Goal: Information Seeking & Learning: Find contact information

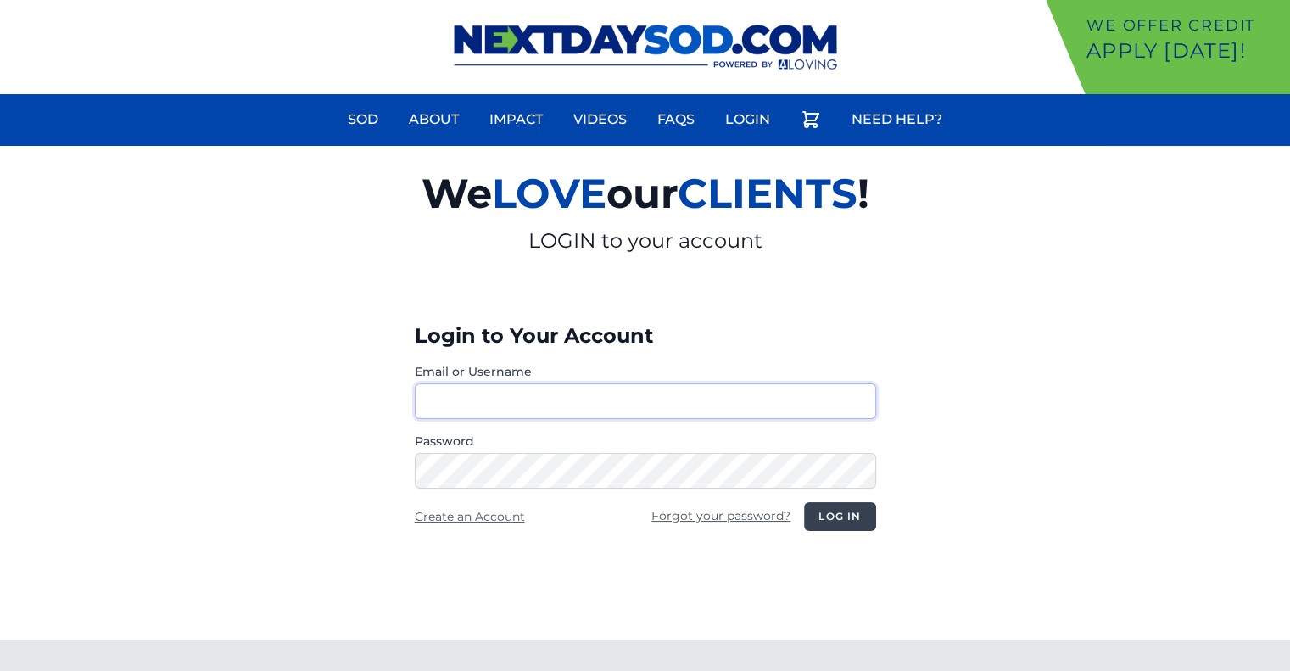
type input "********"
click at [846, 522] on button "Log in" at bounding box center [839, 516] width 71 height 29
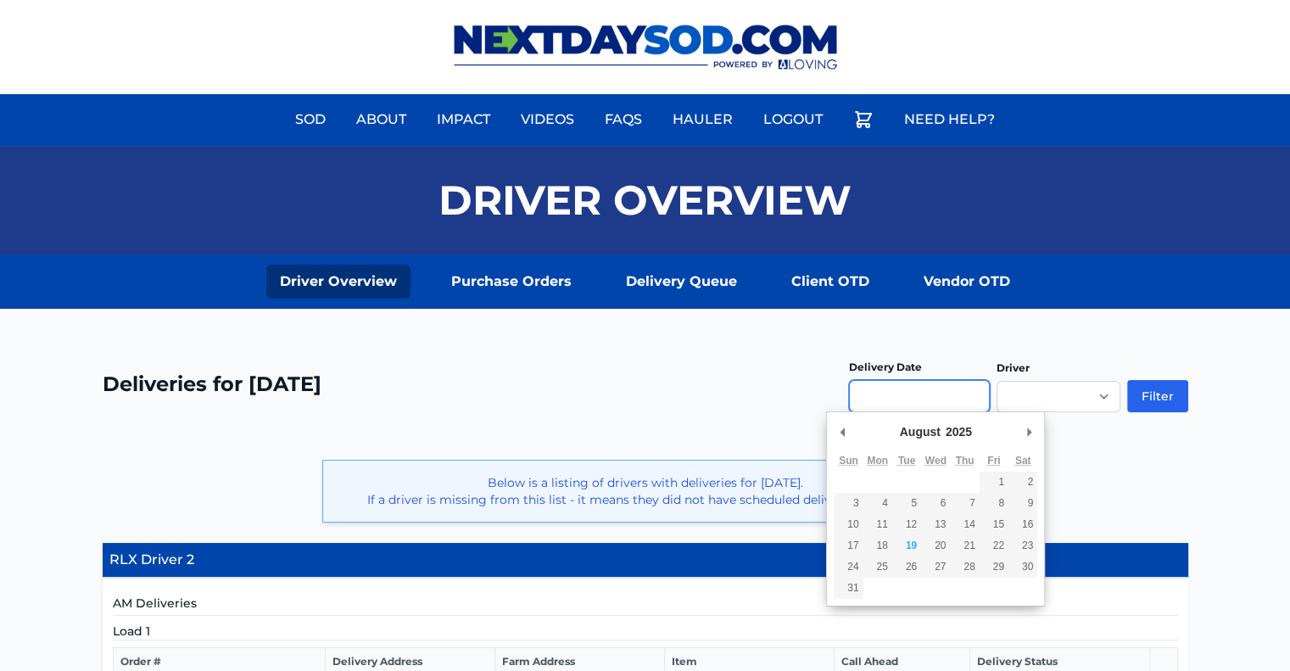
click at [906, 405] on input "Use the arrow keys to pick a date" at bounding box center [919, 396] width 141 height 32
type input "**********"
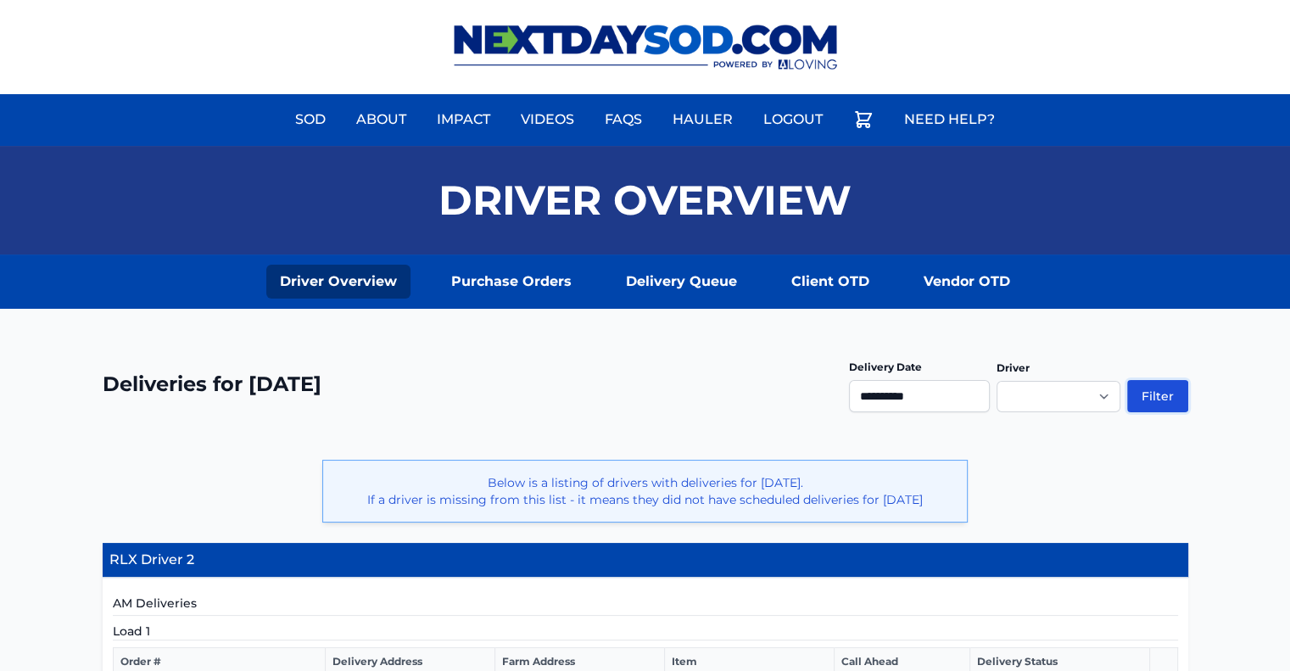
click at [1151, 391] on button "Filter" at bounding box center [1157, 396] width 61 height 32
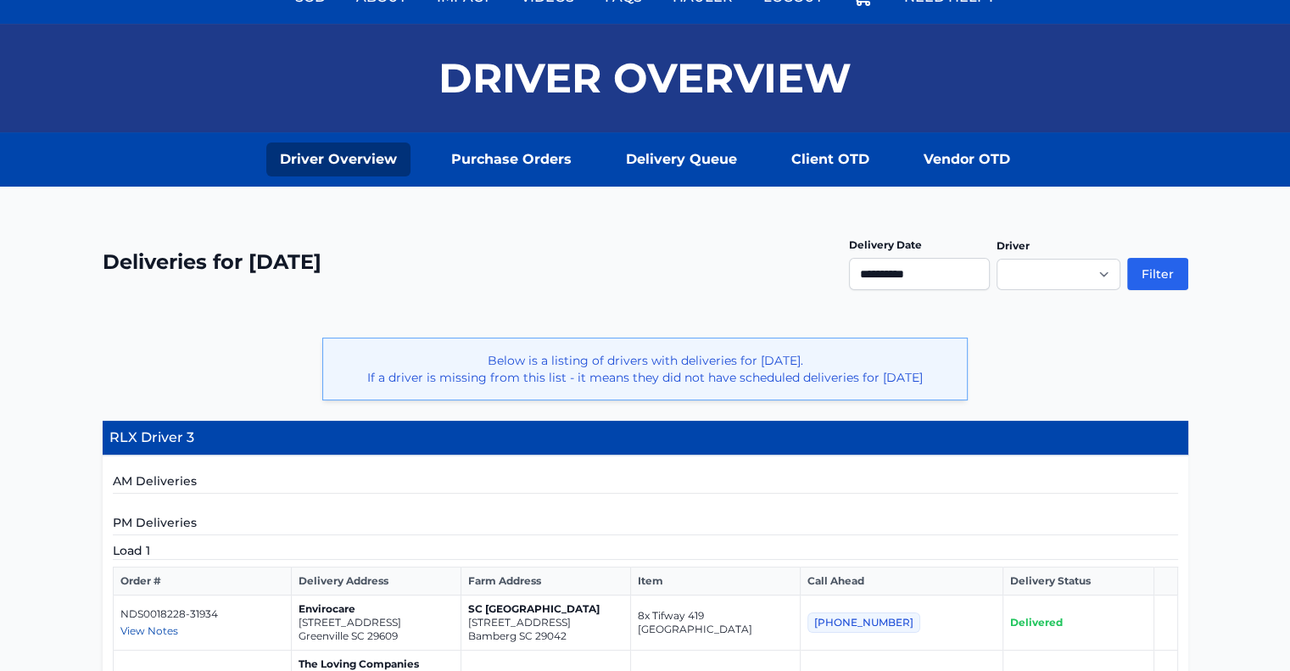
scroll to position [106, 0]
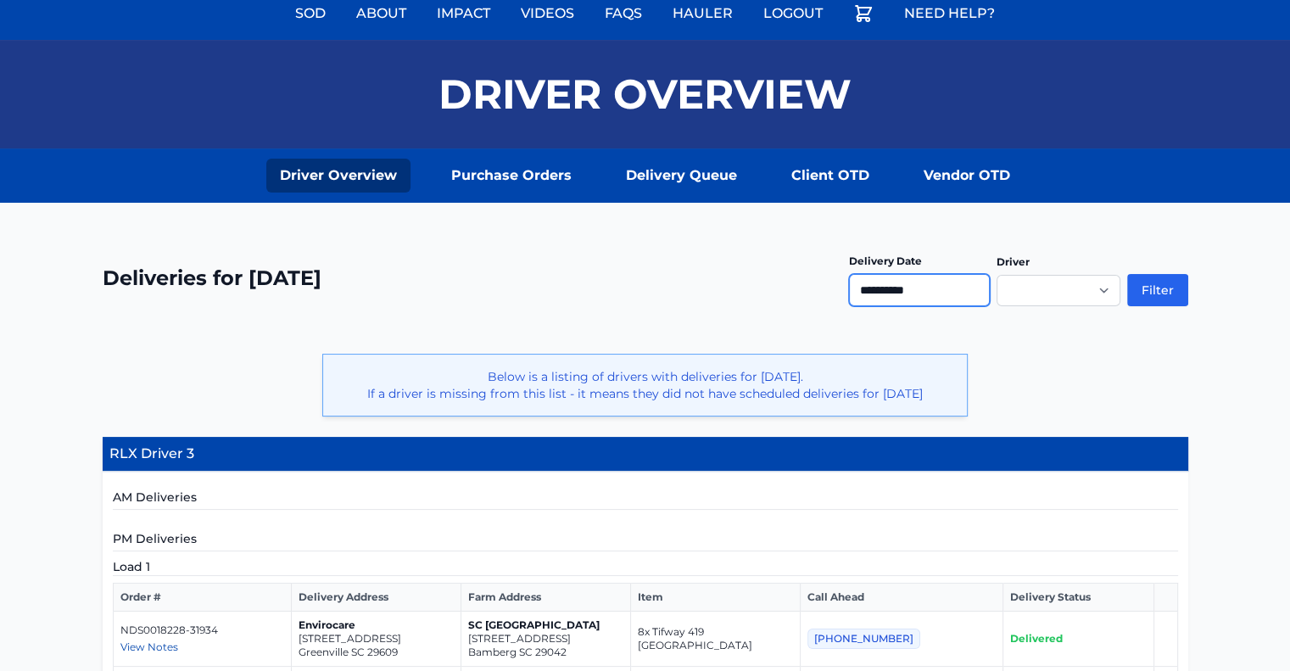
click at [928, 293] on input "**********" at bounding box center [919, 290] width 141 height 32
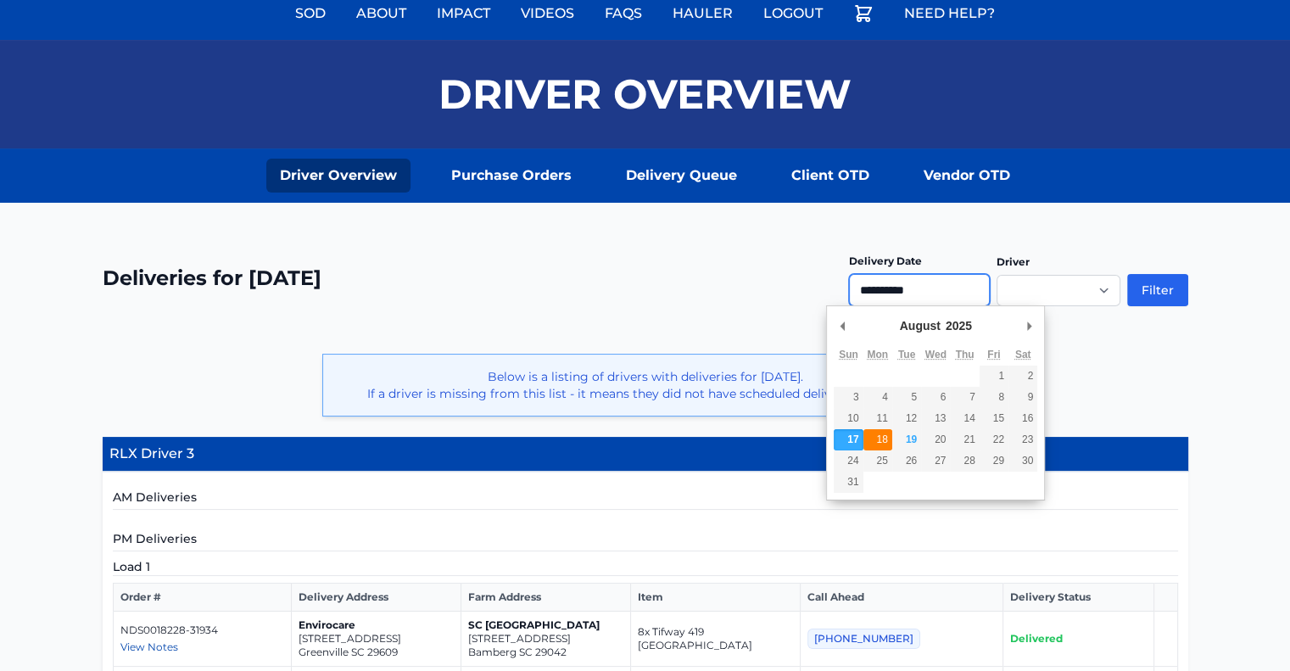
type input "**********"
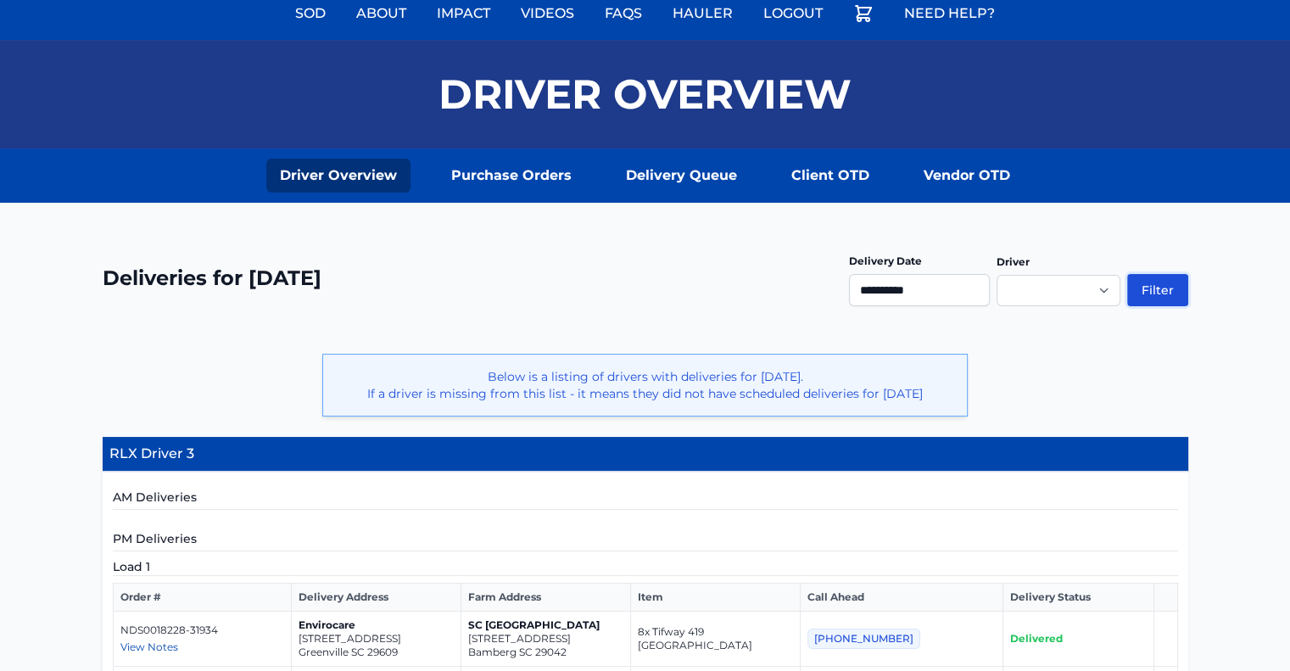
click at [1164, 288] on button "Filter" at bounding box center [1157, 290] width 61 height 32
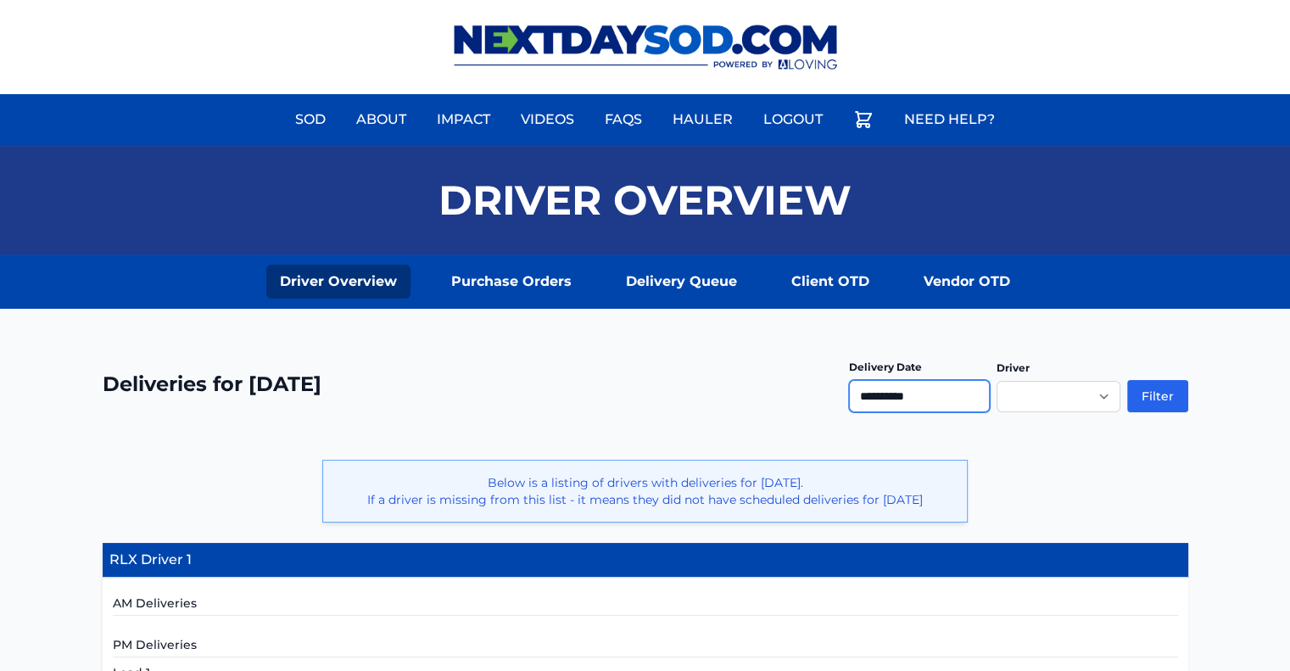
click at [920, 386] on input "**********" at bounding box center [919, 396] width 141 height 32
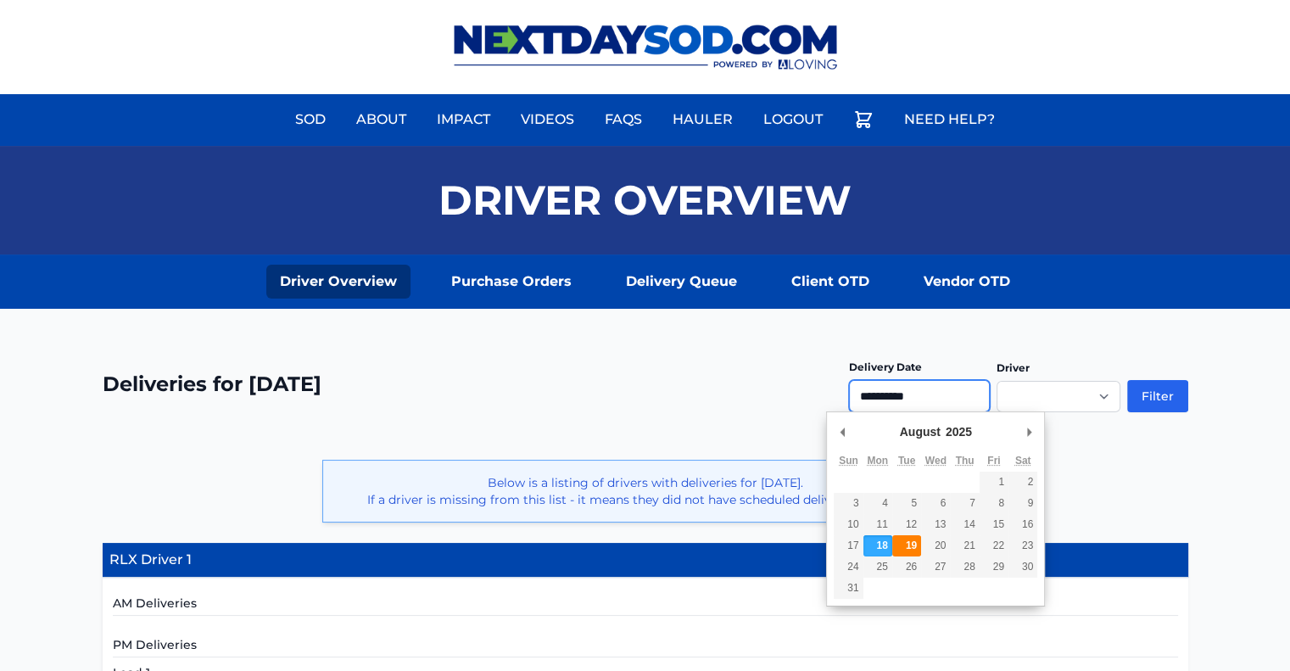
type input "**********"
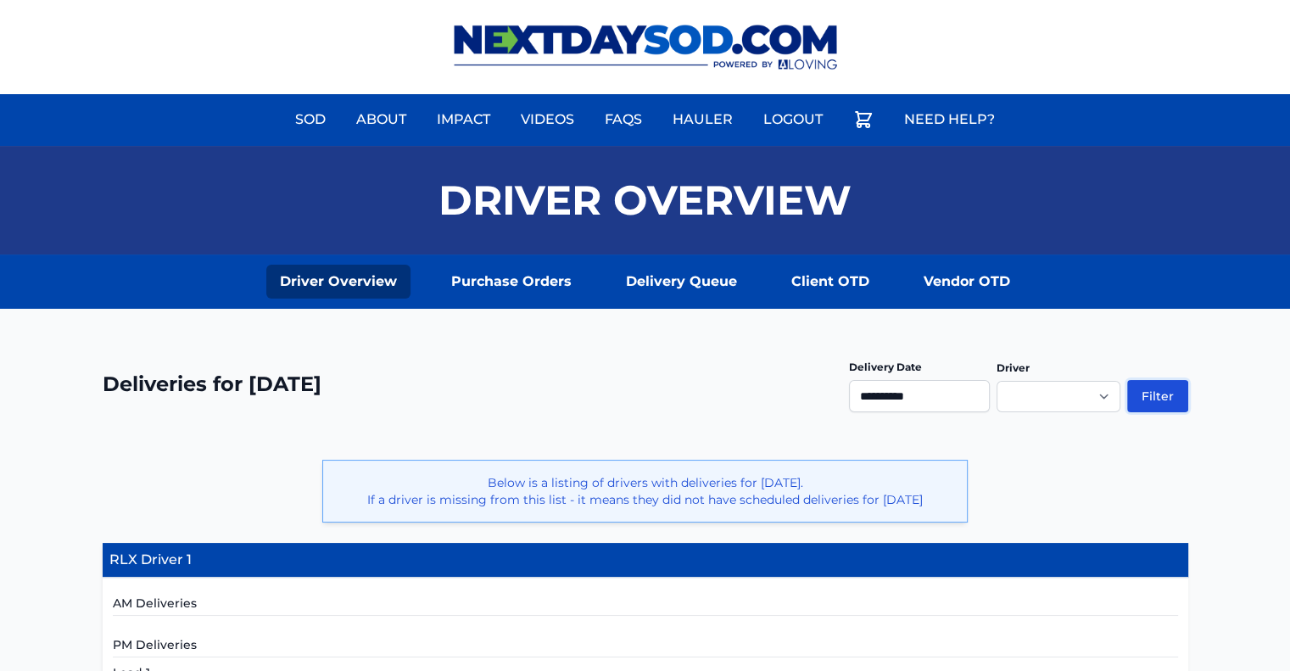
click at [1164, 391] on button "Filter" at bounding box center [1157, 396] width 61 height 32
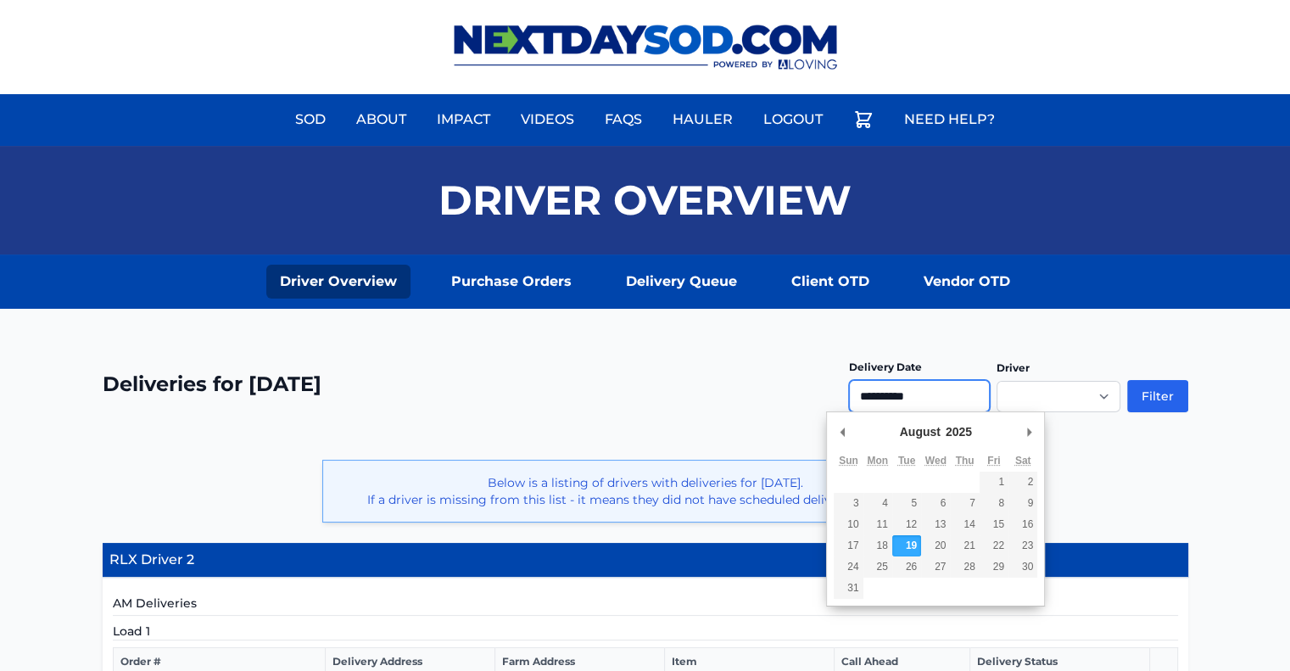
click at [916, 390] on input "**********" at bounding box center [919, 396] width 141 height 32
type input "**********"
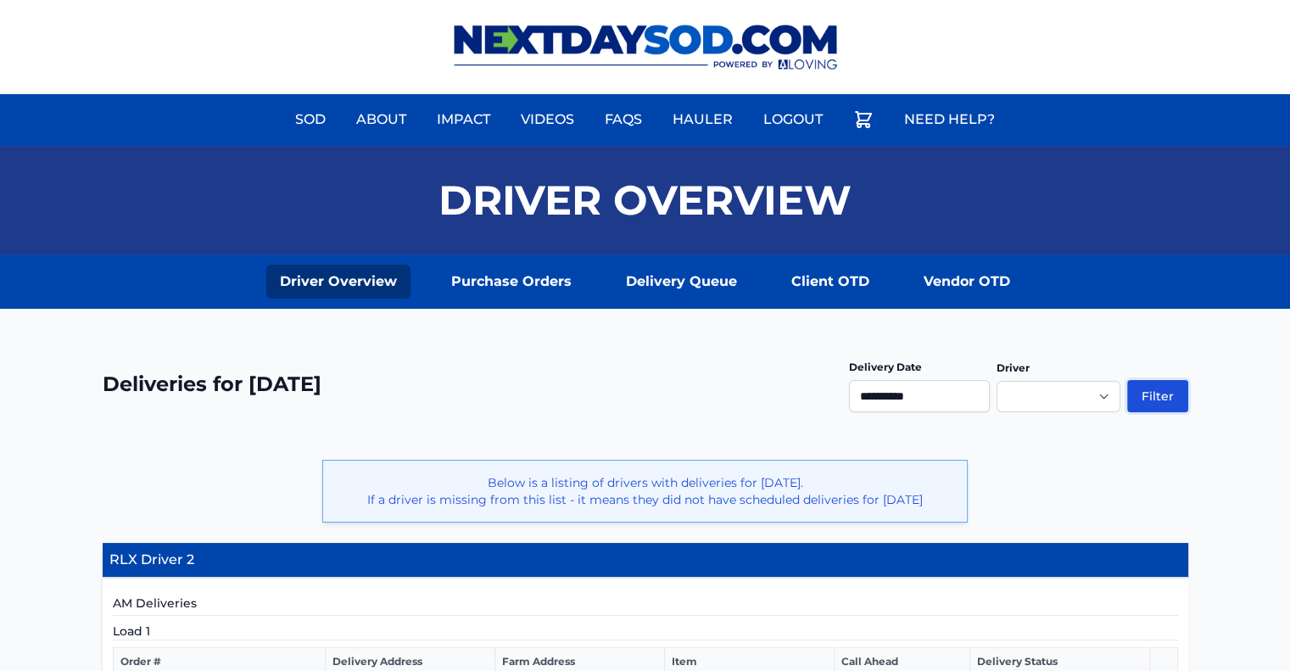
click at [1154, 399] on button "Filter" at bounding box center [1157, 396] width 61 height 32
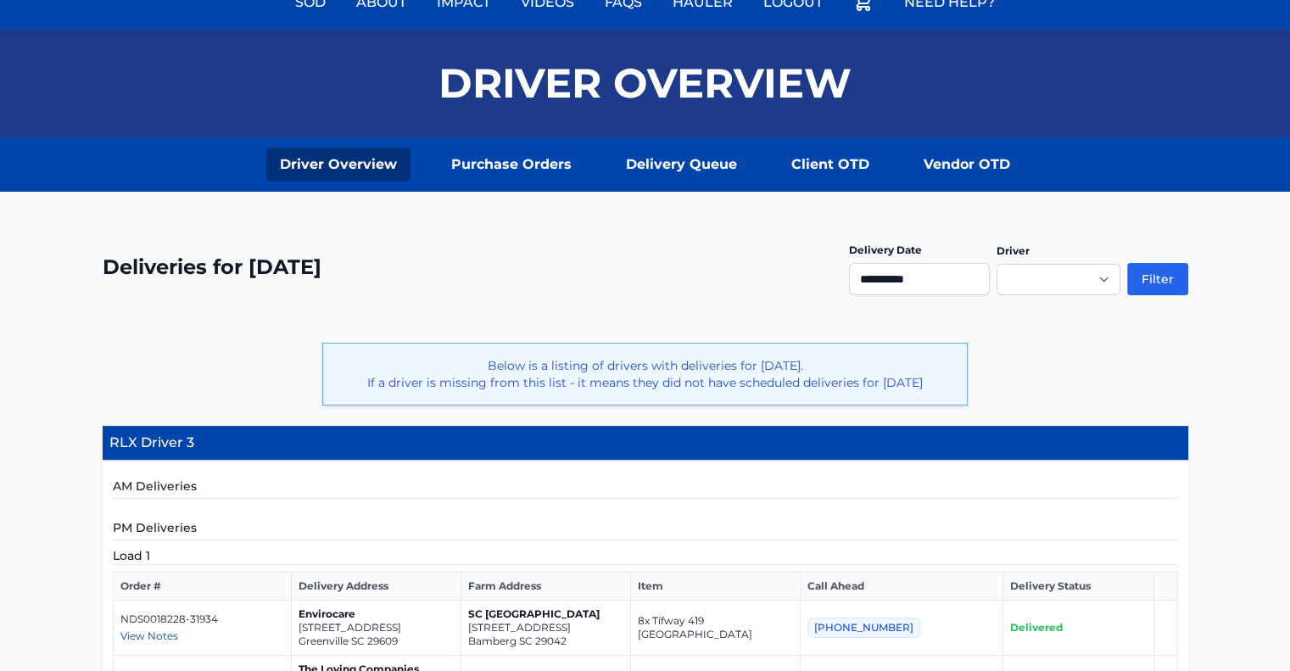
scroll to position [424, 0]
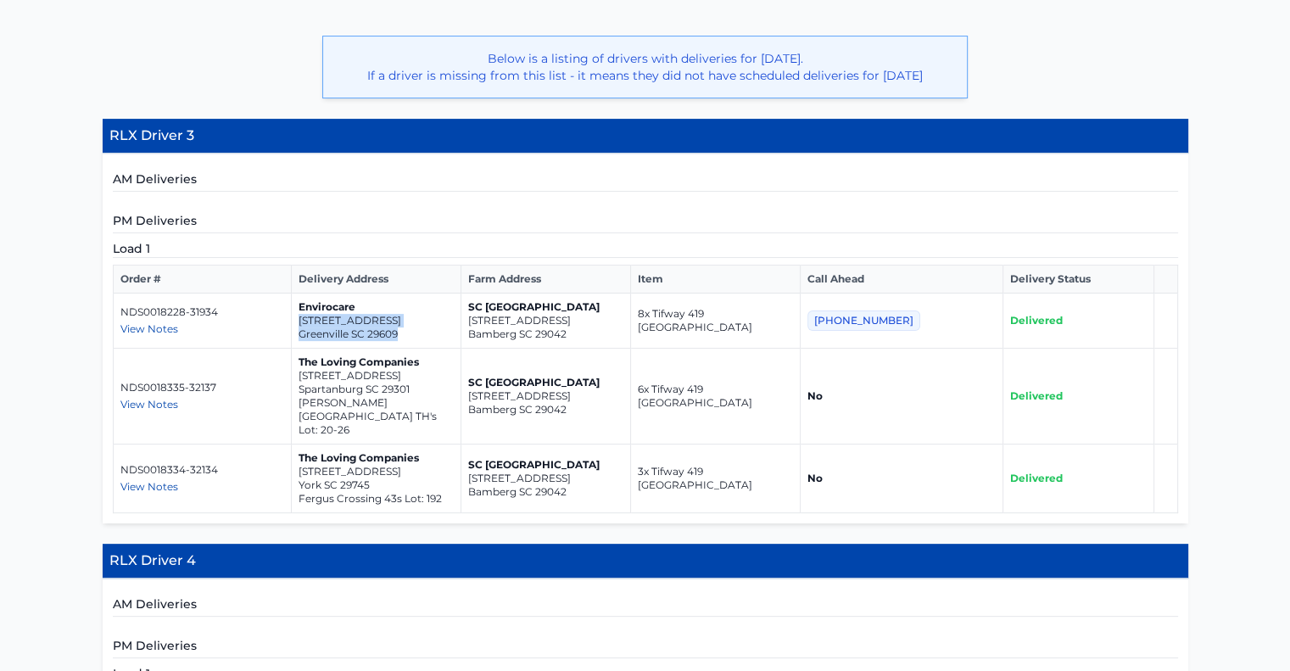
drag, startPoint x: 309, startPoint y: 316, endPoint x: 405, endPoint y: 327, distance: 96.5
click at [417, 330] on td "Envirocare 1215 Buncombe Road Greenville SC 29609" at bounding box center [376, 320] width 170 height 55
copy td "1215 Buncombe Road Greenville SC 29609"
drag, startPoint x: 310, startPoint y: 367, endPoint x: 425, endPoint y: 379, distance: 115.1
click at [425, 379] on td "The Loving Companies 722 Peyden Lane Spartanburg SC 29301 Hadden Heights TH's L…" at bounding box center [376, 397] width 170 height 96
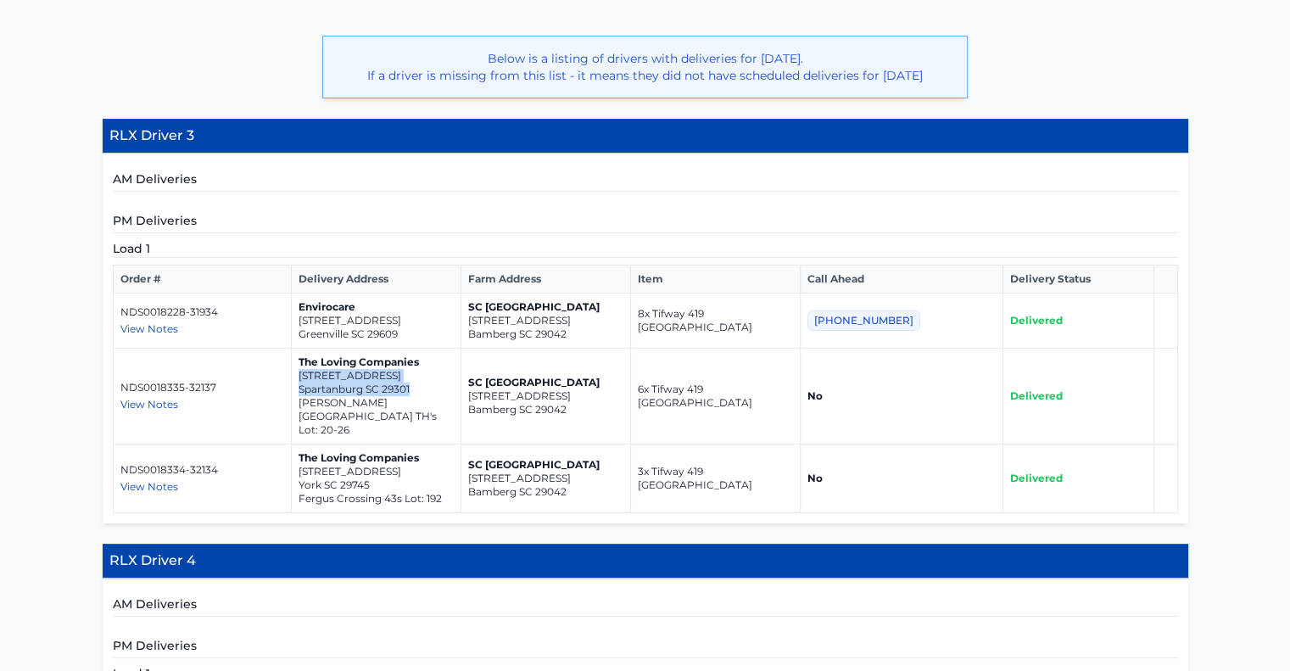
copy td "722 Peyden Lane Spartanburg SC 29301"
drag, startPoint x: 311, startPoint y: 454, endPoint x: 381, endPoint y: 466, distance: 70.7
click at [381, 466] on td "The Loving Companies 436 Court House Avenue York SC 29745 Fergus Crossing 43s L…" at bounding box center [376, 478] width 170 height 69
copy td "436 Court House Avenue York SC 29745"
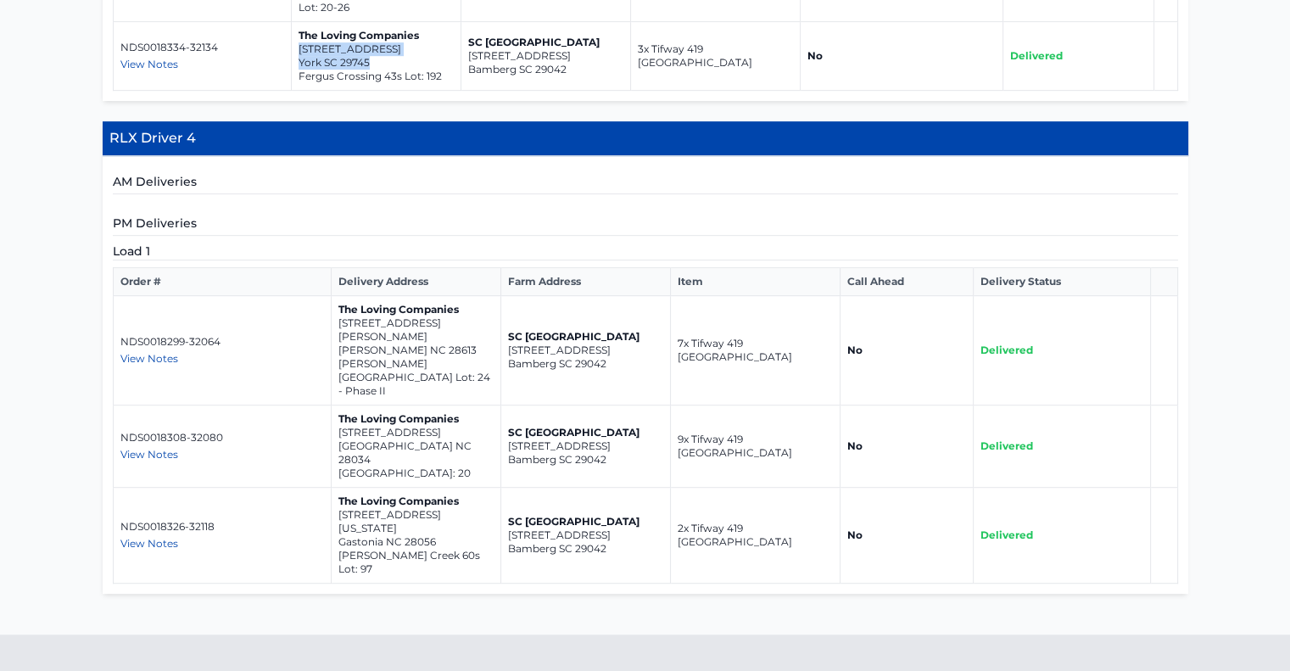
scroll to position [848, 0]
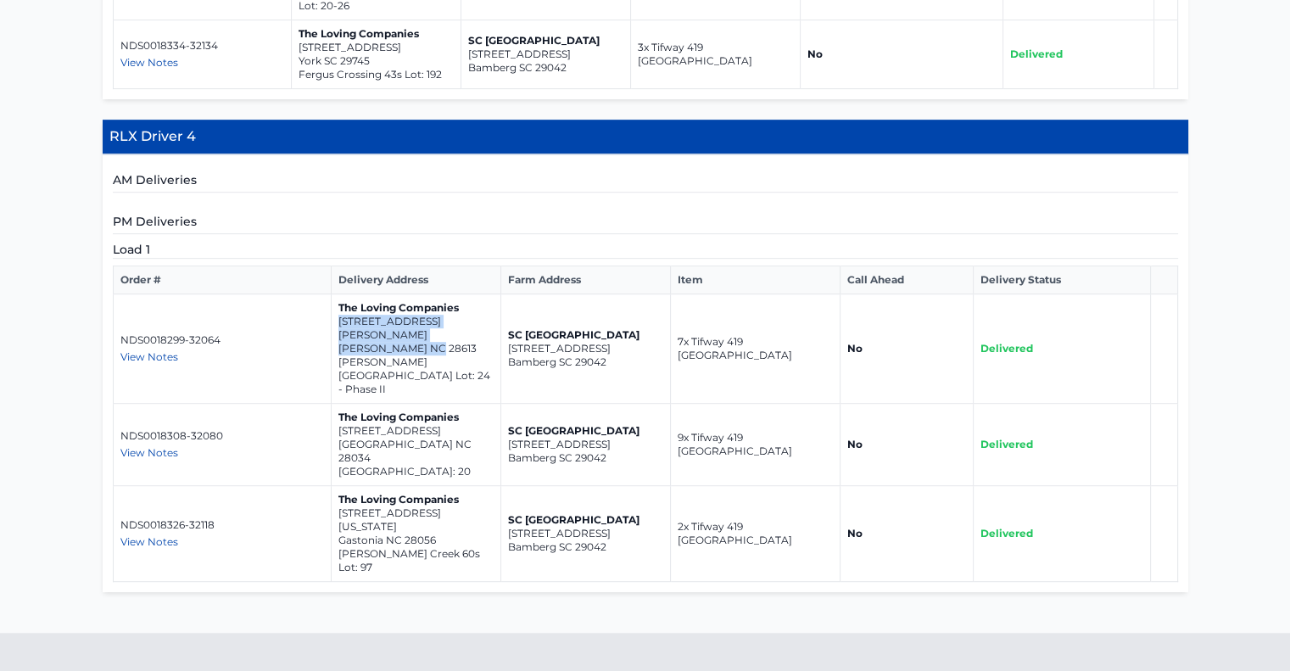
drag, startPoint x: 336, startPoint y: 299, endPoint x: 438, endPoint y: 316, distance: 103.2
click at [438, 316] on td "The Loving Companies 3659 Charles Street NW Conover NC 28613 Cline Village Lot:…" at bounding box center [417, 348] width 170 height 109
copy td "3659 Charles Street NW Conover NC 28613"
drag, startPoint x: 336, startPoint y: 368, endPoint x: 402, endPoint y: 377, distance: 66.8
click at [432, 404] on td "The Loving Companies 5062 Beargrass Drive Dallas NC 28034 Rosewood Village Lot:…" at bounding box center [417, 445] width 170 height 82
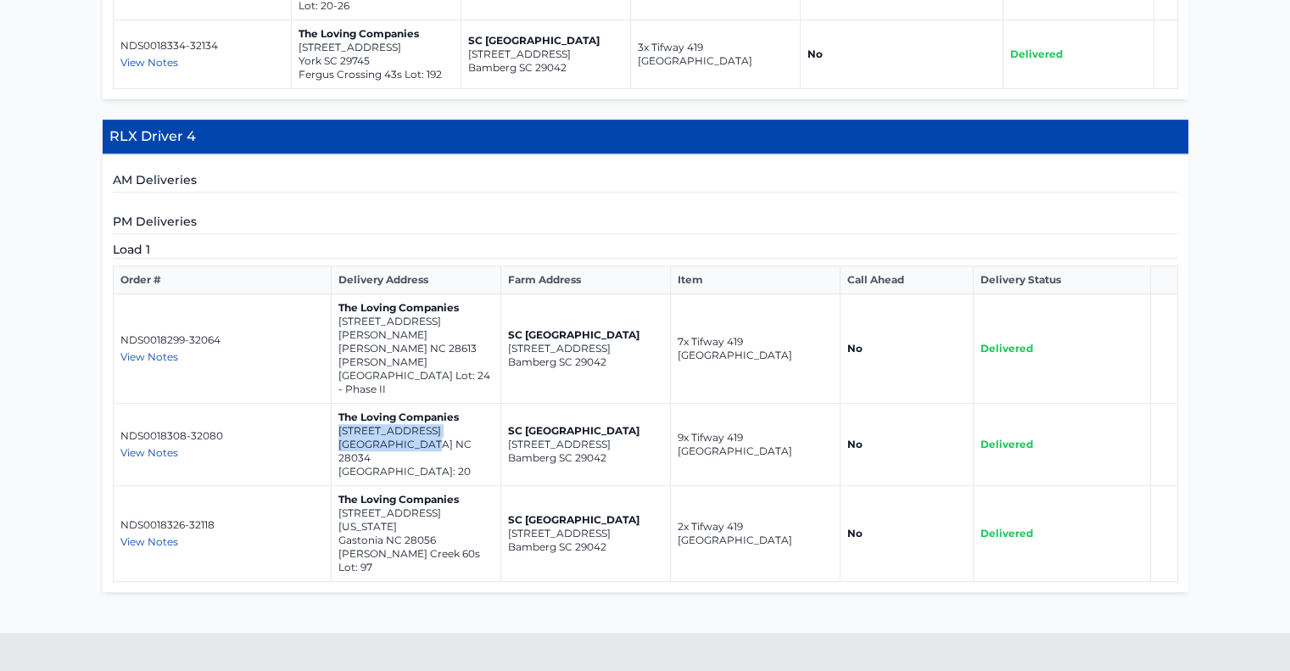
copy td "5062 Beargrass Drive Dallas NC 28034"
drag, startPoint x: 337, startPoint y: 439, endPoint x: 441, endPoint y: 451, distance: 105.0
click at [441, 486] on td "The Loving Companies 3319 Colorado Blue Court Gastonia NC 28056 Brandon Creek 6…" at bounding box center [417, 534] width 170 height 96
copy td "3319 Colorado Blue Court Gastonia NC 28056"
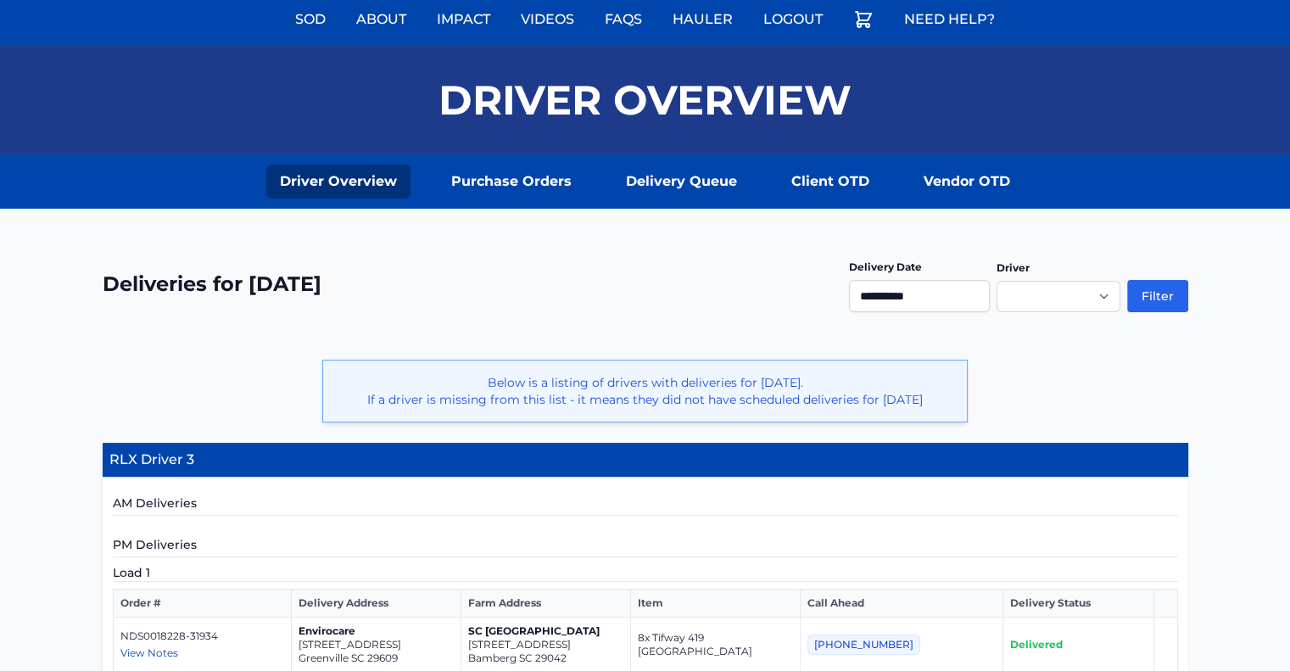
scroll to position [0, 0]
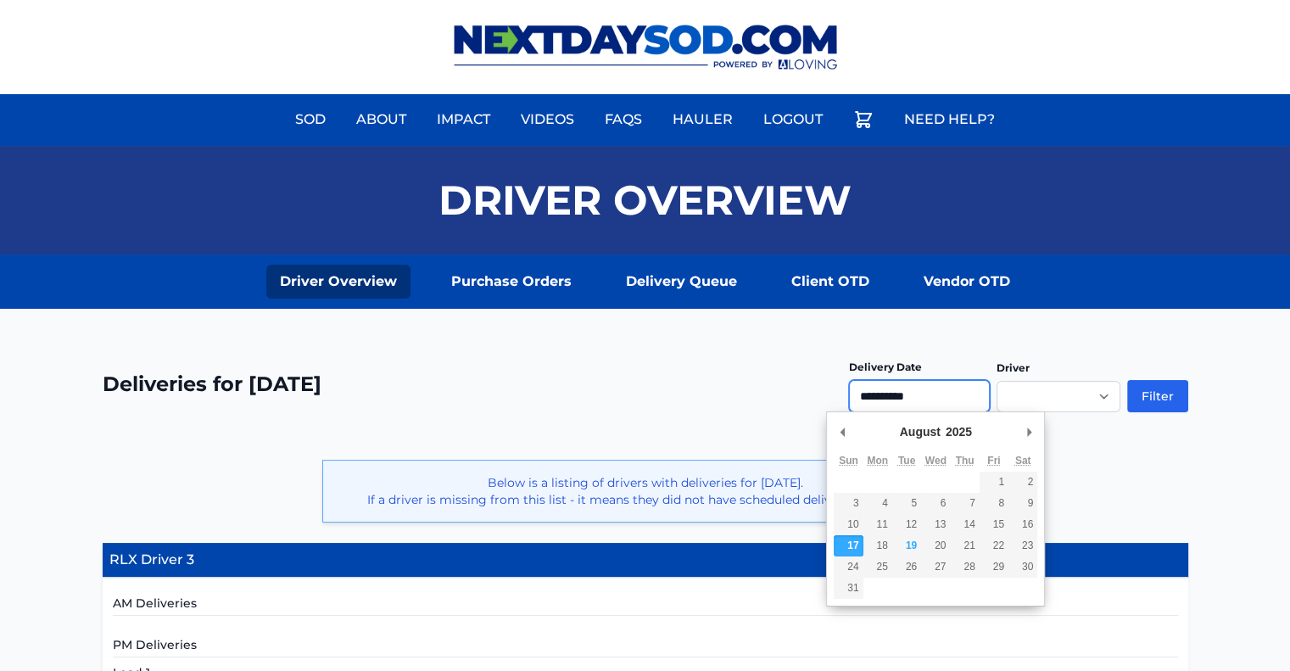
click at [916, 401] on input "**********" at bounding box center [919, 396] width 141 height 32
type input "**********"
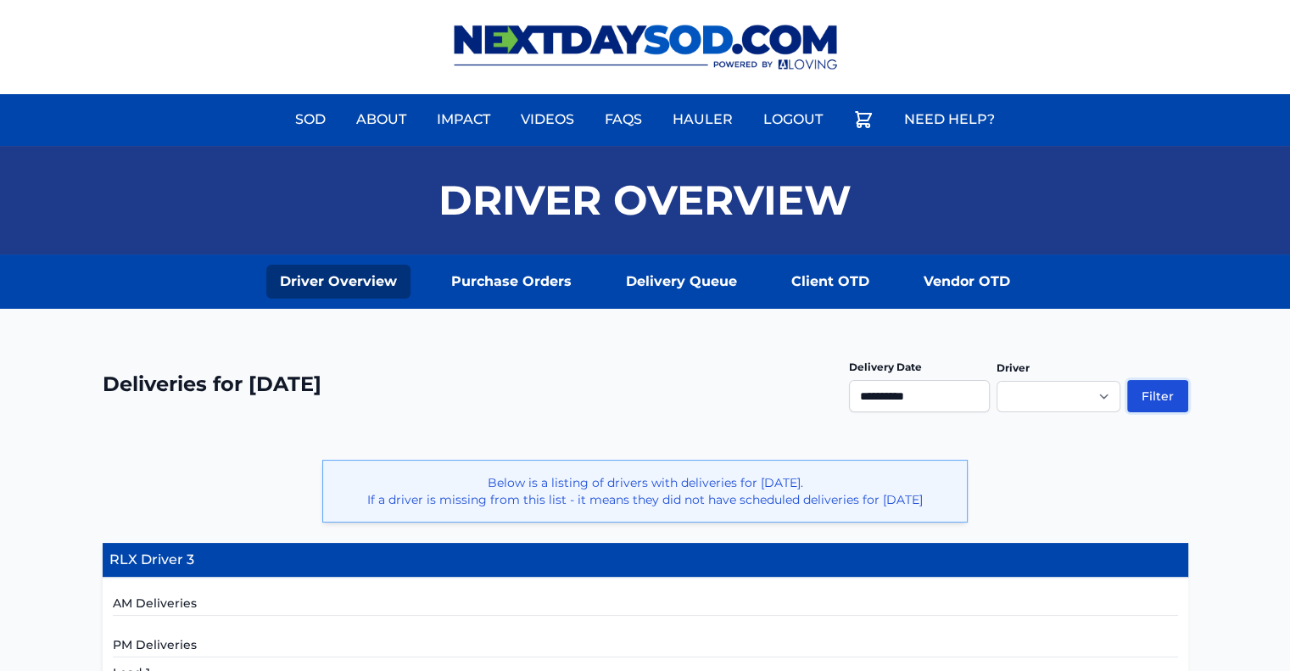
click at [1165, 383] on button "Filter" at bounding box center [1157, 396] width 61 height 32
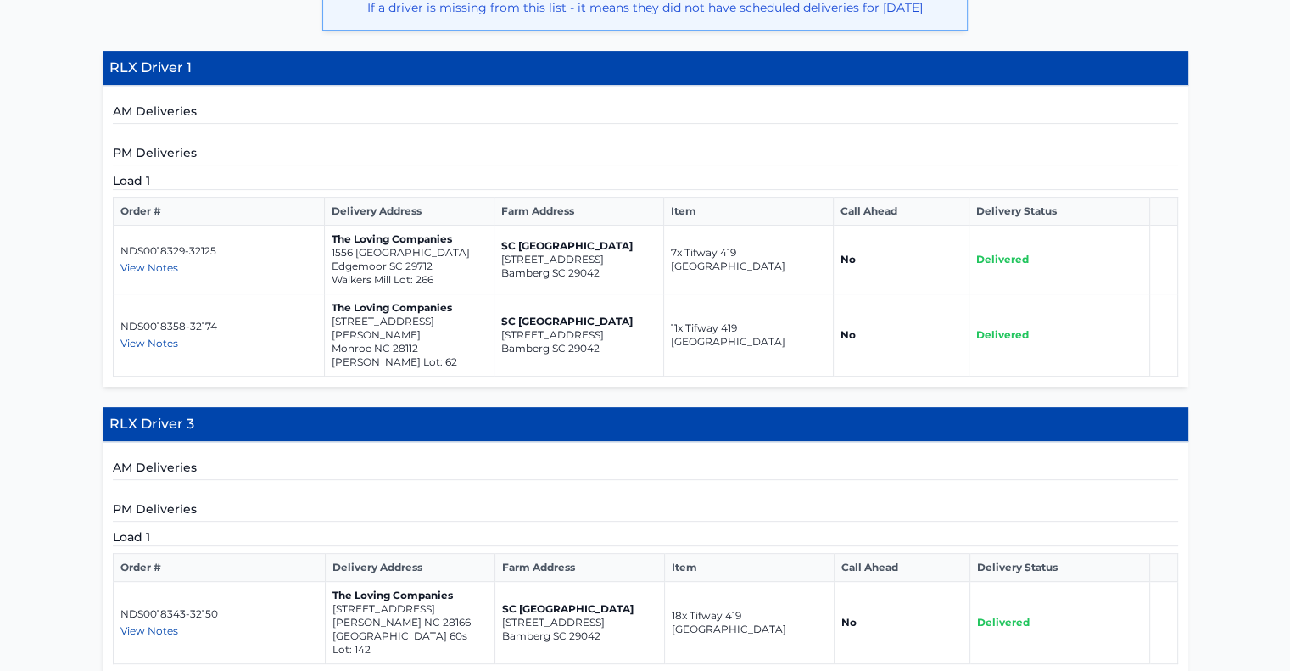
scroll to position [509, 0]
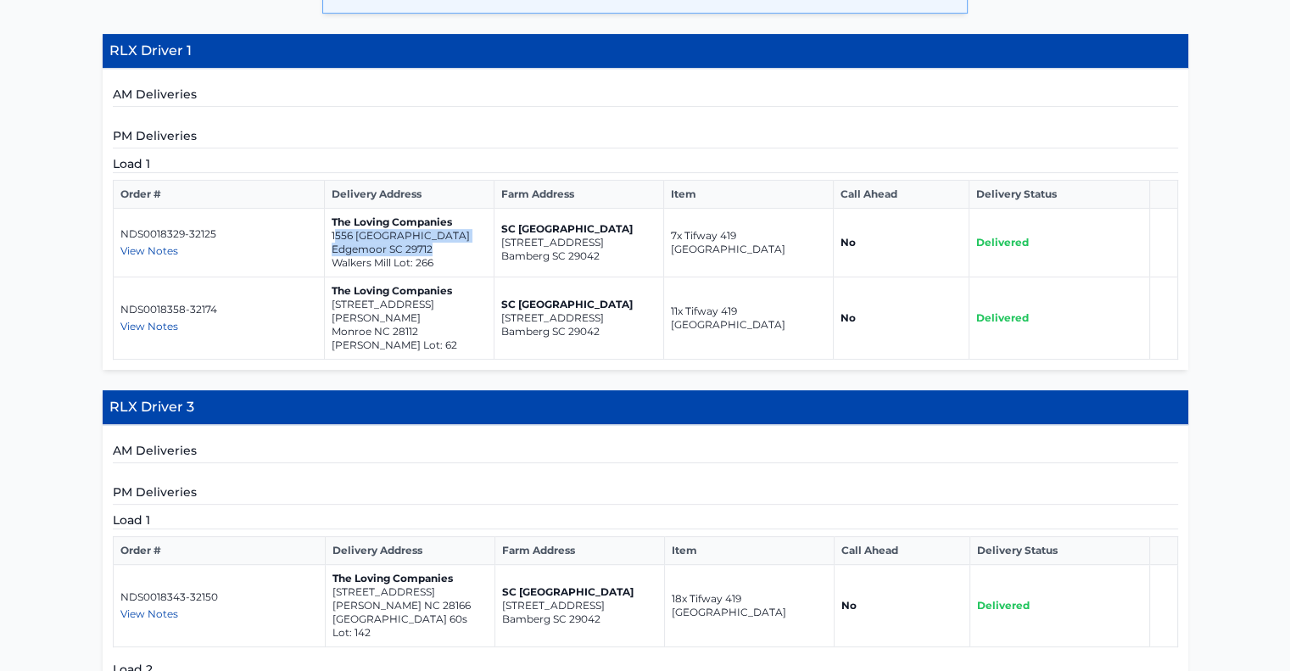
drag, startPoint x: 335, startPoint y: 235, endPoint x: 422, endPoint y: 245, distance: 87.1
click at [433, 250] on td "The Loving Companies 1556 River Cane Street Edgemoor SC 29712 Walkers Mill Lot:…" at bounding box center [409, 243] width 170 height 69
drag, startPoint x: 419, startPoint y: 244, endPoint x: 296, endPoint y: 293, distance: 132.5
click at [297, 282] on td "NDS0018358-32174 View Notes John - 803-517-5243" at bounding box center [218, 318] width 211 height 82
drag, startPoint x: 332, startPoint y: 232, endPoint x: 416, endPoint y: 244, distance: 84.0
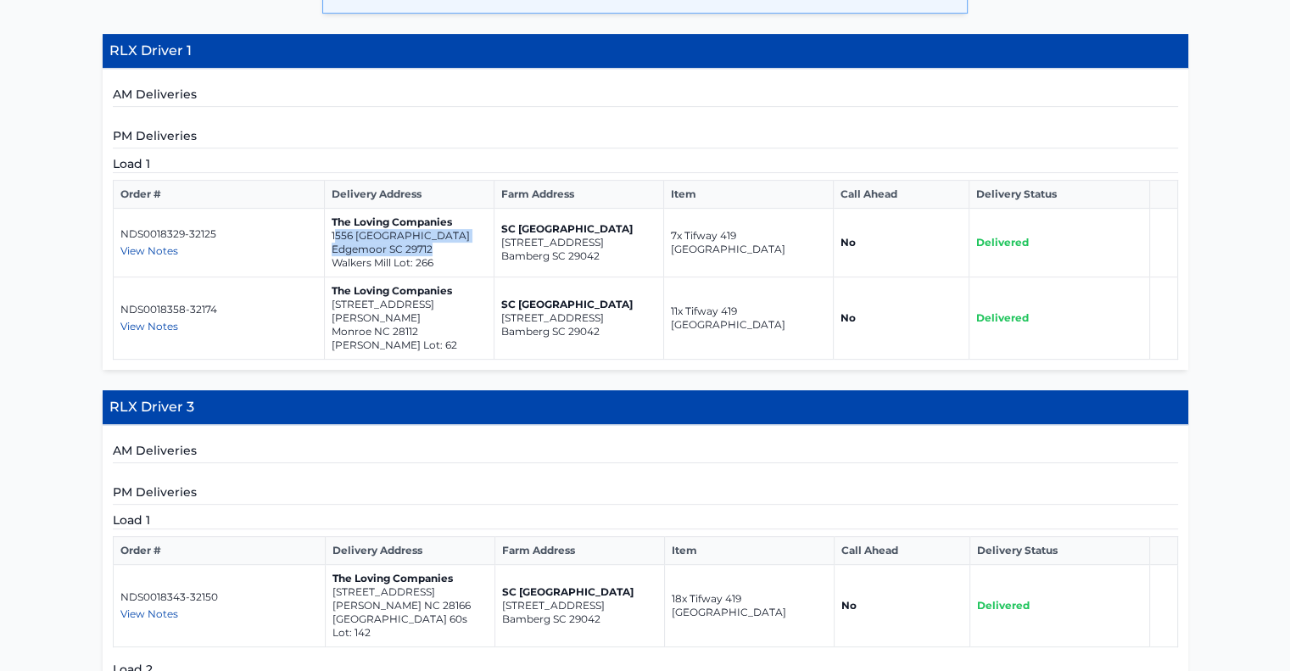
click at [444, 248] on td "The Loving Companies 1556 River Cane Street Edgemoor SC 29712 Walkers Mill Lot:…" at bounding box center [409, 243] width 170 height 69
copy td "556 River Cane Street Edgemoor SC 29712"
drag, startPoint x: 331, startPoint y: 299, endPoint x: 396, endPoint y: 311, distance: 66.5
click at [417, 315] on td "The Loving Companies 904 Barker Street Monroe NC 28112 Willoughby Lot: 62" at bounding box center [409, 318] width 170 height 82
copy td "904 Barker Street Monroe NC 28112"
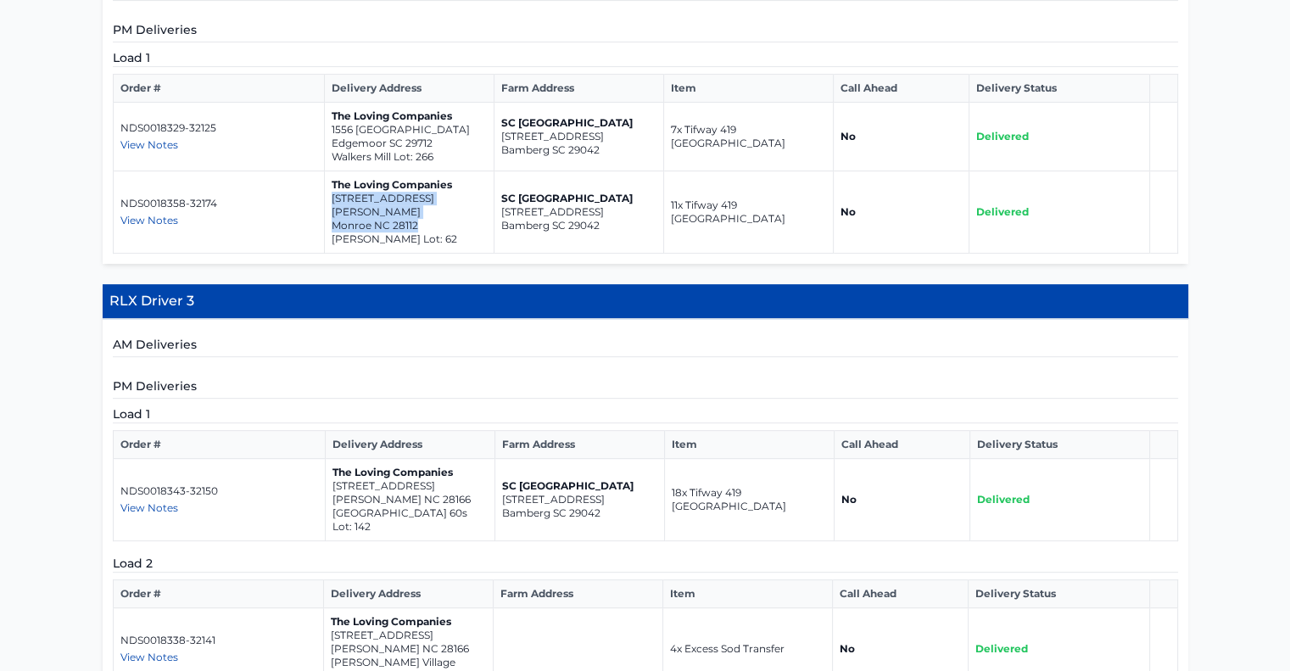
scroll to position [763, 0]
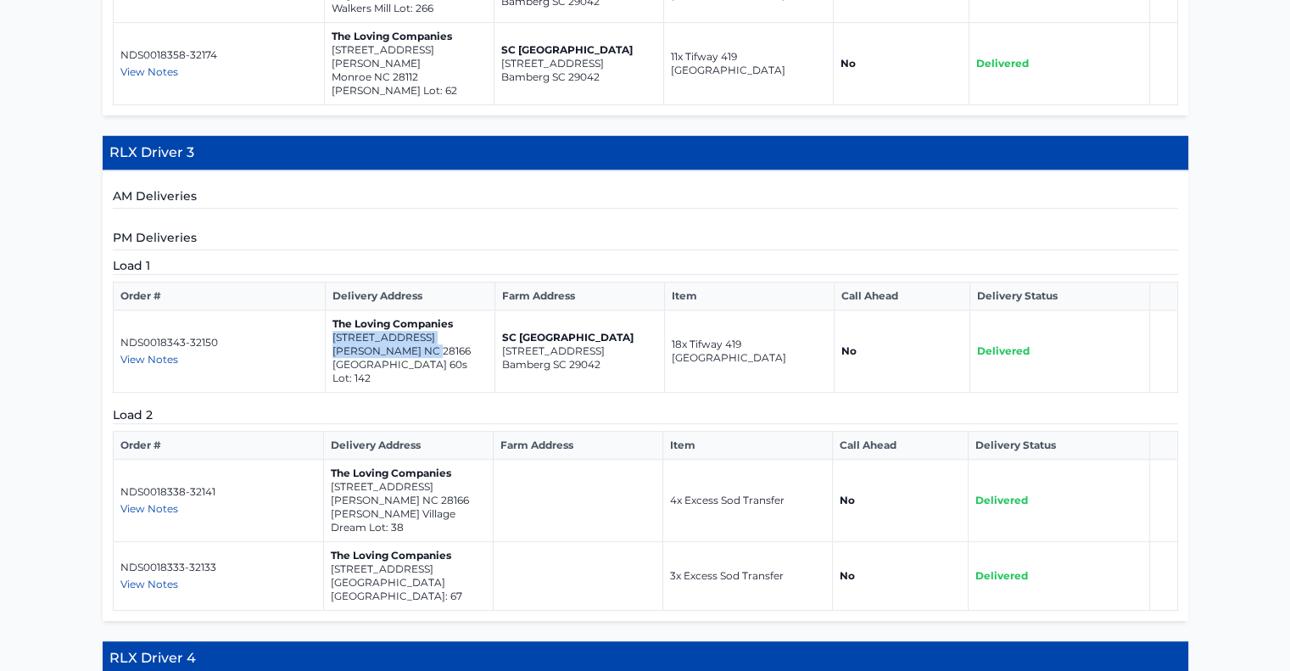
drag, startPoint x: 331, startPoint y: 315, endPoint x: 429, endPoint y: 332, distance: 99.8
click at [436, 332] on td "The Loving Companies 197 Asmodean Lane Troutman NC 28166 Falls Cove 60s Lot: 142" at bounding box center [411, 351] width 170 height 82
copy td "197 Asmodean Lane Troutman NC 28166"
drag, startPoint x: 329, startPoint y: 450, endPoint x: 442, endPoint y: 467, distance: 114.1
click at [442, 467] on td "The Loving Companies 131 Arden Court Troutman NC 28166 Winecoff Village Dream L…" at bounding box center [408, 501] width 170 height 82
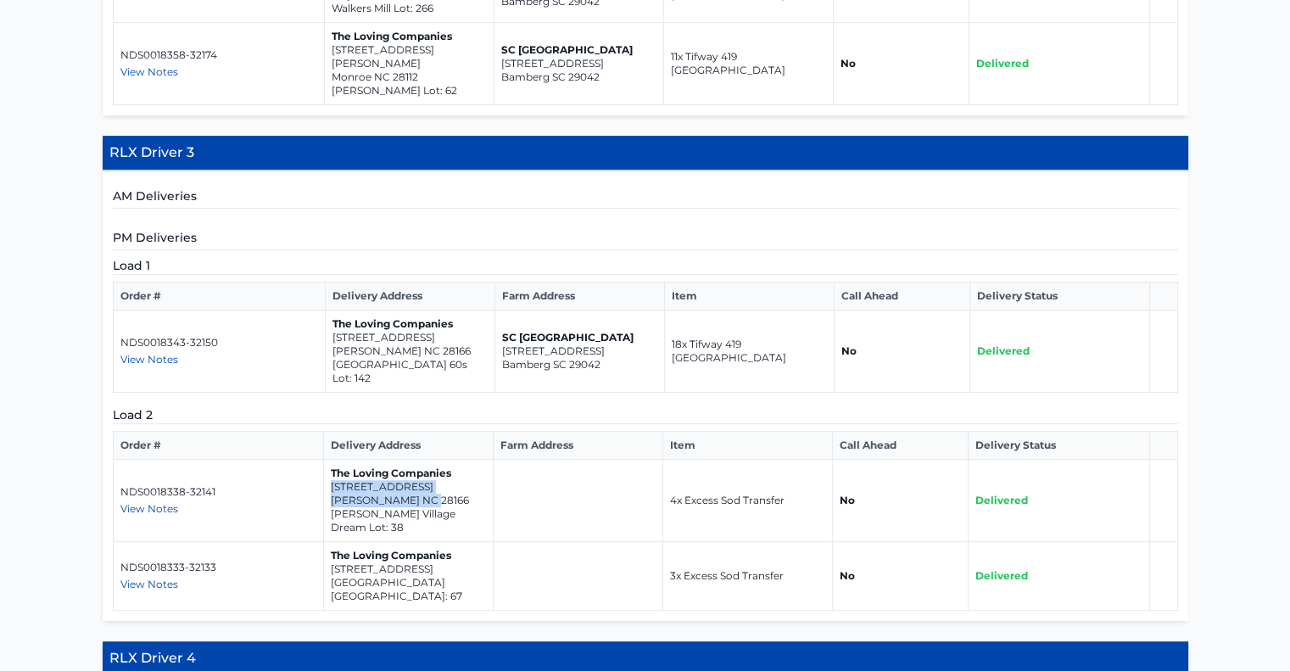
copy td "131 Arden Court Troutman NC 28166"
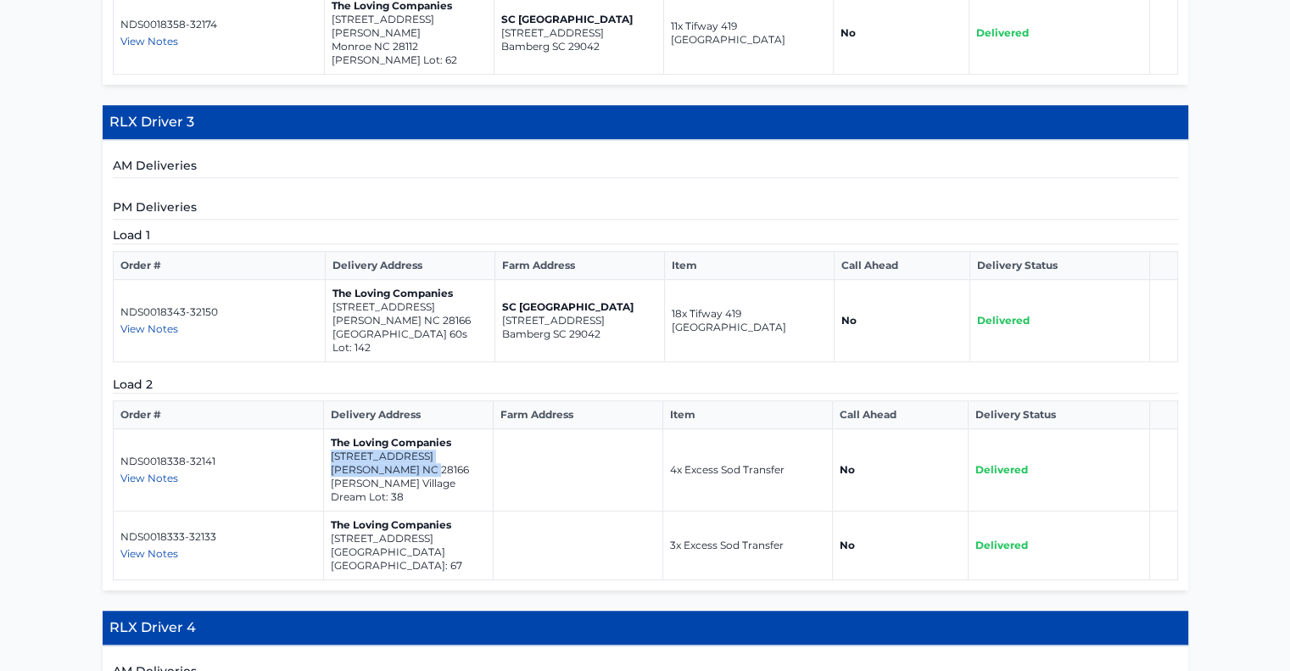
scroll to position [848, 0]
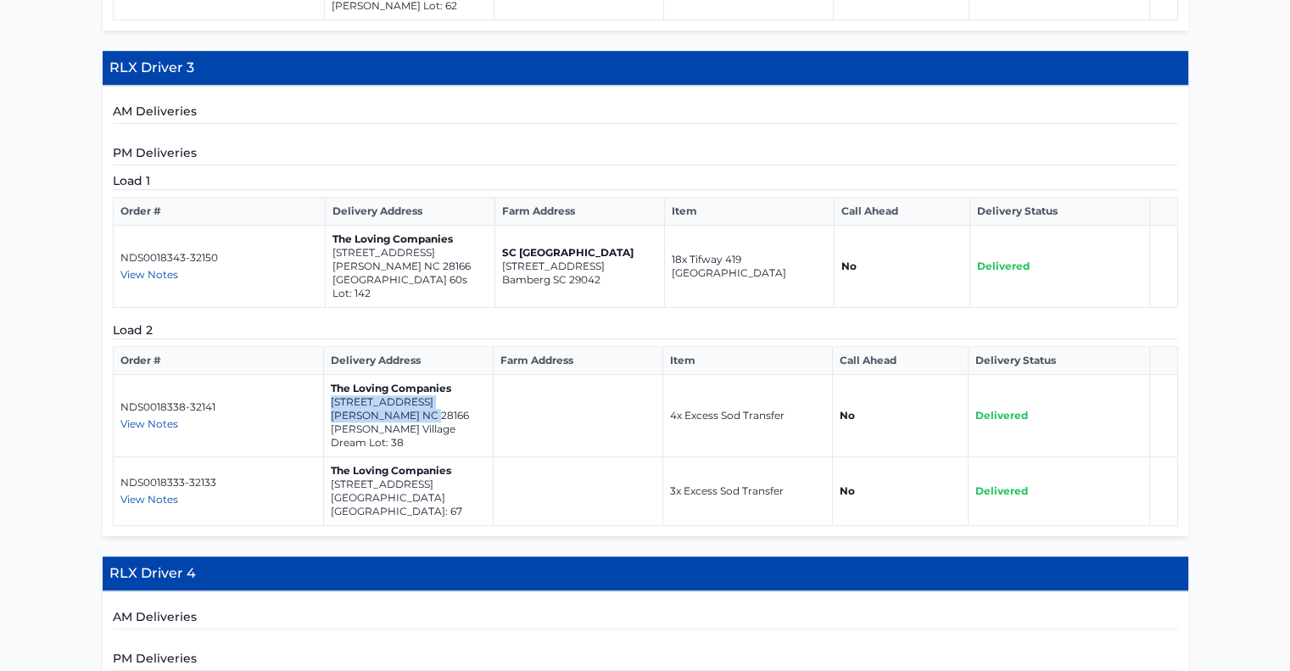
drag, startPoint x: 328, startPoint y: 454, endPoint x: 443, endPoint y: 465, distance: 115.0
click at [443, 465] on td "The Loving Companies 1239 Yellow Springs Drive Huntersville NC 28078 Spring Gro…" at bounding box center [408, 491] width 170 height 69
copy td "1239 Yellow Springs Drive Huntersville NC 28078"
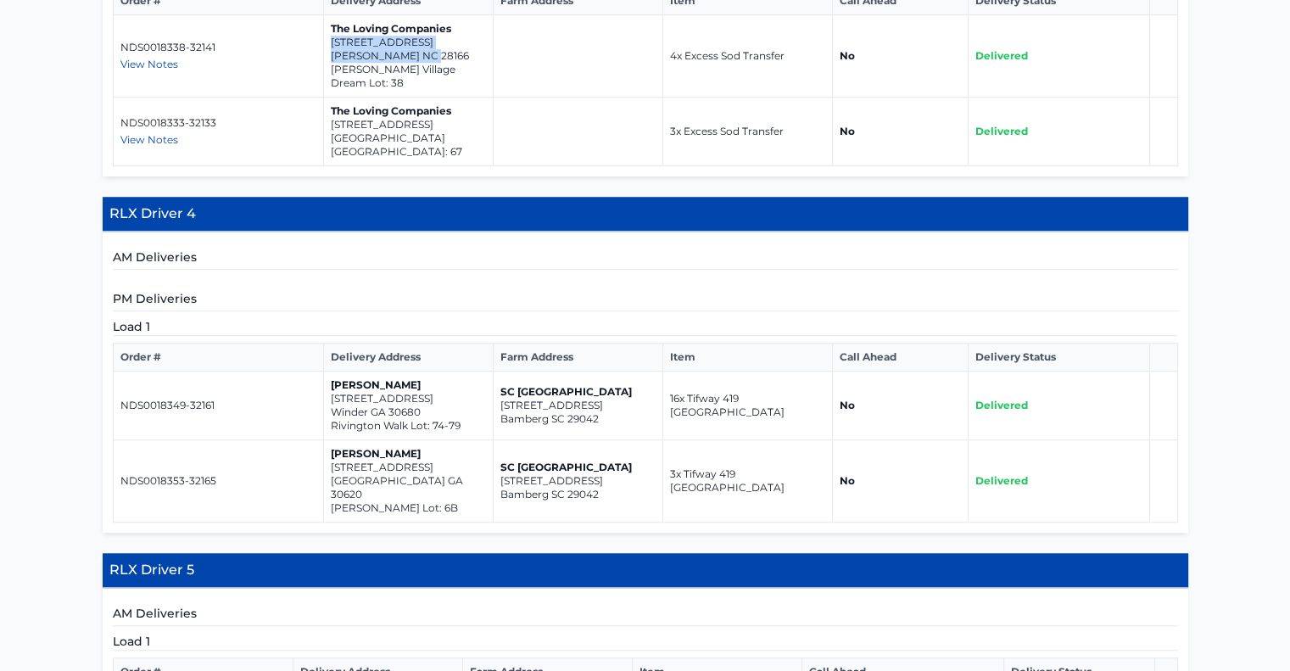
scroll to position [1272, 0]
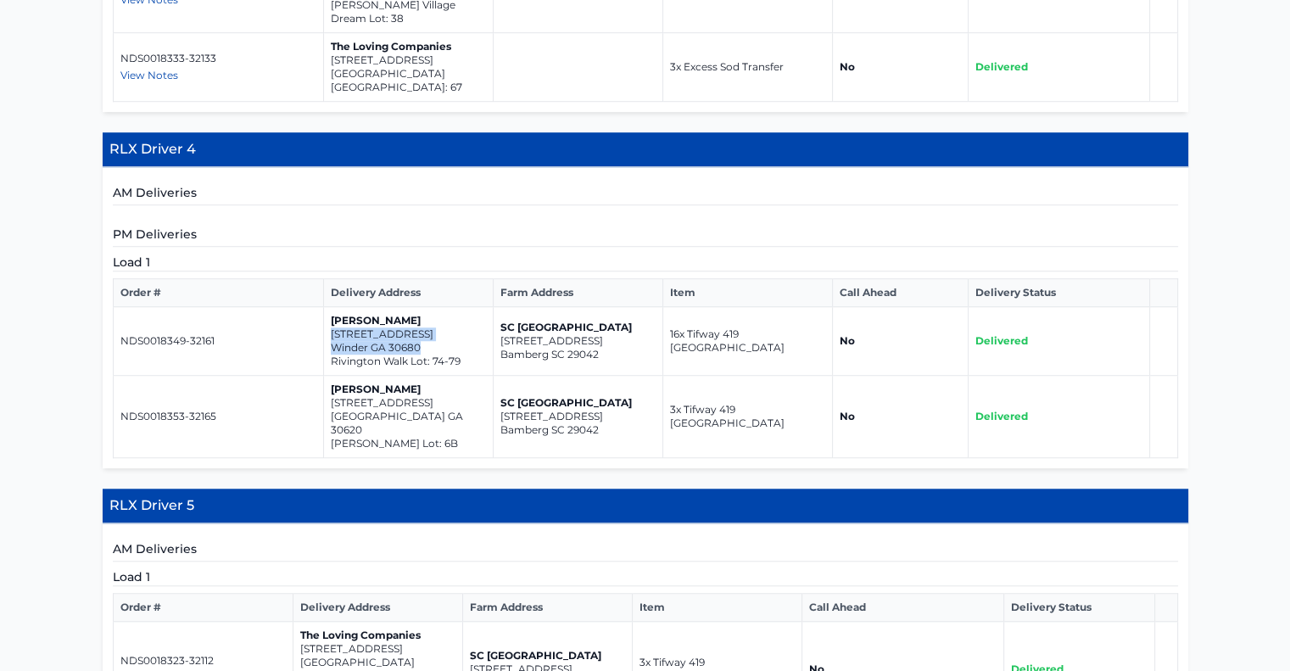
drag, startPoint x: 329, startPoint y: 298, endPoint x: 424, endPoint y: 313, distance: 96.2
click at [434, 315] on td "Meg Jones 310 Rydal Way Winder GA 30680 Rivington Walk Lot: 74-79" at bounding box center [408, 341] width 170 height 69
copy td "310 Rydal Way Winder GA 30680"
drag, startPoint x: 330, startPoint y: 369, endPoint x: 438, endPoint y: 381, distance: 108.4
click at [438, 381] on td "Meg Jones 193 long drive Bethlehem GA 30620 Casteel Lot: 6B" at bounding box center [408, 417] width 170 height 82
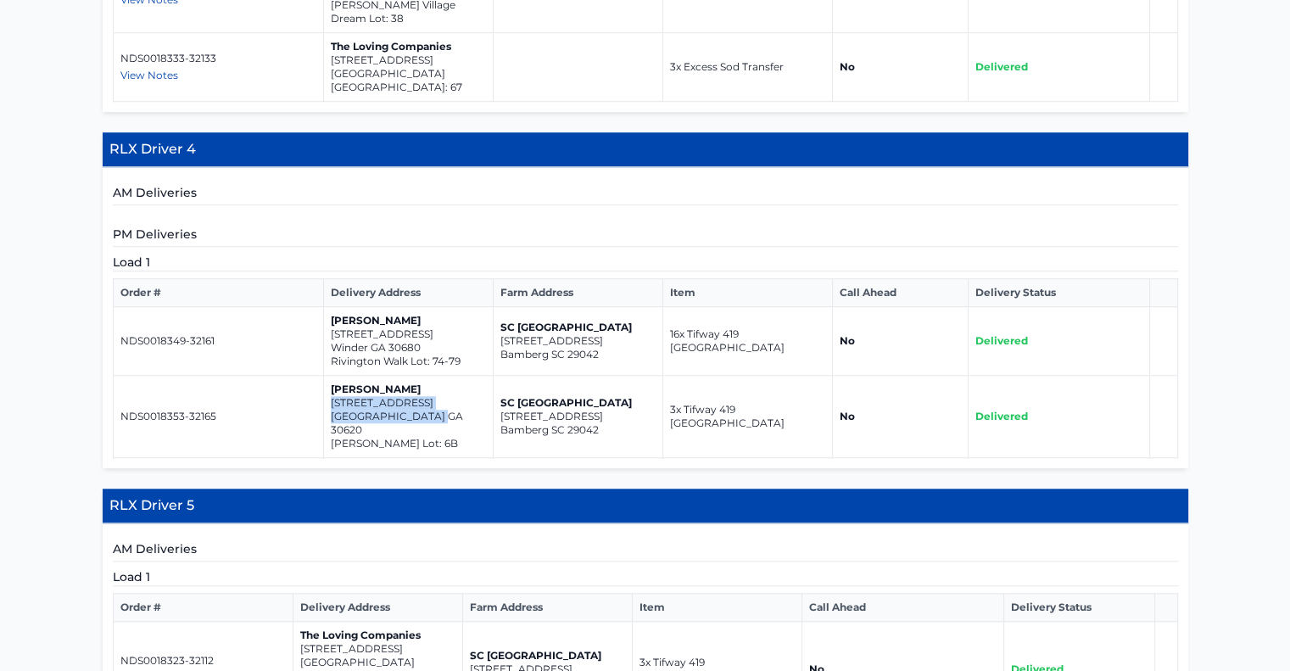
copy td "193 long drive Bethlehem GA 30620"
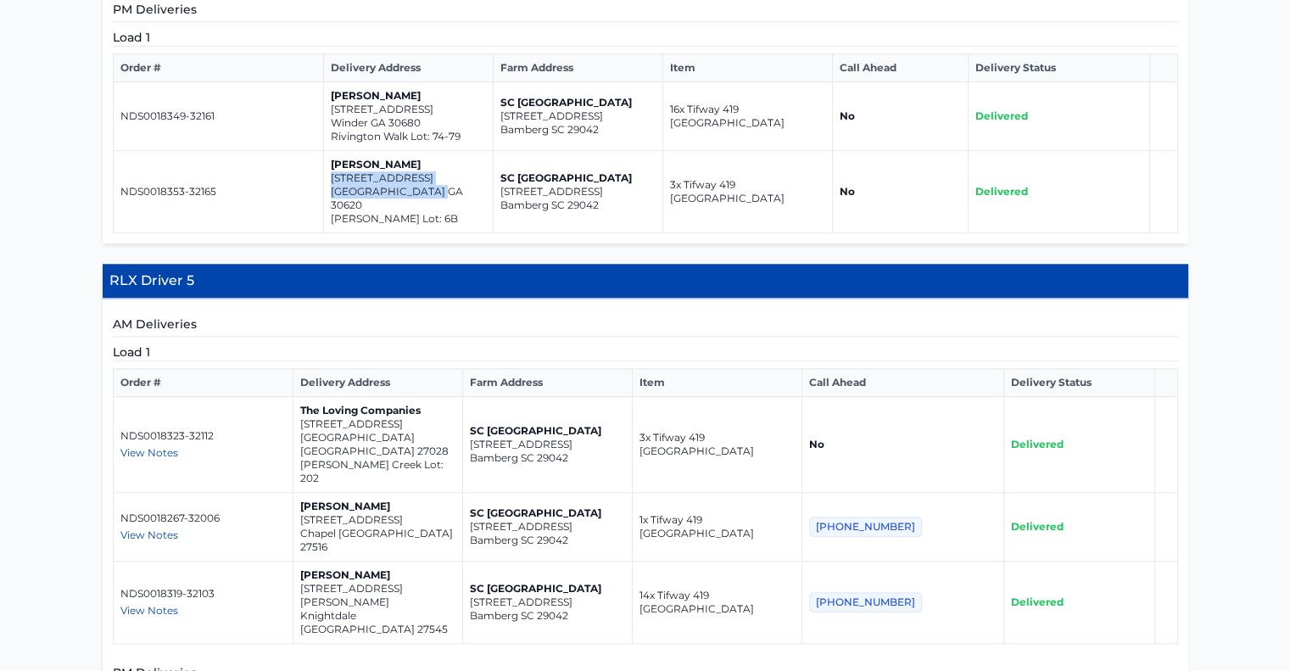
scroll to position [1527, 0]
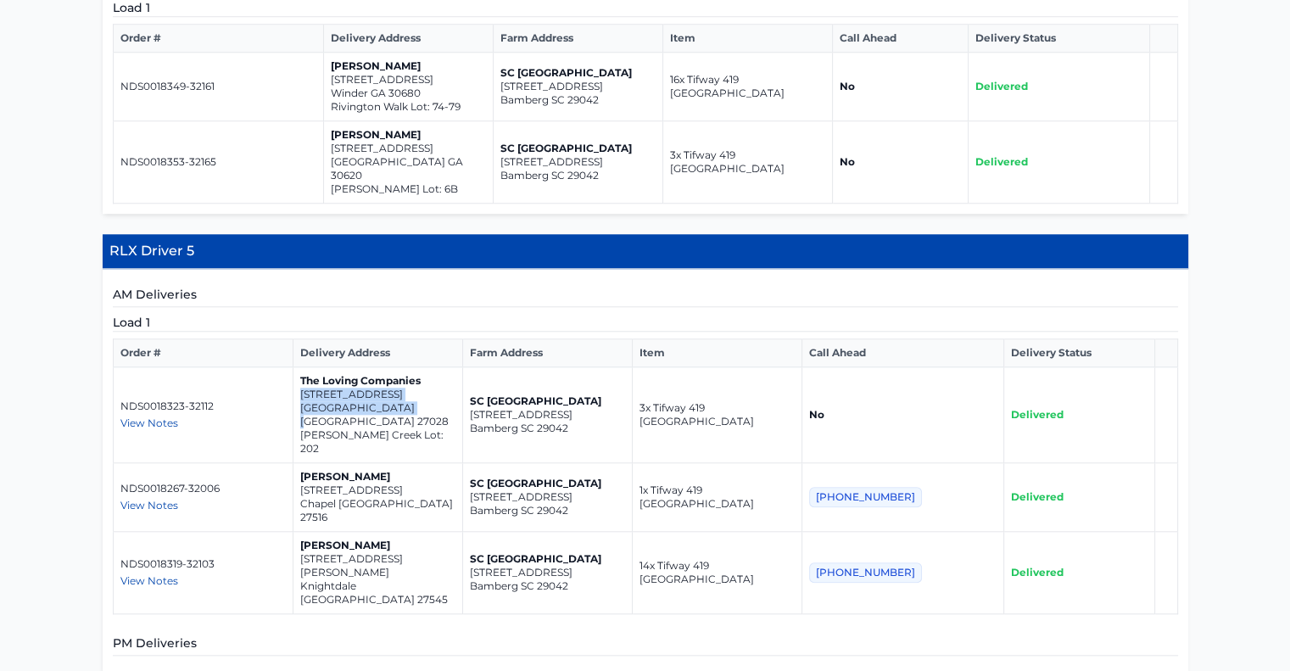
drag, startPoint x: 313, startPoint y: 344, endPoint x: 403, endPoint y: 358, distance: 91.1
click at [427, 367] on td "The Loving Companies 117 Heritage Valley Court Mocksville NC 27028 Nelson Creek…" at bounding box center [378, 415] width 170 height 96
copy td "117 Heritage Valley Court Mocksville NC 27028"
drag, startPoint x: 313, startPoint y: 412, endPoint x: 375, endPoint y: 427, distance: 63.8
click at [423, 463] on td "Bryson Trexler 200 Village Center Drive Chapel NC 27516" at bounding box center [378, 497] width 170 height 69
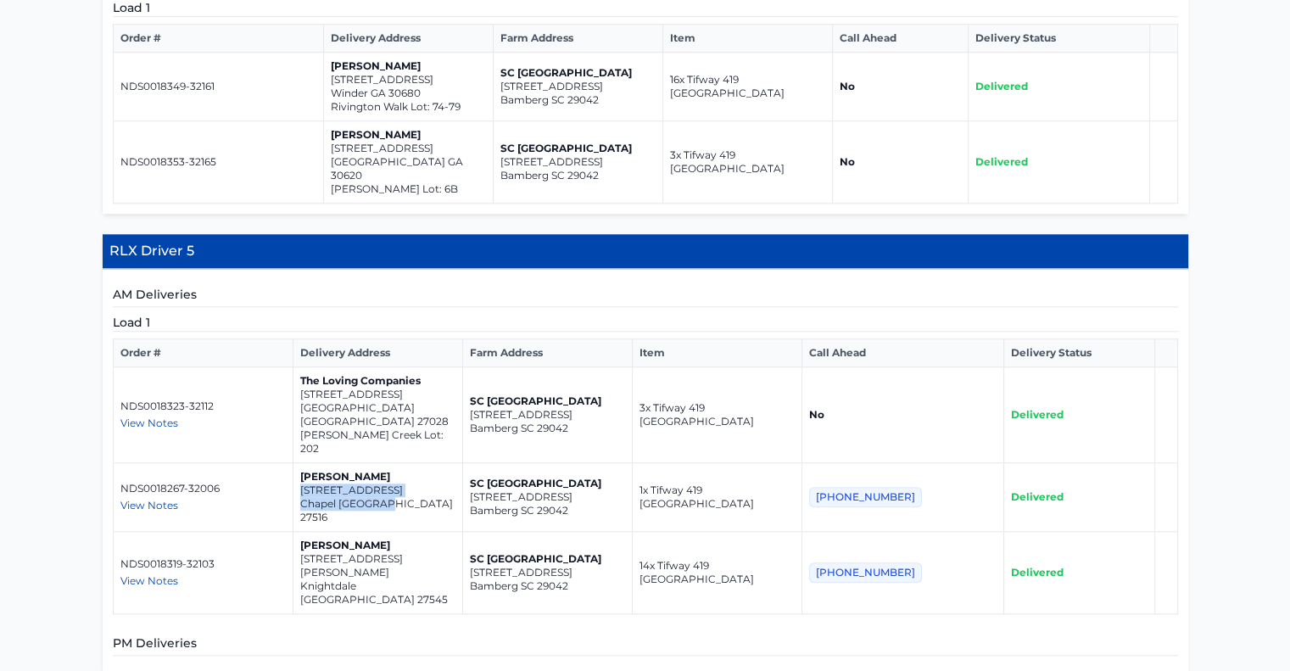
copy td "200 Village Center Drive Chapel NC 27516"
drag, startPoint x: 314, startPoint y: 469, endPoint x: 394, endPoint y: 480, distance: 80.5
click at [433, 532] on td "Edward Keenan 560 Hinton Oaks Blvd Knightdale NC 27545" at bounding box center [378, 573] width 170 height 82
copy td "560 Hinton Oaks Blvd Knightdale NC 27545"
drag, startPoint x: 315, startPoint y: 344, endPoint x: 379, endPoint y: 348, distance: 64.6
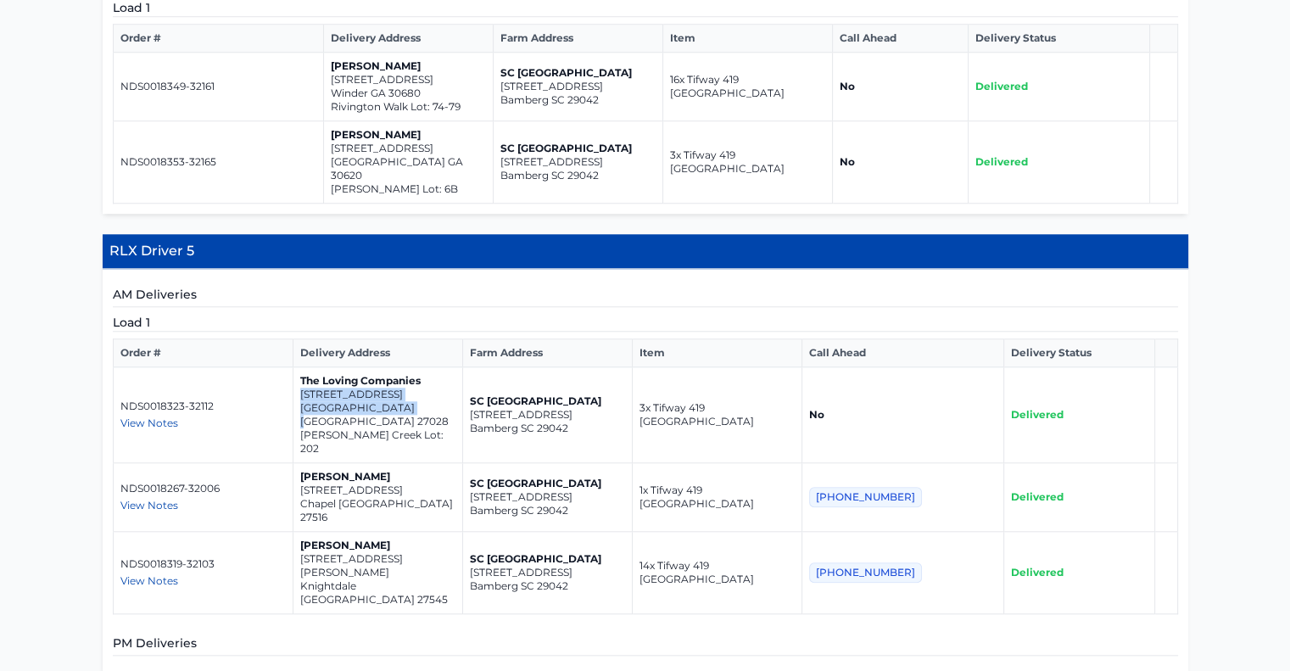
click at [439, 367] on td "The Loving Companies 117 Heritage Valley Court Mocksville NC 27028 Nelson Creek…" at bounding box center [378, 415] width 170 height 96
click at [316, 463] on td "Bryson Trexler 200 Village Center Drive Chapel NC 27516" at bounding box center [378, 497] width 170 height 69
drag, startPoint x: 314, startPoint y: 416, endPoint x: 403, endPoint y: 425, distance: 89.5
click at [403, 463] on td "Bryson Trexler 200 Village Center Drive Chapel NC 27516" at bounding box center [378, 497] width 170 height 69
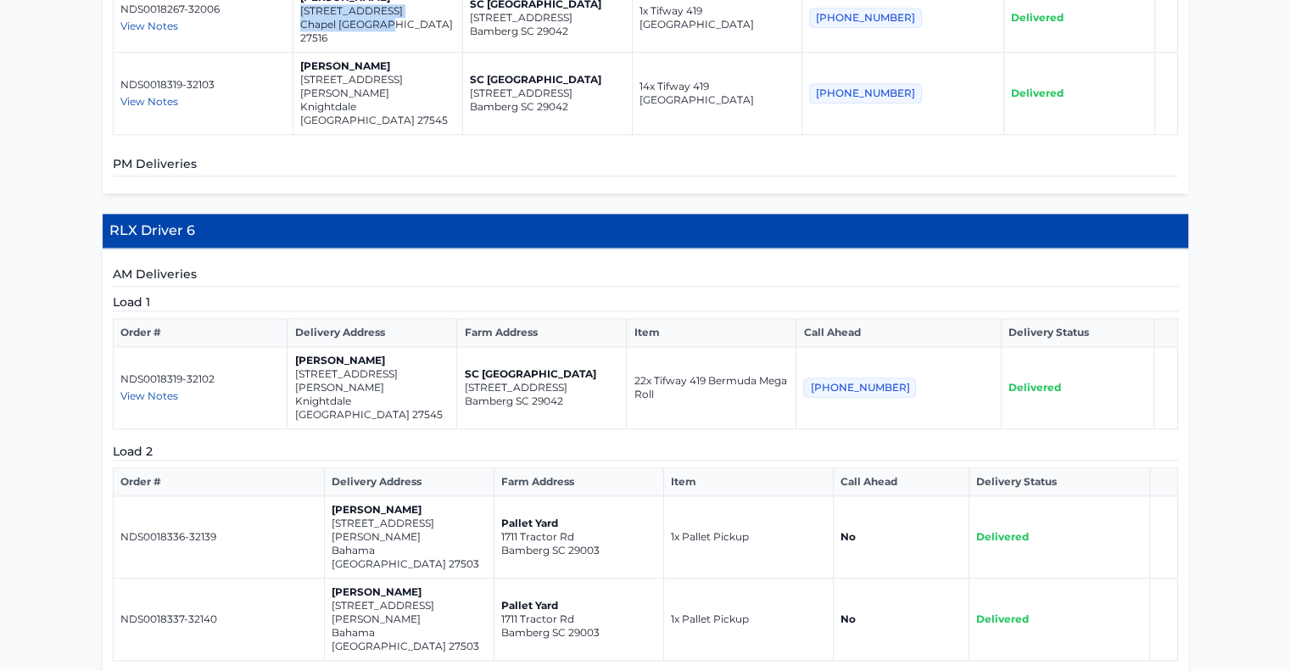
scroll to position [2036, 0]
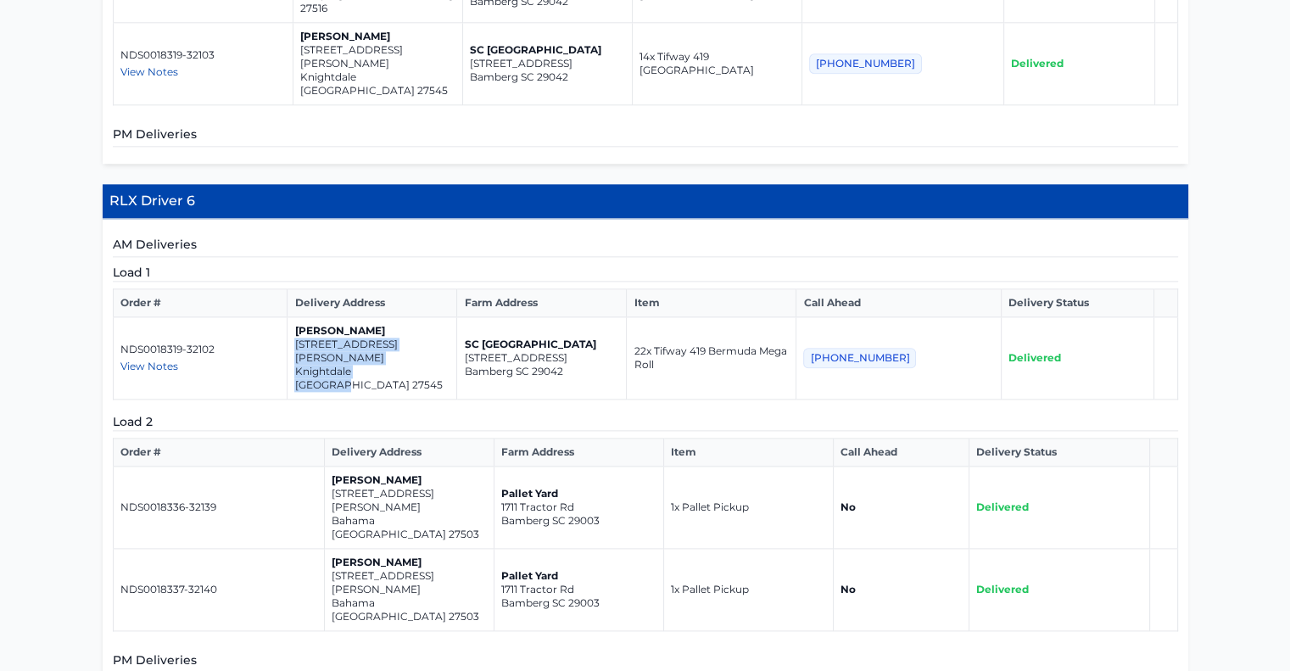
drag, startPoint x: 309, startPoint y: 226, endPoint x: 390, endPoint y: 237, distance: 82.1
click at [431, 317] on td "Edward Keenan 560 Hinton Oaks Blvd Knightdale NC 27545" at bounding box center [373, 358] width 170 height 82
drag, startPoint x: 330, startPoint y: 345, endPoint x: 394, endPoint y: 359, distance: 65.0
click at [431, 466] on td "Dennis Ellis 3019 roberts rd. Bahama NC 27503" at bounding box center [409, 507] width 170 height 82
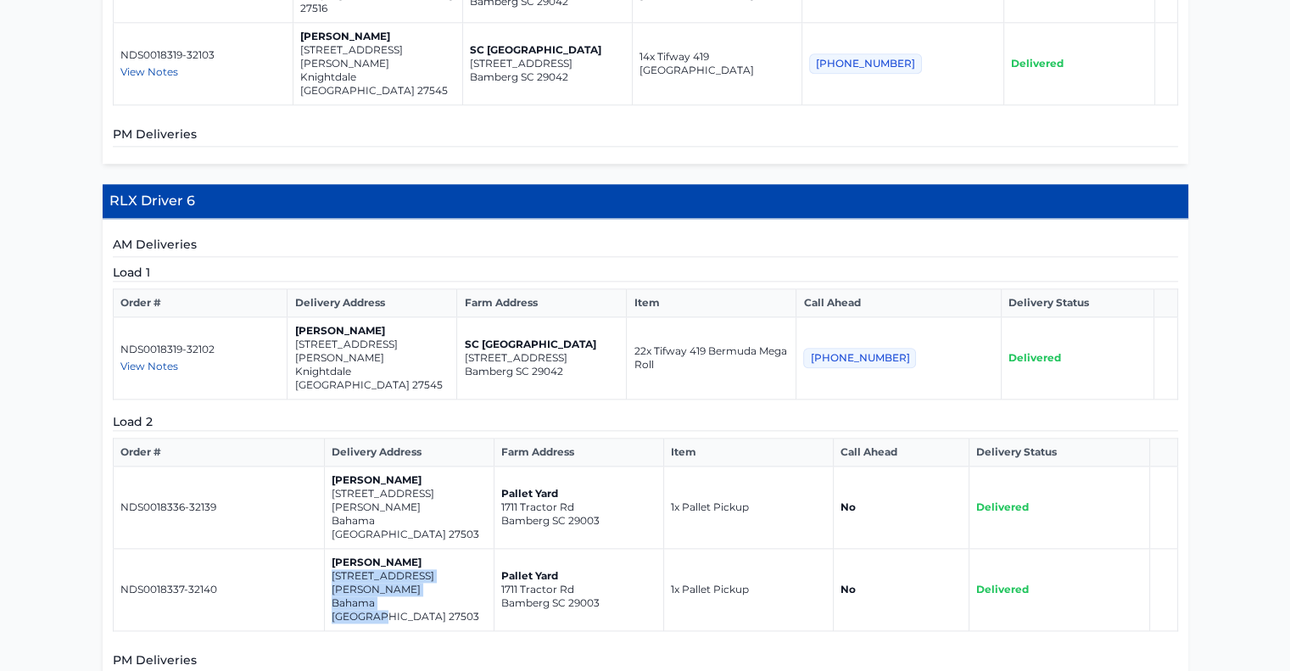
drag, startPoint x: 331, startPoint y: 404, endPoint x: 425, endPoint y: 422, distance: 96.0
click at [425, 549] on td "Dennis Ellis 3019 roberts rd. Bahama NC 27503" at bounding box center [409, 590] width 170 height 82
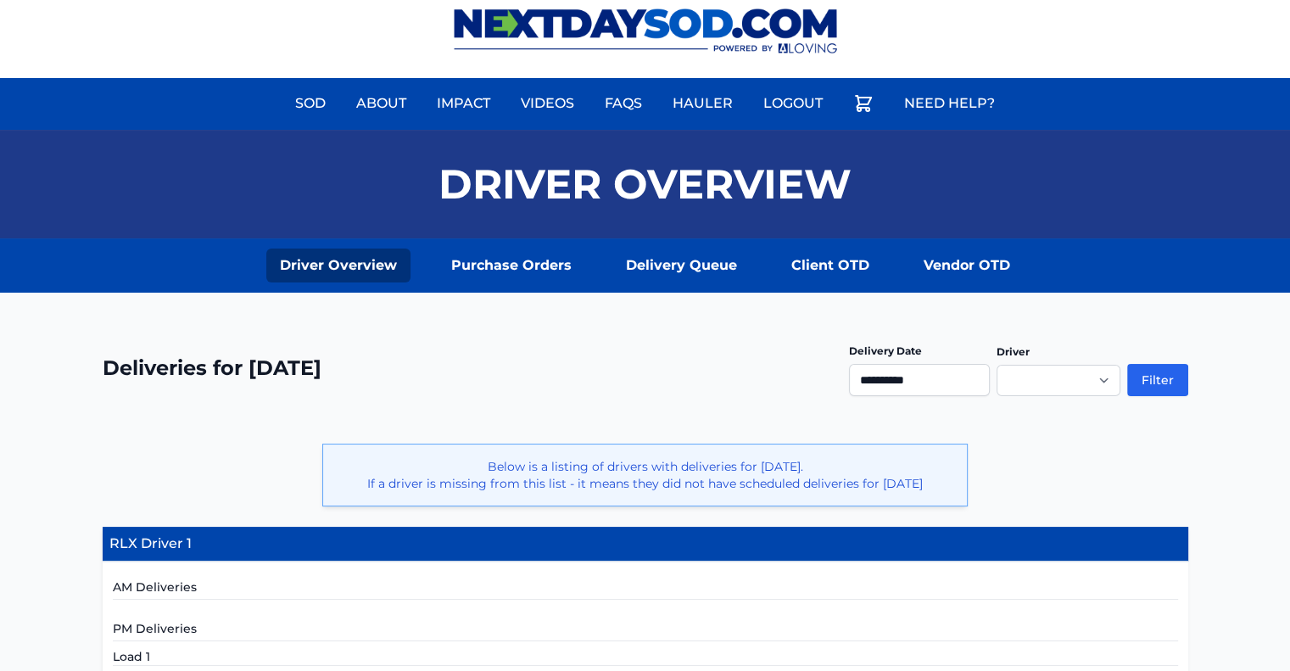
scroll to position [0, 0]
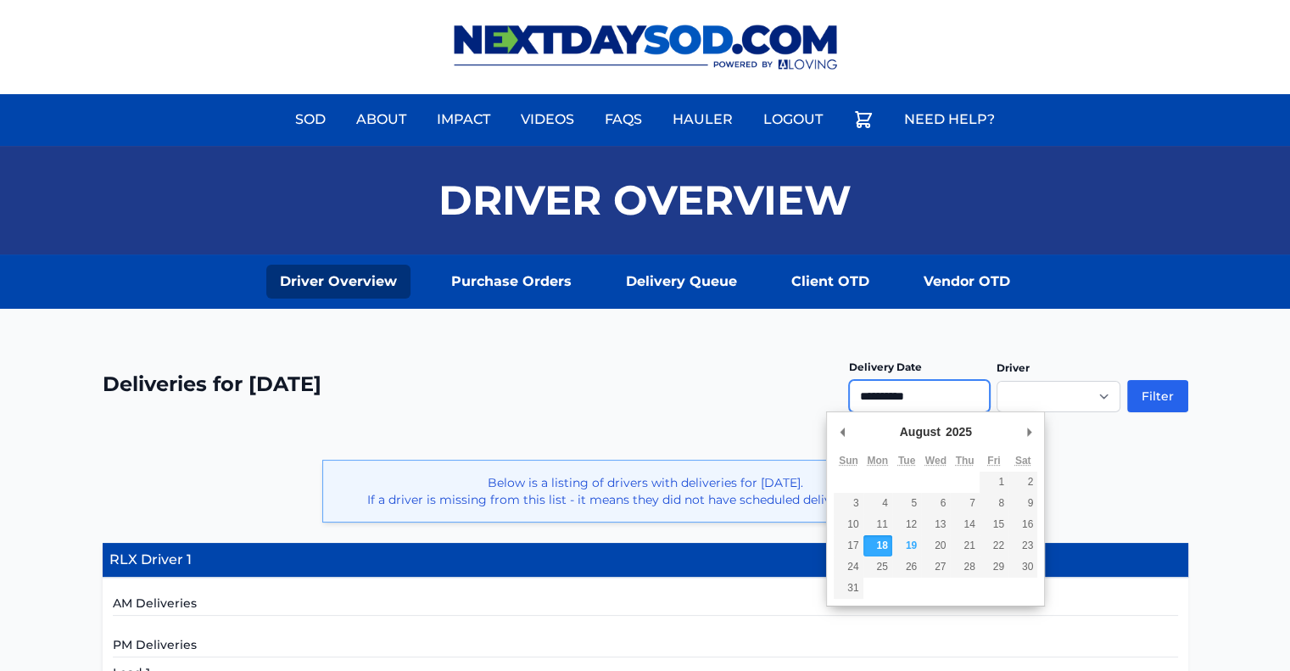
click at [914, 397] on input "**********" at bounding box center [919, 396] width 141 height 32
type input "**********"
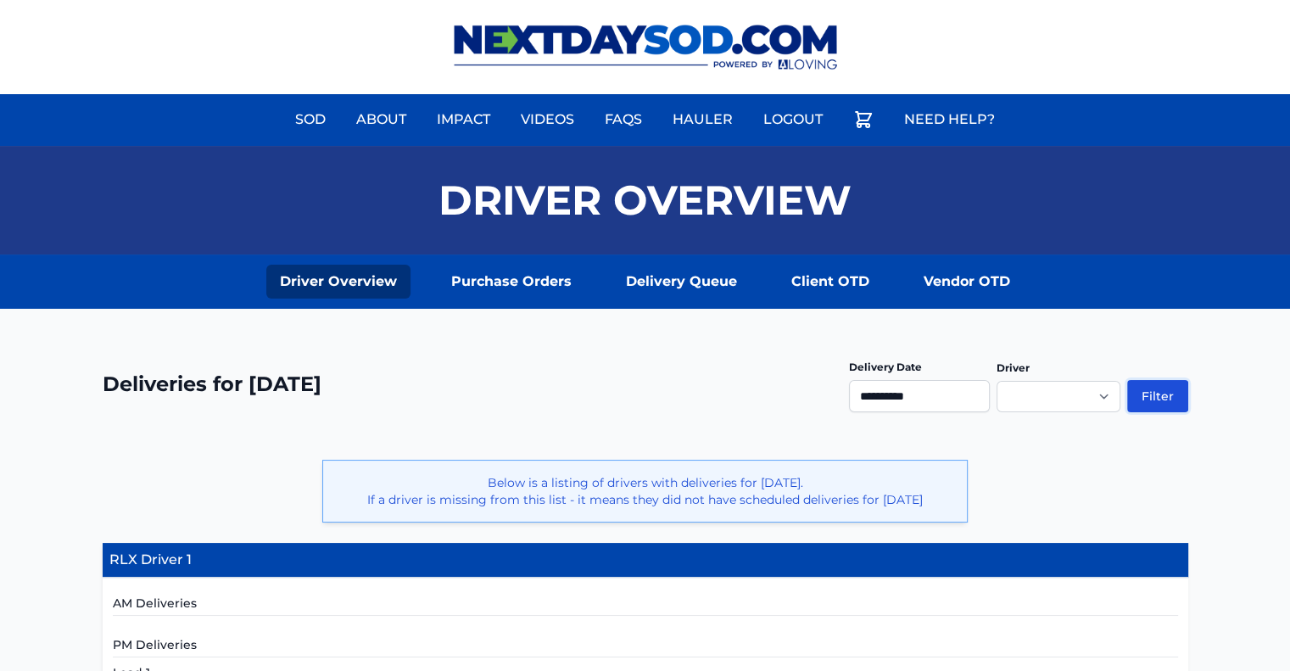
click at [1157, 388] on button "Filter" at bounding box center [1157, 396] width 61 height 32
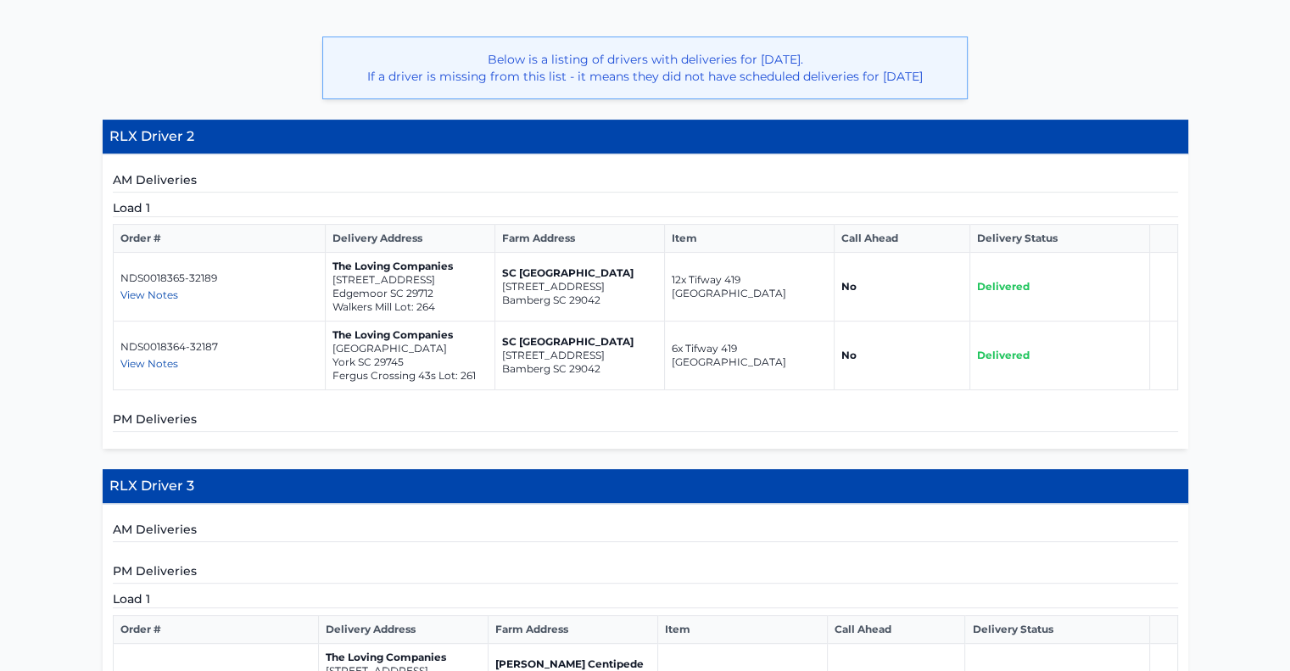
scroll to position [424, 0]
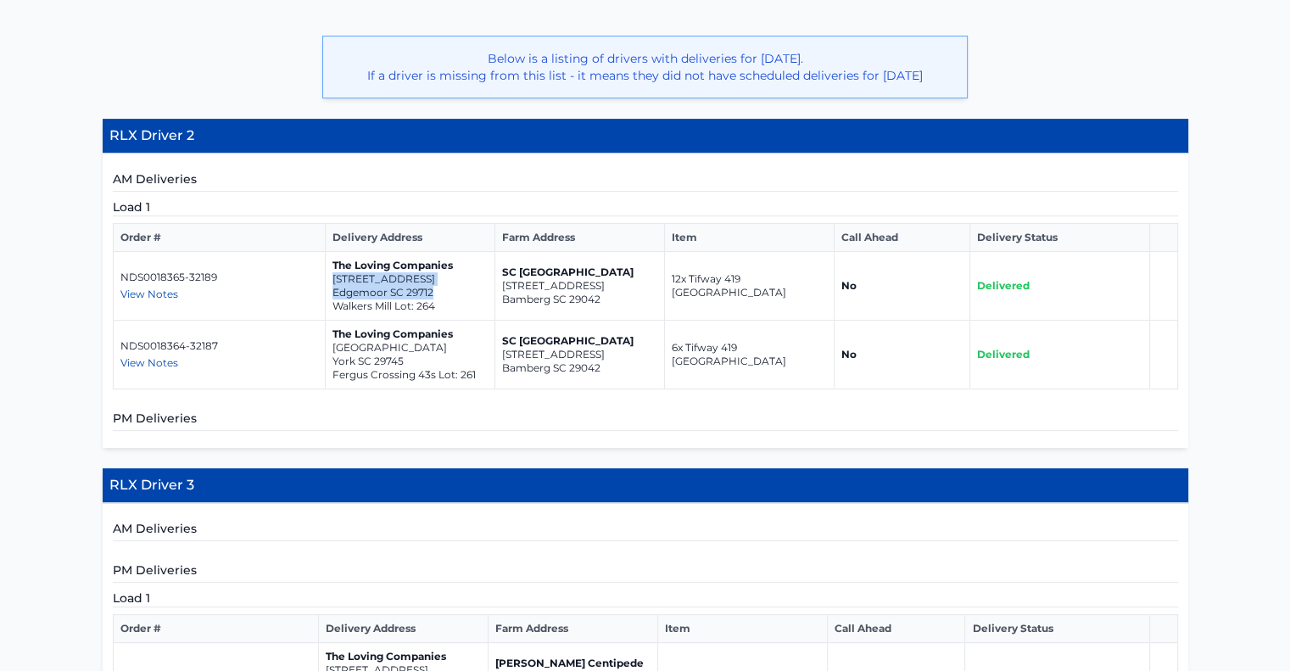
drag, startPoint x: 331, startPoint y: 275, endPoint x: 420, endPoint y: 284, distance: 89.5
click at [438, 284] on td "The Loving Companies 1550 River Cane Street Edgemoor SC 29712 Walkers Mill Lot:…" at bounding box center [411, 286] width 170 height 69
copy td "1550 River Cane Street Edgemoor SC 29712"
drag, startPoint x: 331, startPoint y: 344, endPoint x: 424, endPoint y: 355, distance: 94.0
click at [424, 355] on td "The Loving Companies 929 Two Brothers Lane York SC 29745 Fergus Crossing 43s Lo…" at bounding box center [411, 355] width 170 height 69
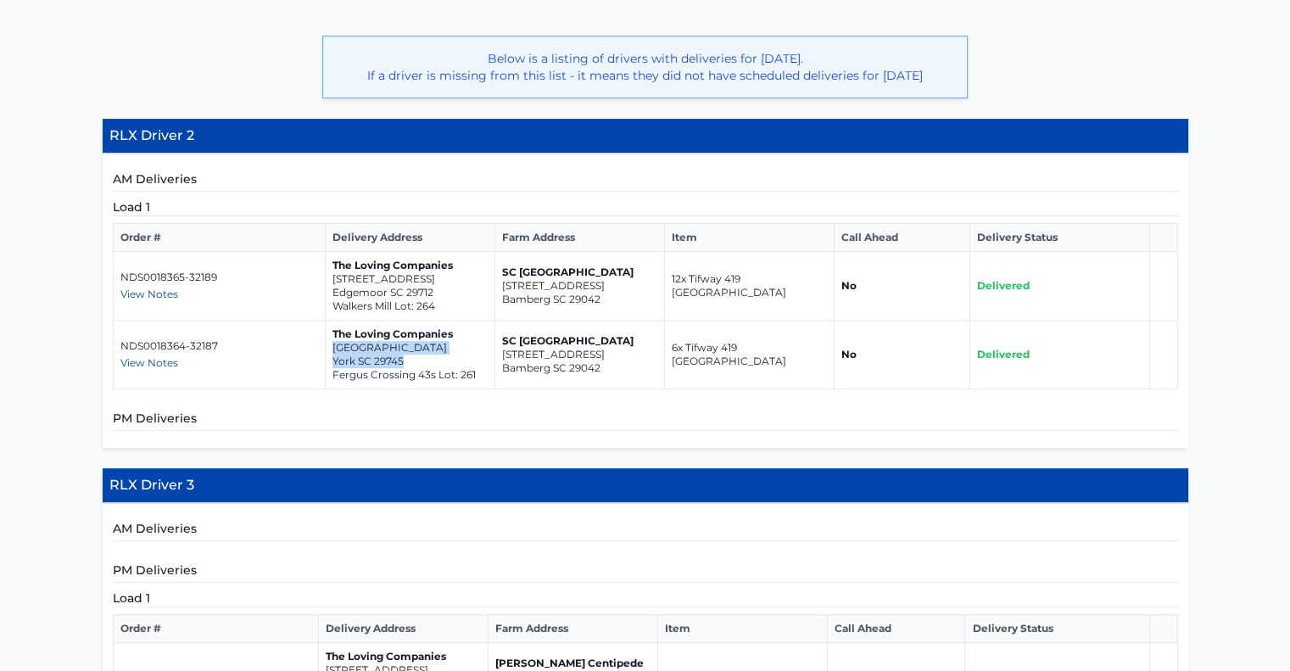
copy td "929 Two Brothers Lane York SC 29745"
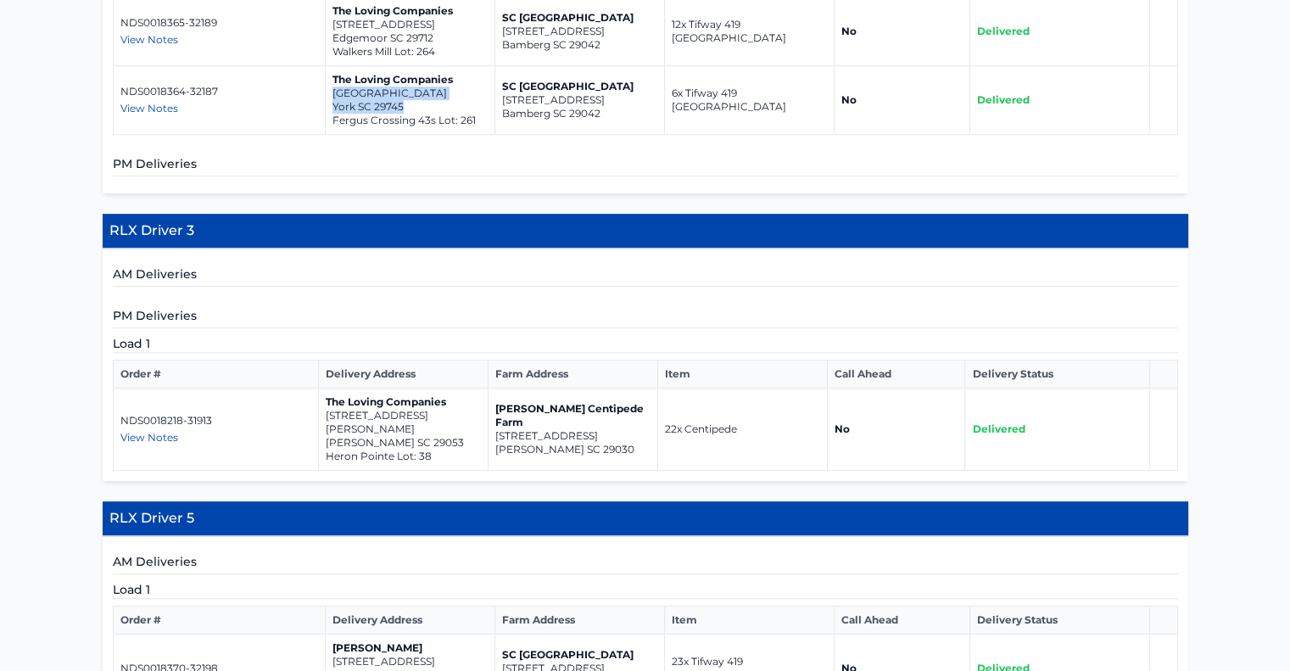
scroll to position [763, 0]
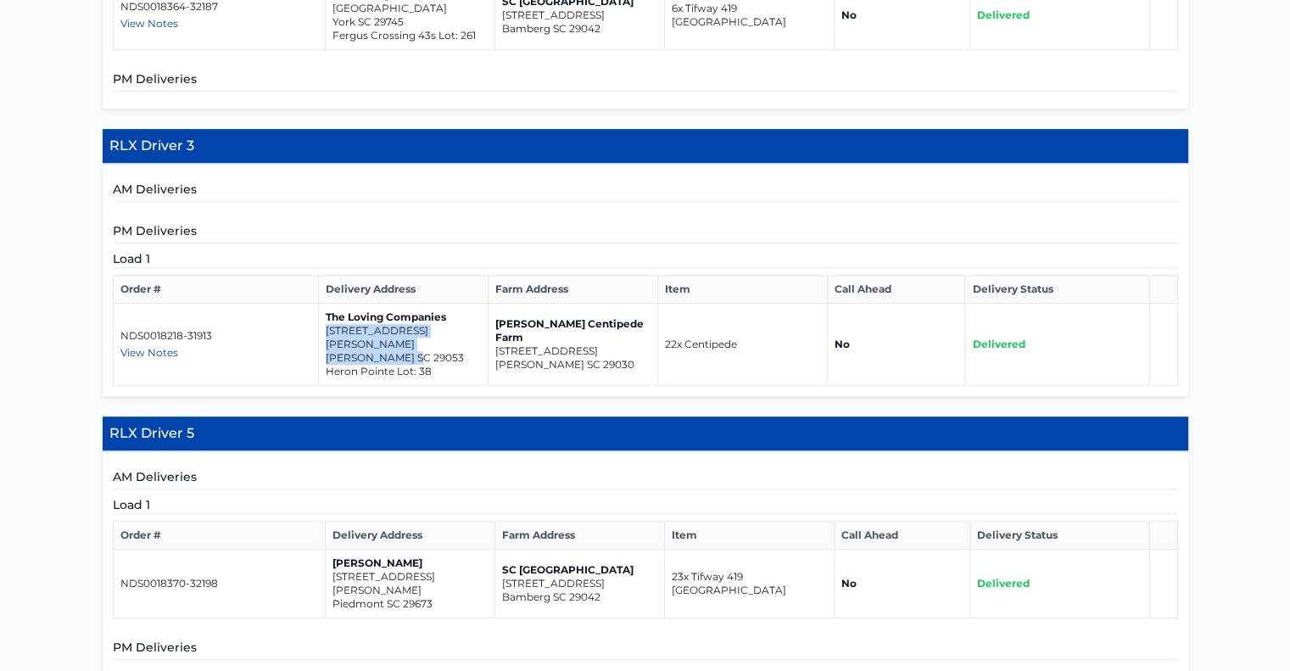
drag, startPoint x: 324, startPoint y: 327, endPoint x: 421, endPoint y: 341, distance: 97.8
click at [422, 342] on td "The Loving Companies 255 Hazel Rain Road Gaston SC 29053 Heron Pointe Lot: 38" at bounding box center [403, 345] width 170 height 82
copy td "255 Hazel Rain Road Gaston SC 29053"
drag, startPoint x: 494, startPoint y: 330, endPoint x: 597, endPoint y: 342, distance: 103.3
click at [597, 342] on td "Bozard Centipede Farm 975 Wild Hearts Rd Cameron SC 29030" at bounding box center [573, 345] width 170 height 82
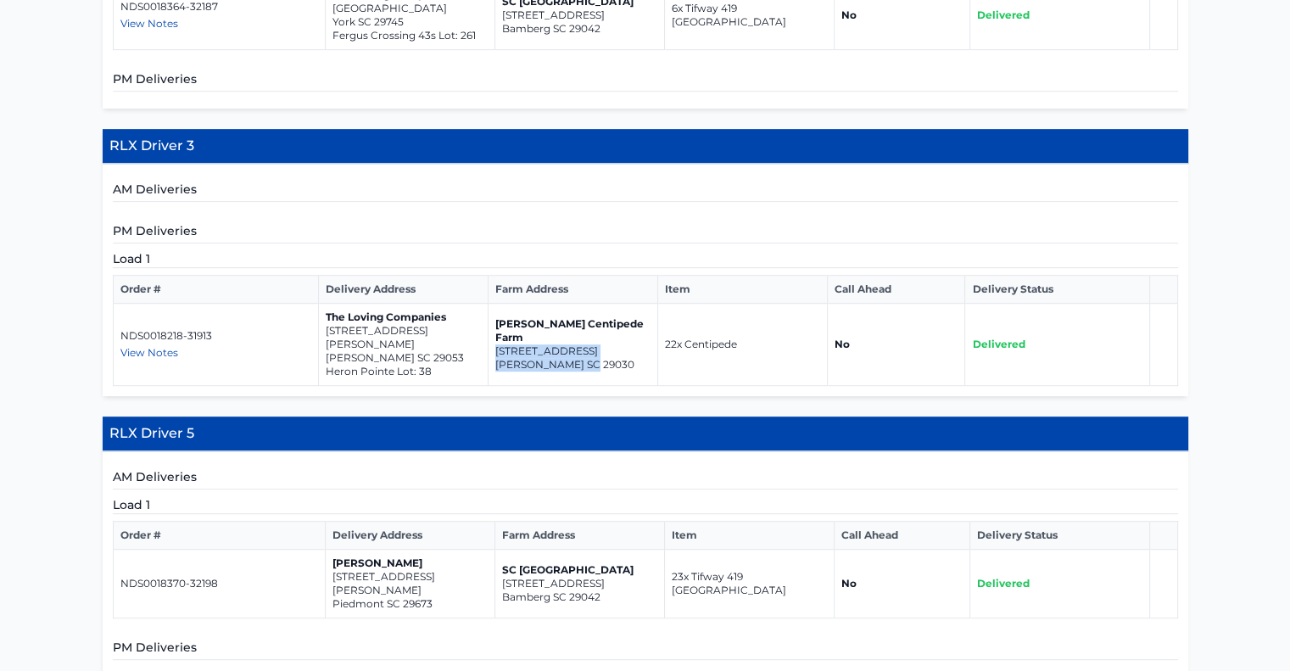
copy td "975 Wild Hearts Rd Cameron SC 29030"
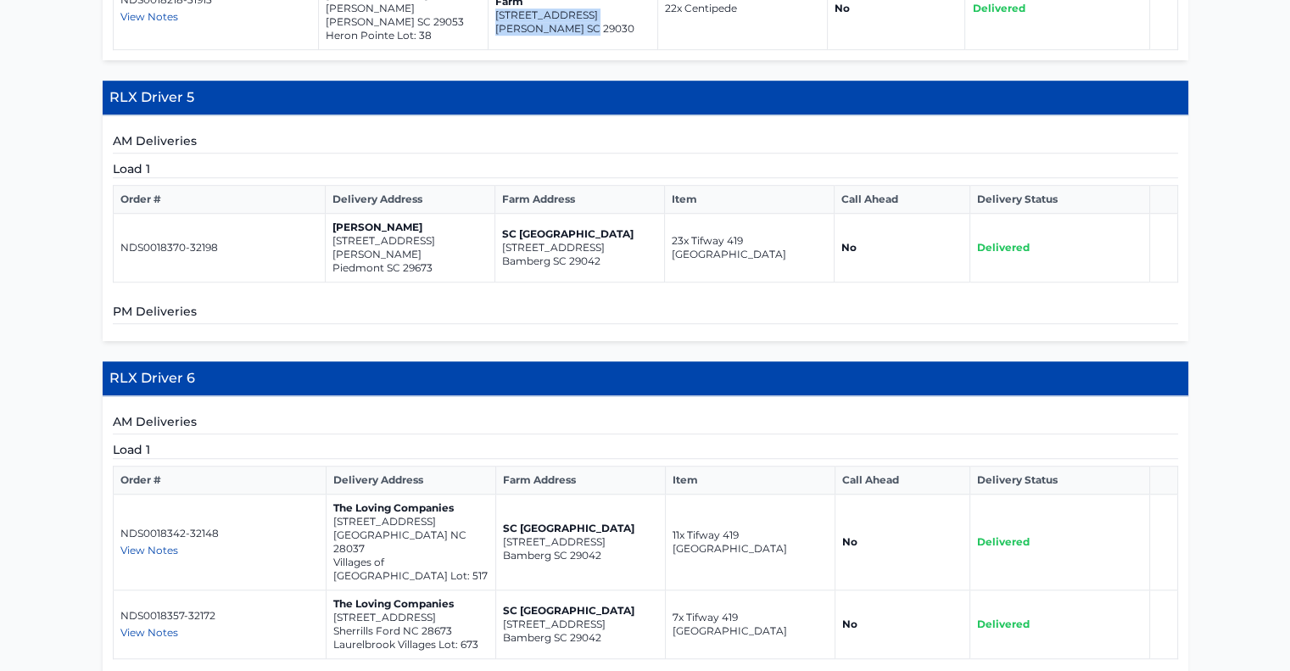
scroll to position [1103, 0]
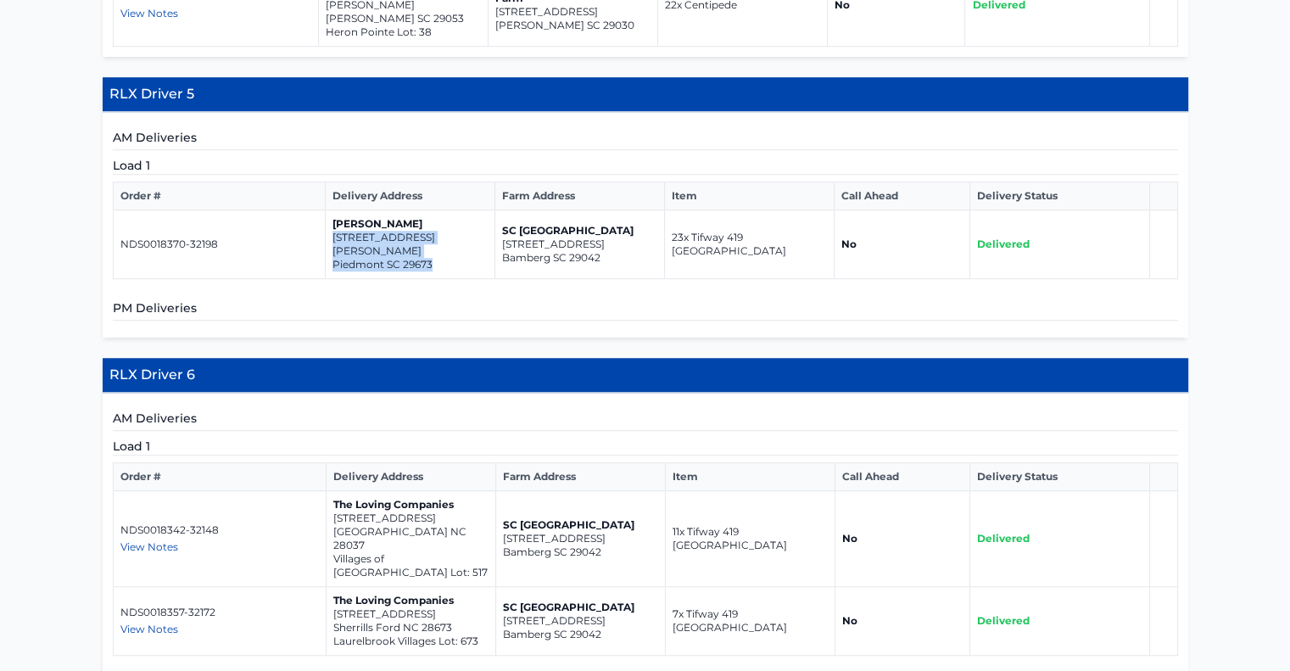
drag, startPoint x: 332, startPoint y: 213, endPoint x: 433, endPoint y: 231, distance: 102.5
click at [434, 231] on td "Derrick Pappas 114 Jacqueline Rd Piedmont SC 29673" at bounding box center [411, 244] width 170 height 69
copy td "114 Jacqueline Rd Piedmont SC 29673"
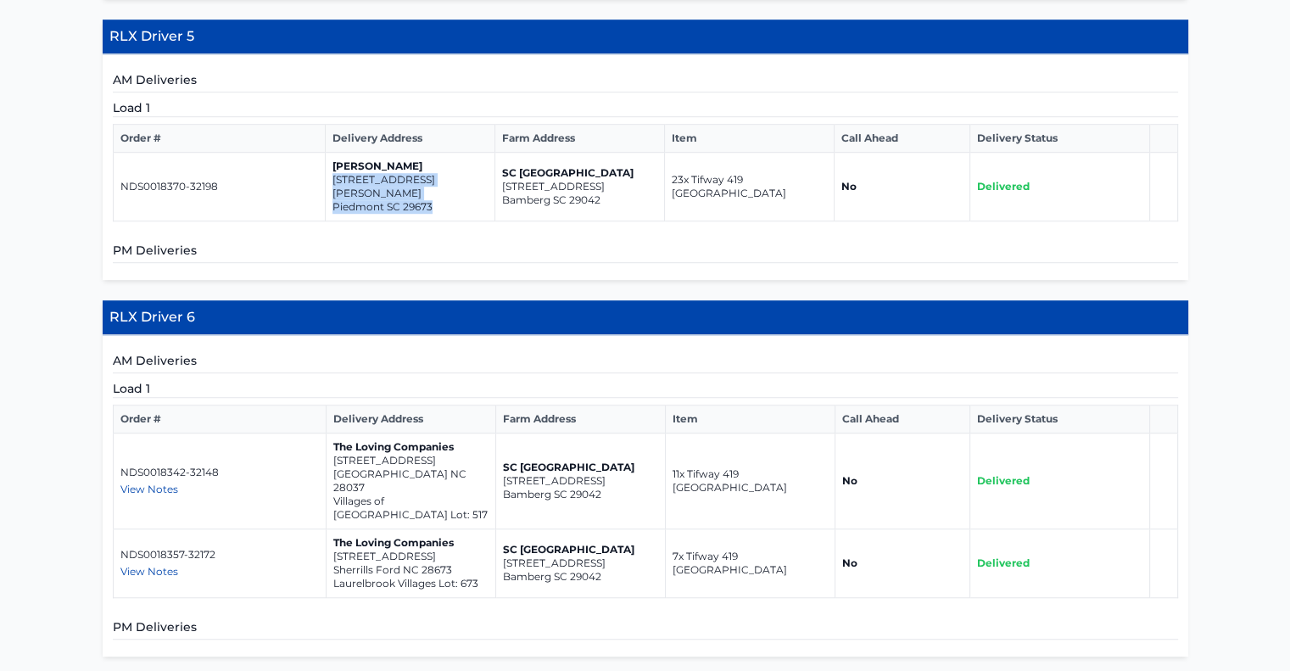
scroll to position [1272, 0]
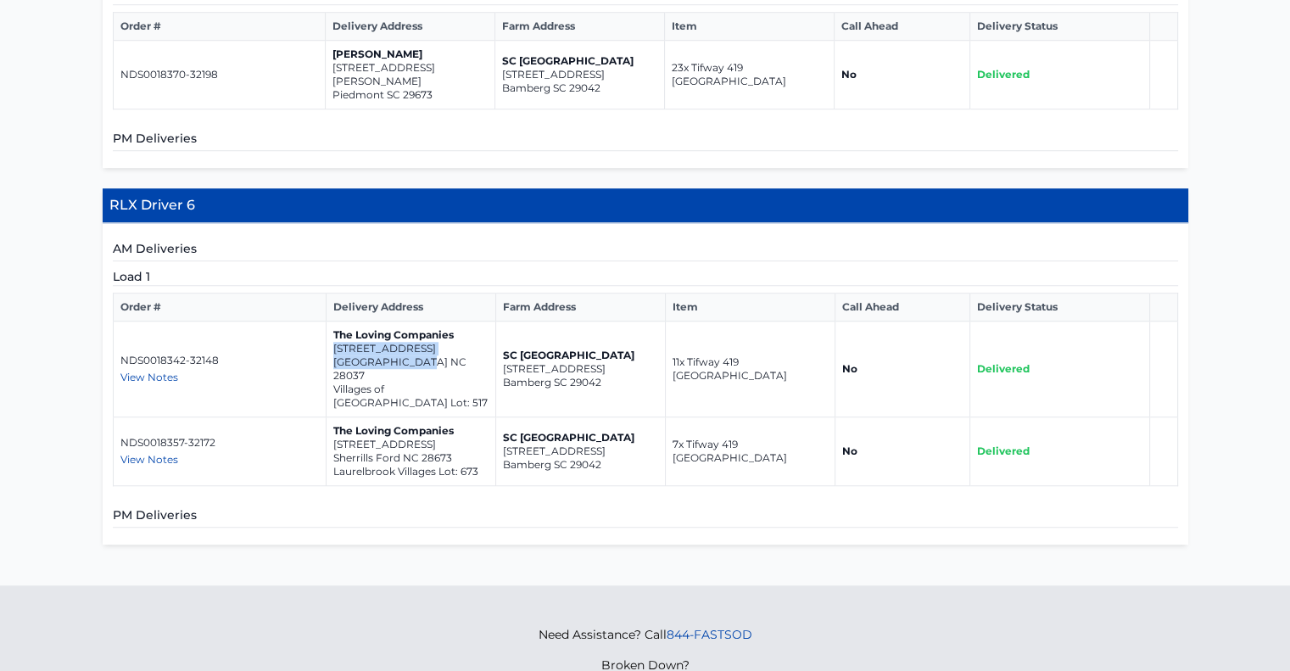
drag, startPoint x: 332, startPoint y: 313, endPoint x: 421, endPoint y: 325, distance: 89.0
click at [456, 330] on td "The Loving Companies 6335 Durango Way Denver NC 28037 Villages of Denver Lot: 5…" at bounding box center [412, 369] width 170 height 96
copy td "6335 Durango Way Denver NC 28037"
drag, startPoint x: 332, startPoint y: 380, endPoint x: 459, endPoint y: 396, distance: 127.4
click at [459, 417] on td "The Loving Companies 8004 Plymouth Drive Sherrills Ford NC 28673 Laurelbrook Vi…" at bounding box center [412, 451] width 170 height 69
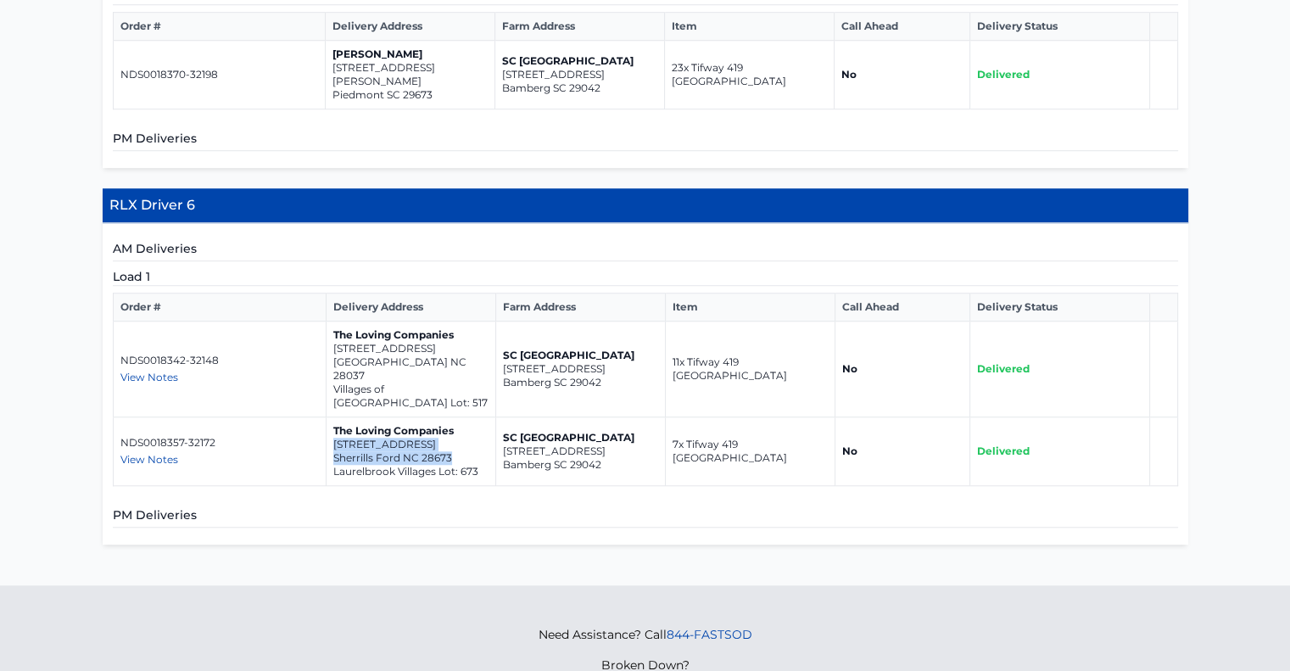
copy td "8004 Plymouth Drive Sherrills Ford NC 28673"
drag, startPoint x: 332, startPoint y: 311, endPoint x: 390, endPoint y: 327, distance: 60.5
click at [430, 323] on td "The Loving Companies 6335 Durango Way Denver NC 28037 Villages of Denver Lot: 5…" at bounding box center [412, 369] width 170 height 96
copy td "6335 Durango Way Denver NC 28037"
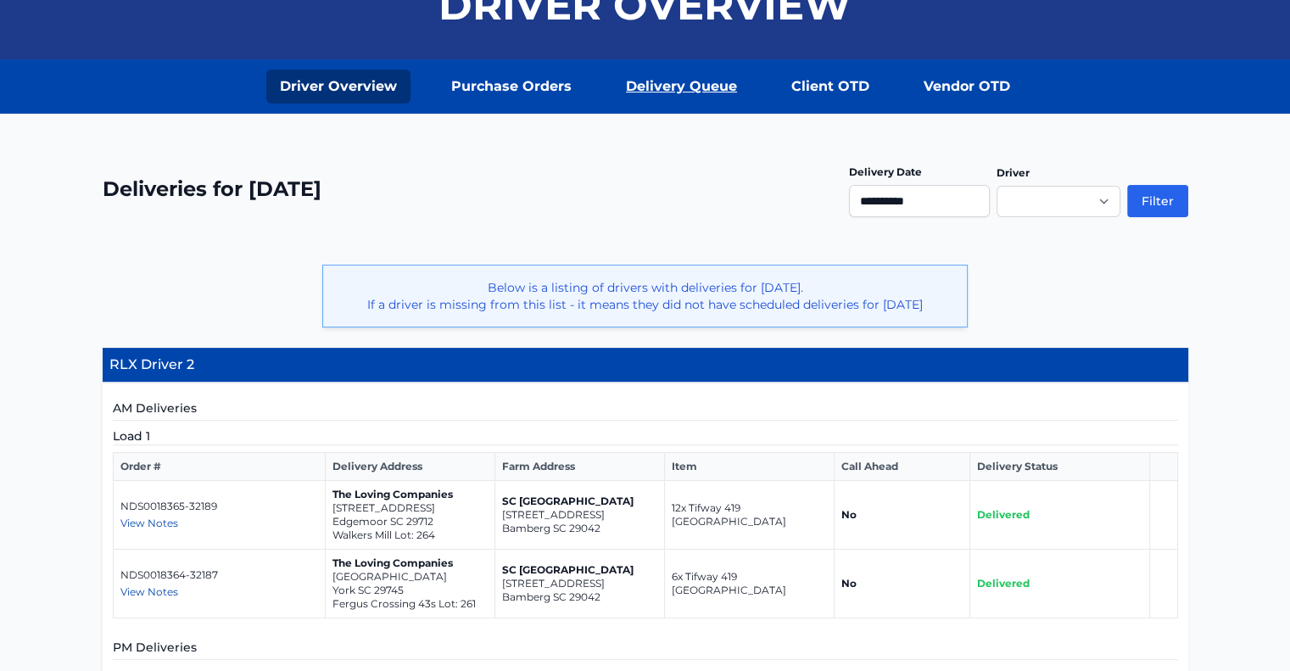
scroll to position [0, 0]
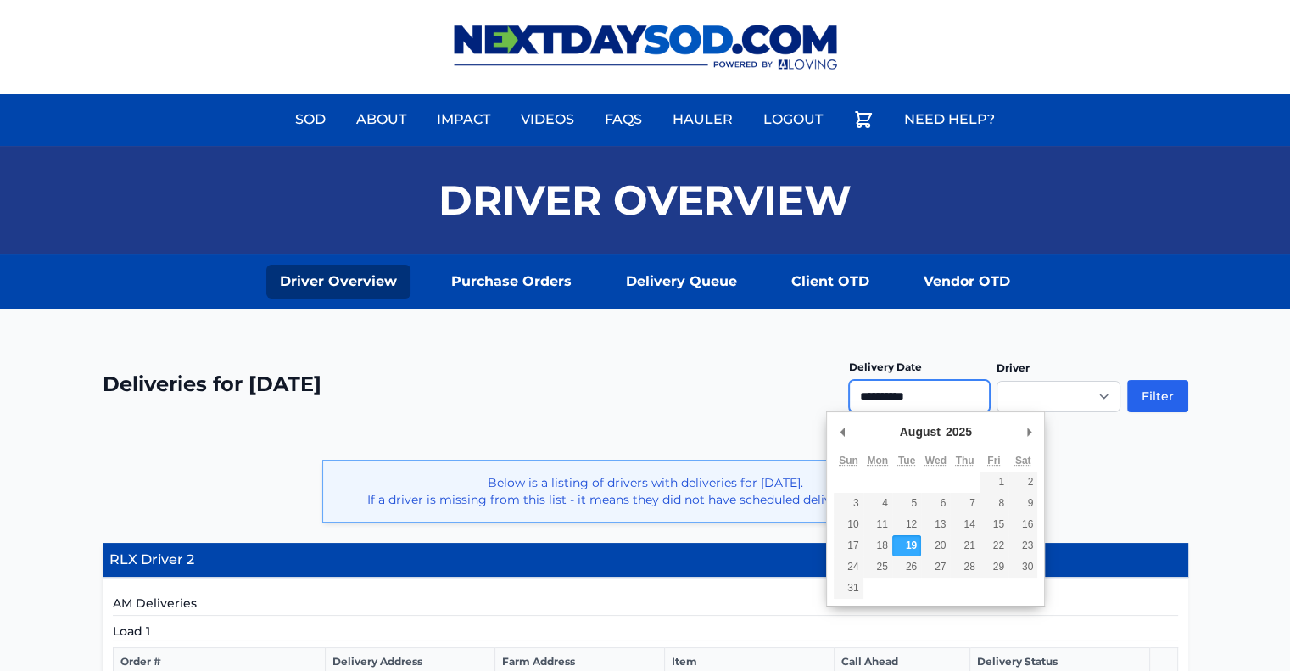
click at [911, 395] on input "**********" at bounding box center [919, 396] width 141 height 32
type input "**********"
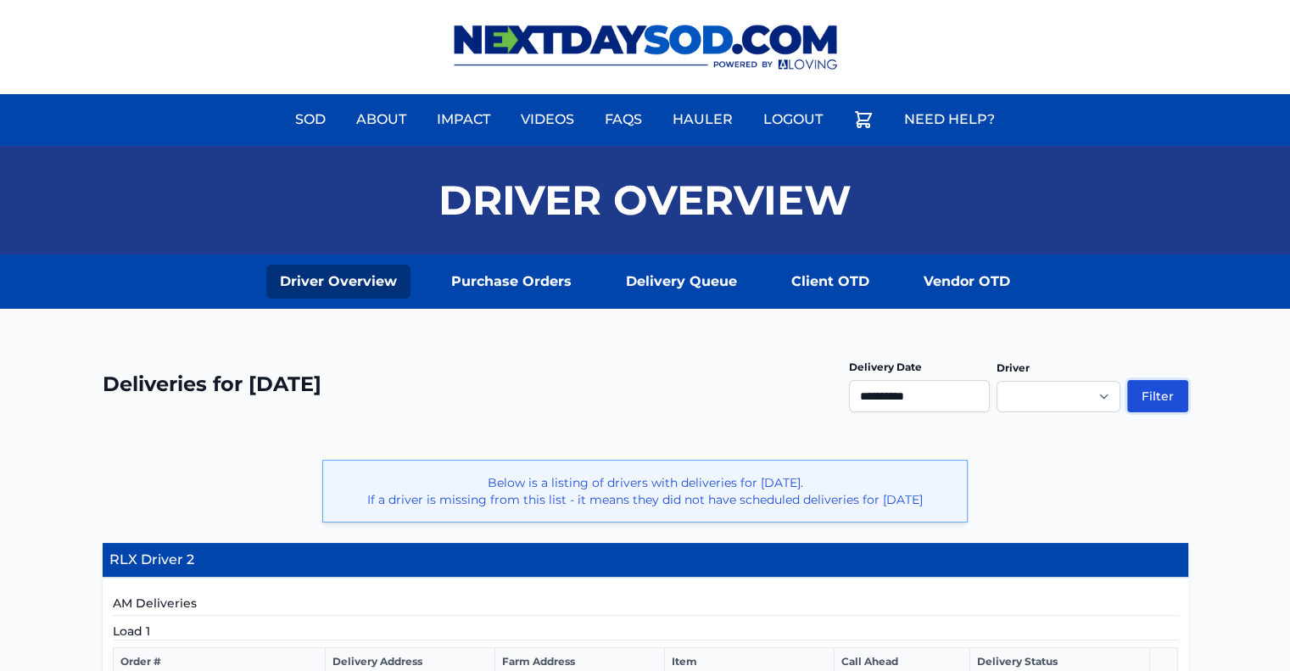
click at [1163, 396] on button "Filter" at bounding box center [1157, 396] width 61 height 32
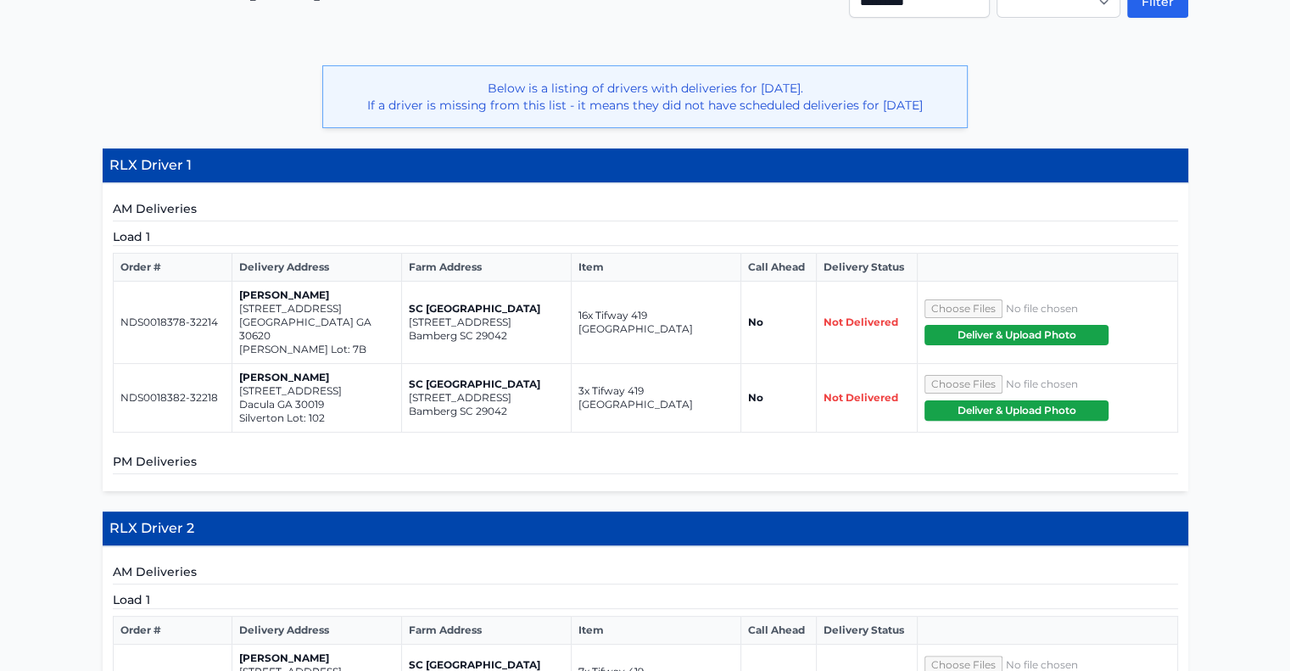
scroll to position [424, 0]
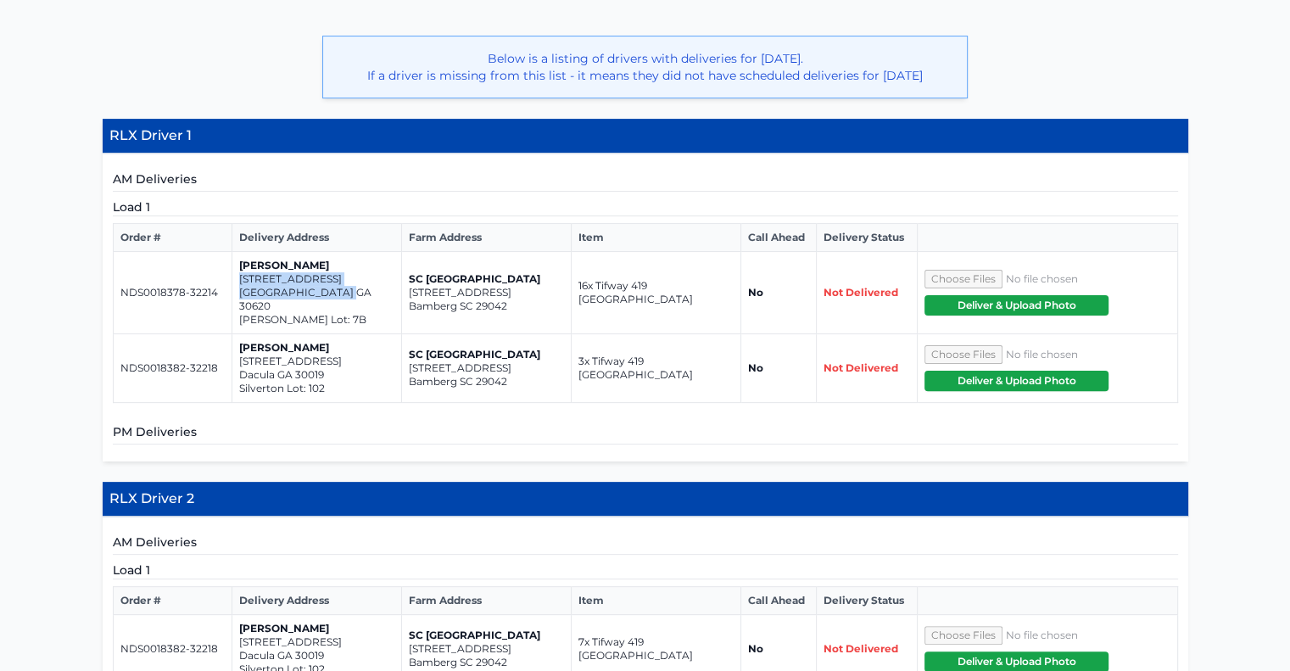
drag, startPoint x: 237, startPoint y: 276, endPoint x: 349, endPoint y: 288, distance: 112.6
click at [349, 288] on td "[PERSON_NAME] [STREET_ADDRESS] [PERSON_NAME] Lot: 7B" at bounding box center [317, 293] width 170 height 82
copy td "[STREET_ADDRESS]"
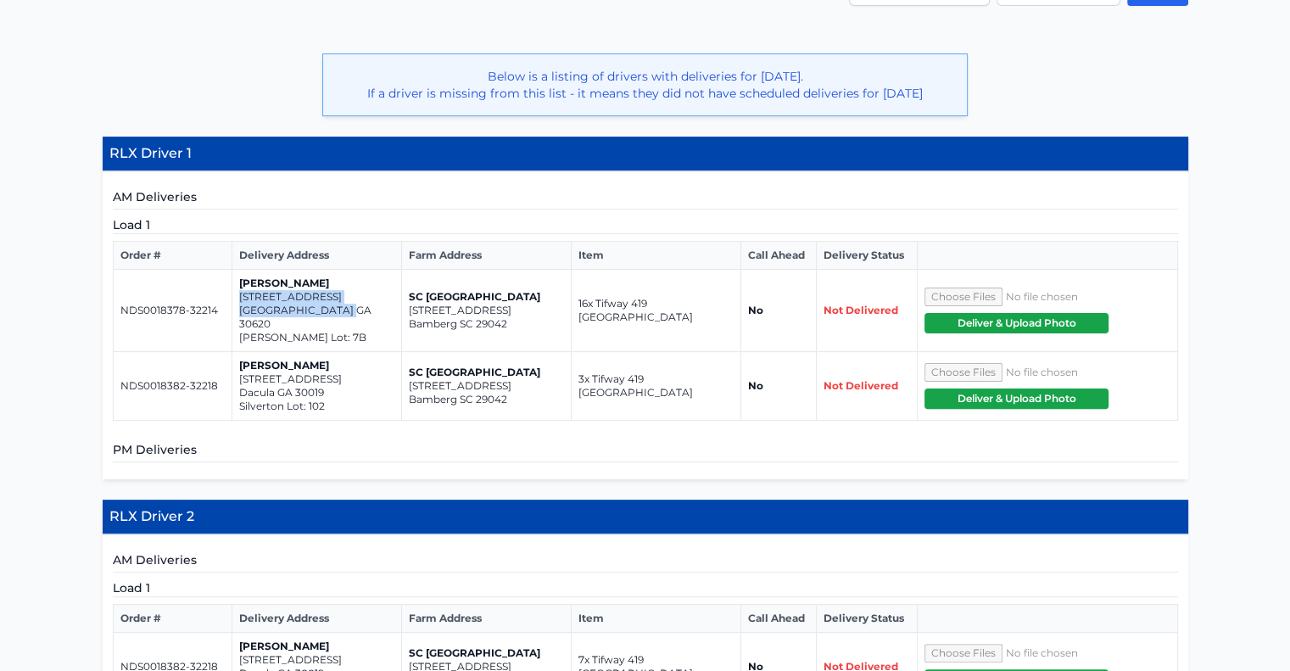
scroll to position [509, 0]
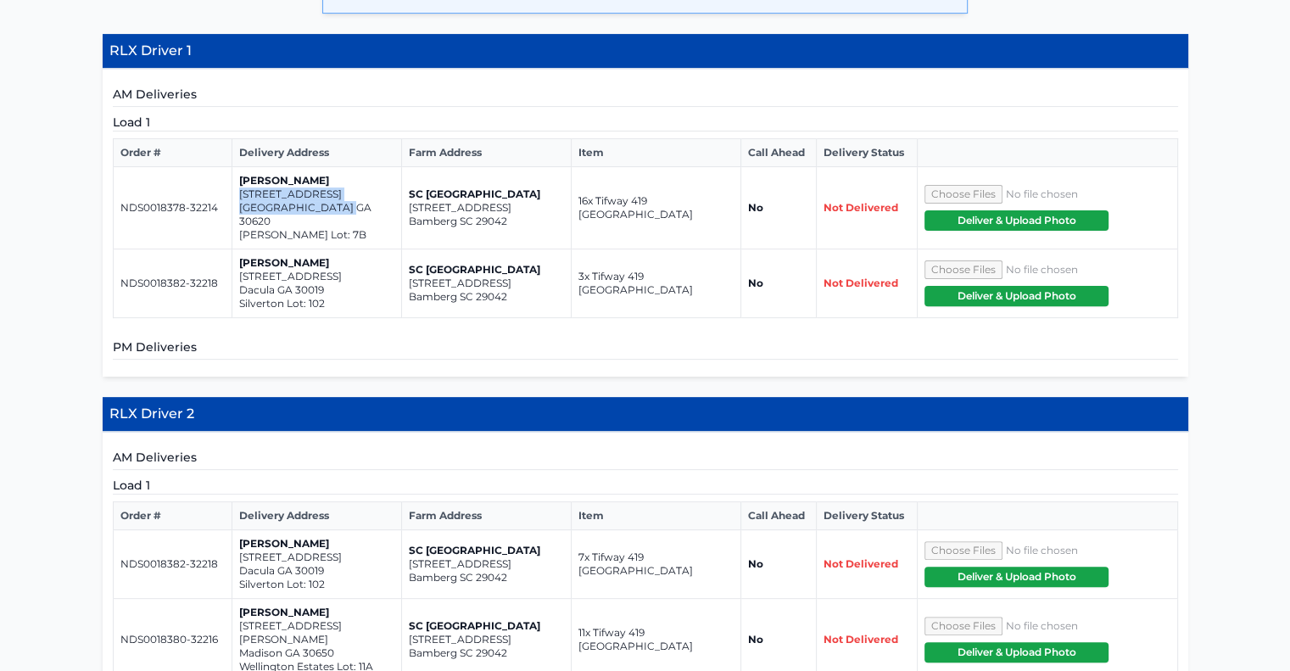
copy td "[STREET_ADDRESS]"
drag, startPoint x: 237, startPoint y: 257, endPoint x: 340, endPoint y: 270, distance: 103.4
click at [340, 270] on td "[PERSON_NAME] [STREET_ADDRESS]" at bounding box center [317, 283] width 170 height 69
copy td "[STREET_ADDRESS]"
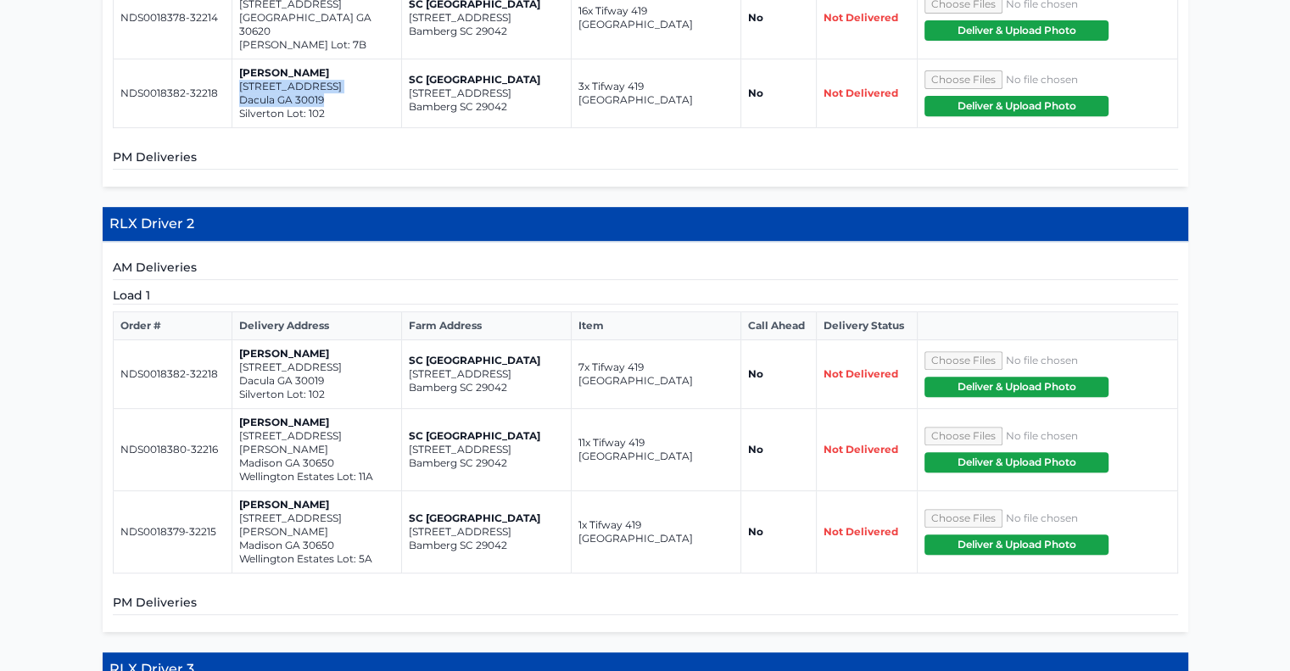
scroll to position [763, 0]
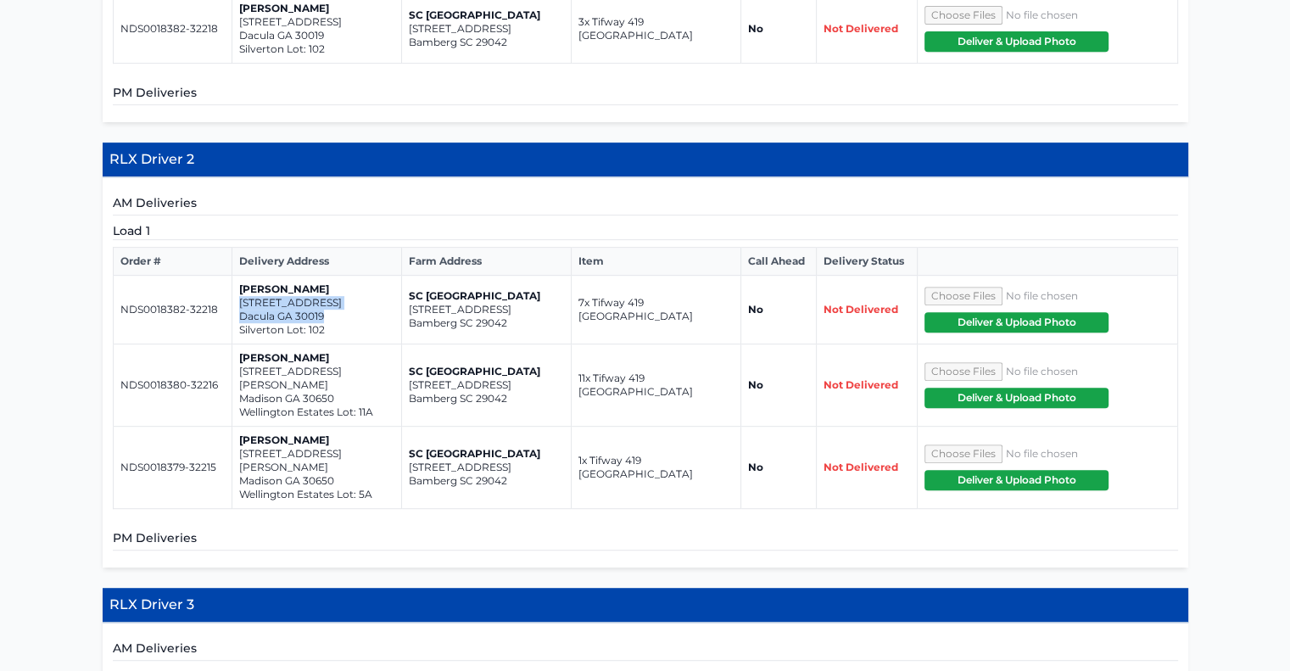
drag, startPoint x: 238, startPoint y: 284, endPoint x: 307, endPoint y: 290, distance: 69.0
click at [334, 298] on td "Meg Jones 2688 Argento Circle Dacula GA 30019 Silverton Lot: 102" at bounding box center [317, 310] width 170 height 69
copy td "2688 Argento Circle Dacula GA 30019"
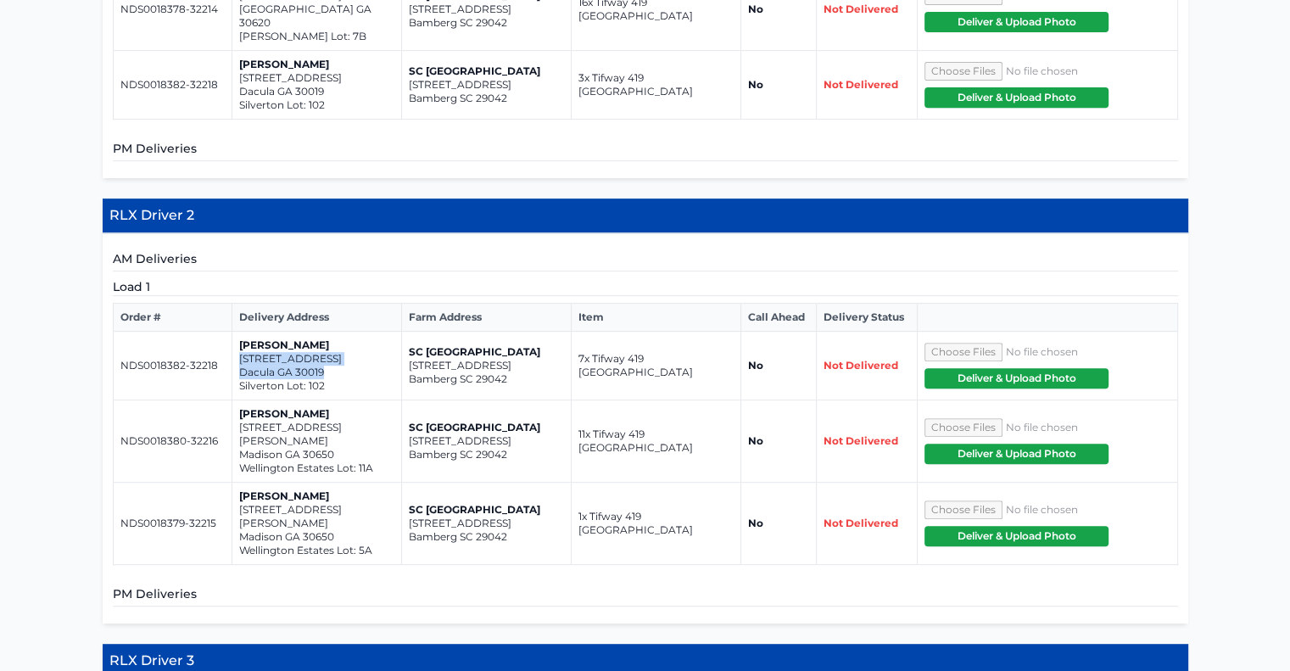
scroll to position [679, 0]
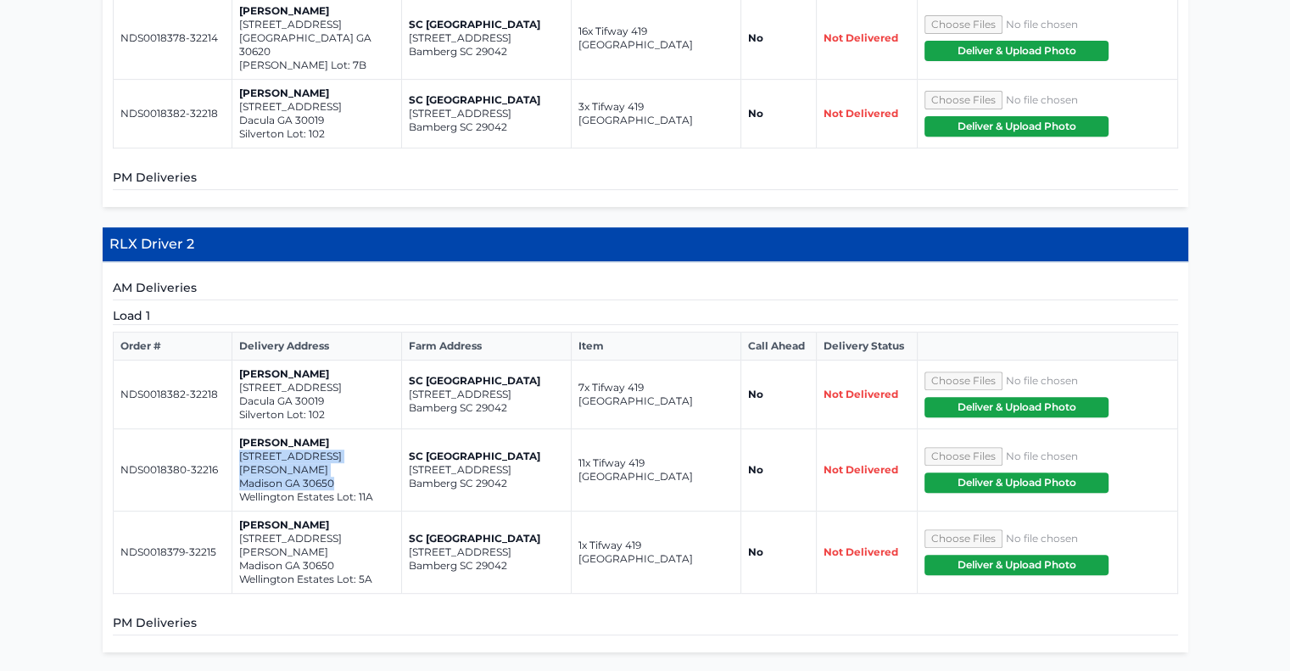
drag, startPoint x: 238, startPoint y: 436, endPoint x: 343, endPoint y: 454, distance: 105.8
click at [343, 454] on td "Meg Jones 1030 Reagan Drive Madison GA 30650 Wellington Estates Lot: 11A" at bounding box center [317, 470] width 170 height 82
copy td "1030 Reagan Drive Madison GA 30650"
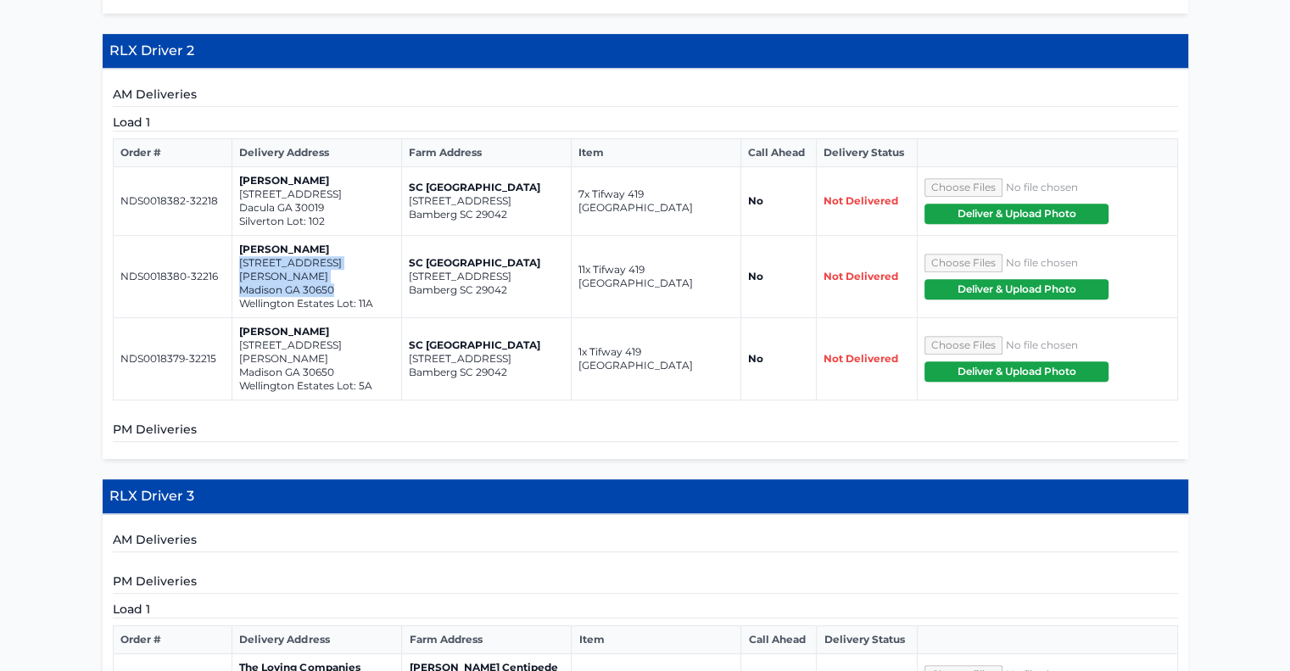
scroll to position [848, 0]
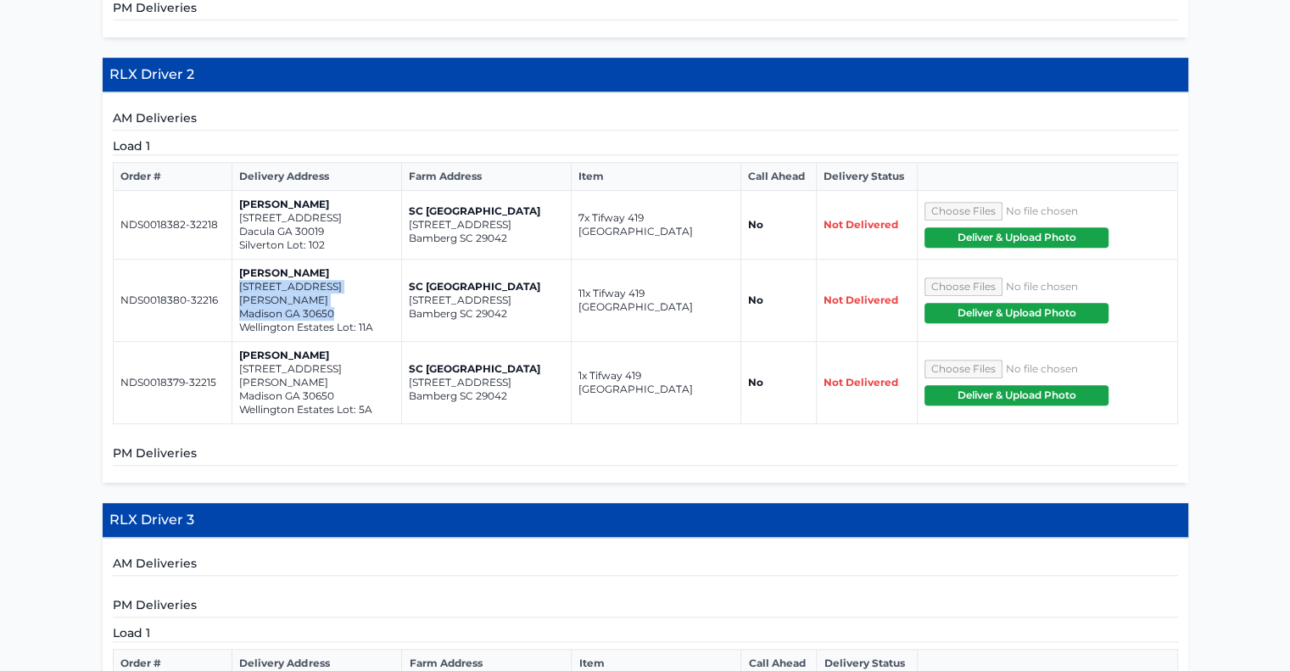
copy td "1030 Reagan Drive Madison GA 30650"
drag, startPoint x: 237, startPoint y: 332, endPoint x: 333, endPoint y: 351, distance: 97.8
click at [333, 351] on td "Meg Jones 1011 Reagan Drive Madison GA 30650 Wellington Estates Lot: 5A" at bounding box center [317, 383] width 170 height 82
copy td "1011 Reagan Drive Madison GA 30650"
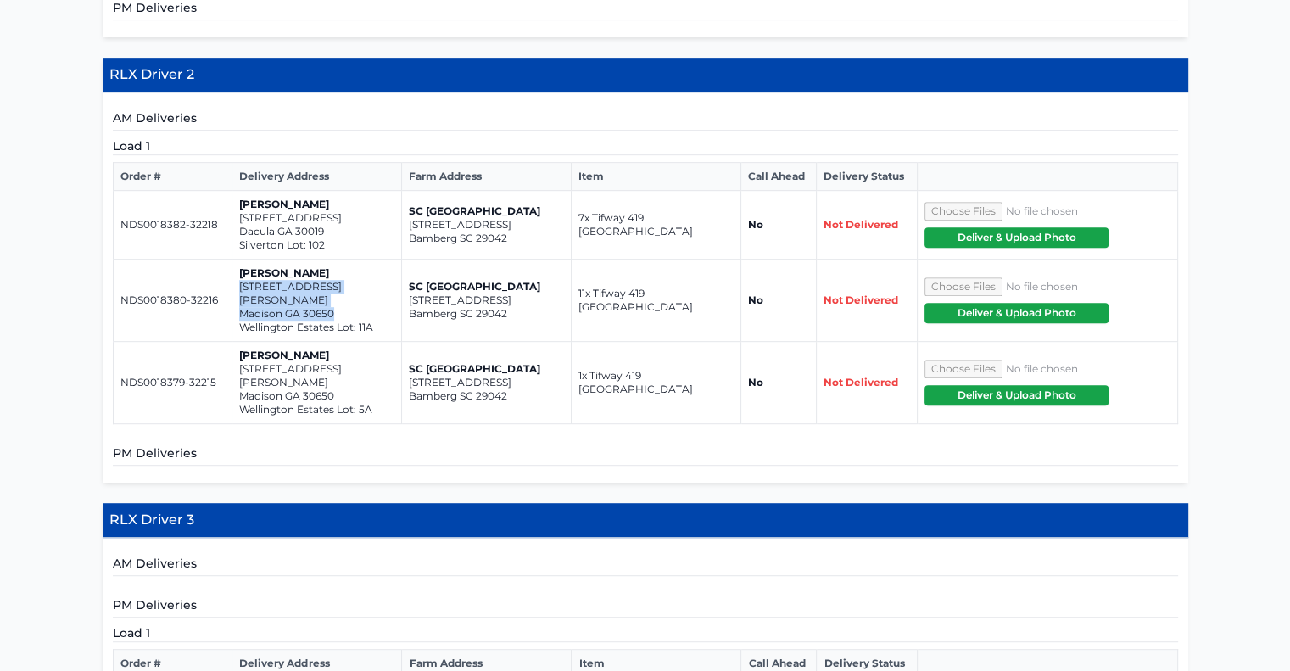
drag, startPoint x: 237, startPoint y: 265, endPoint x: 347, endPoint y: 279, distance: 110.3
click at [347, 279] on td "Meg Jones 1030 Reagan Drive Madison GA 30650 Wellington Estates Lot: 11A" at bounding box center [317, 301] width 170 height 82
copy td "1030 Reagan Drive Madison GA 30650"
drag, startPoint x: 238, startPoint y: 338, endPoint x: 326, endPoint y: 348, distance: 88.0
click at [335, 349] on td "Meg Jones 1011 Reagan Drive Madison GA 30650 Wellington Estates Lot: 5A" at bounding box center [317, 383] width 170 height 82
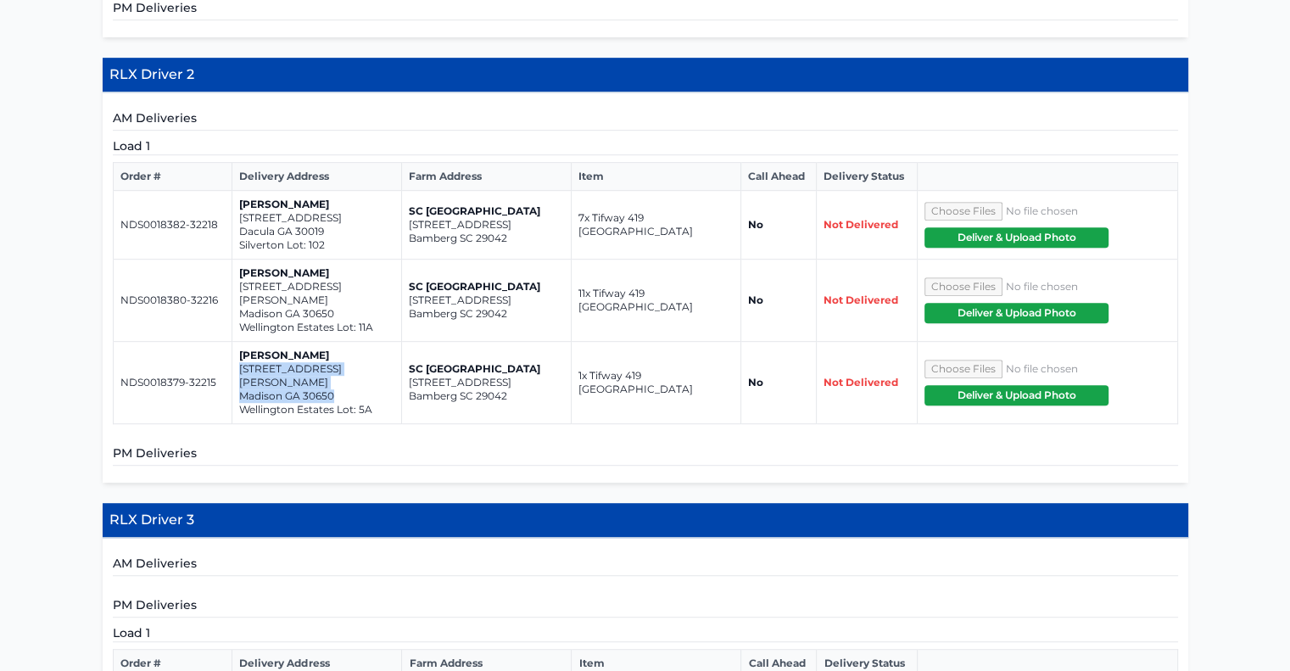
copy td "1011 Reagan Drive Madison GA 30650"
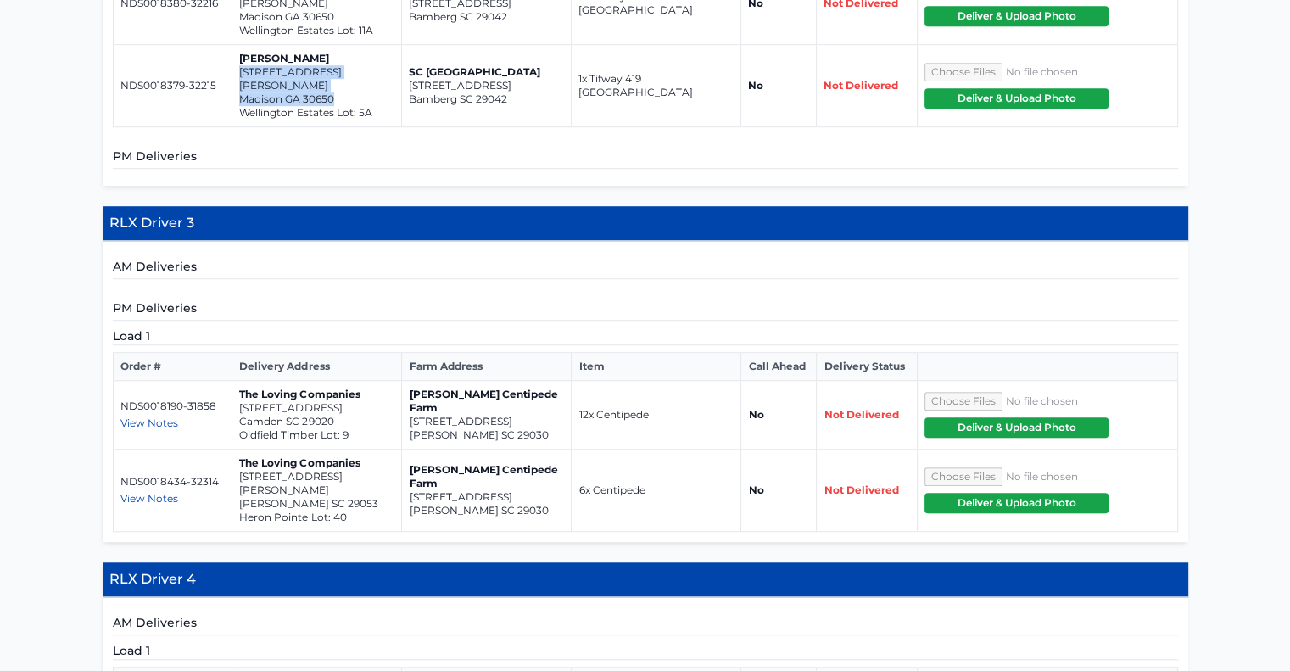
scroll to position [1187, 0]
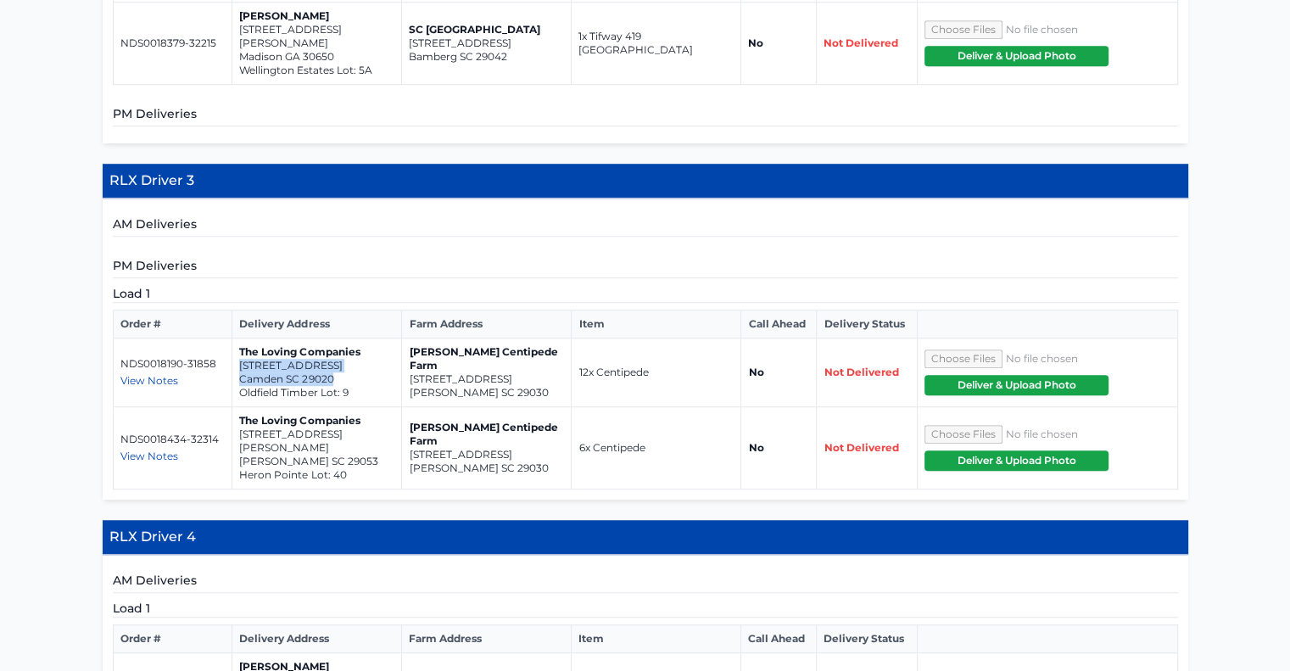
drag, startPoint x: 239, startPoint y: 319, endPoint x: 303, endPoint y: 318, distance: 63.6
click at [352, 338] on td "The Loving Companies 29A Regent Street Camden SC 29020 Oldfield Timber Lot: 9" at bounding box center [317, 372] width 170 height 69
drag, startPoint x: 238, startPoint y: 386, endPoint x: 334, endPoint y: 394, distance: 96.2
click at [355, 407] on td "The Loving Companies 263 Hazel Rain Road Gaston SC 29053 Heron Pointe Lot: 40" at bounding box center [317, 448] width 170 height 82
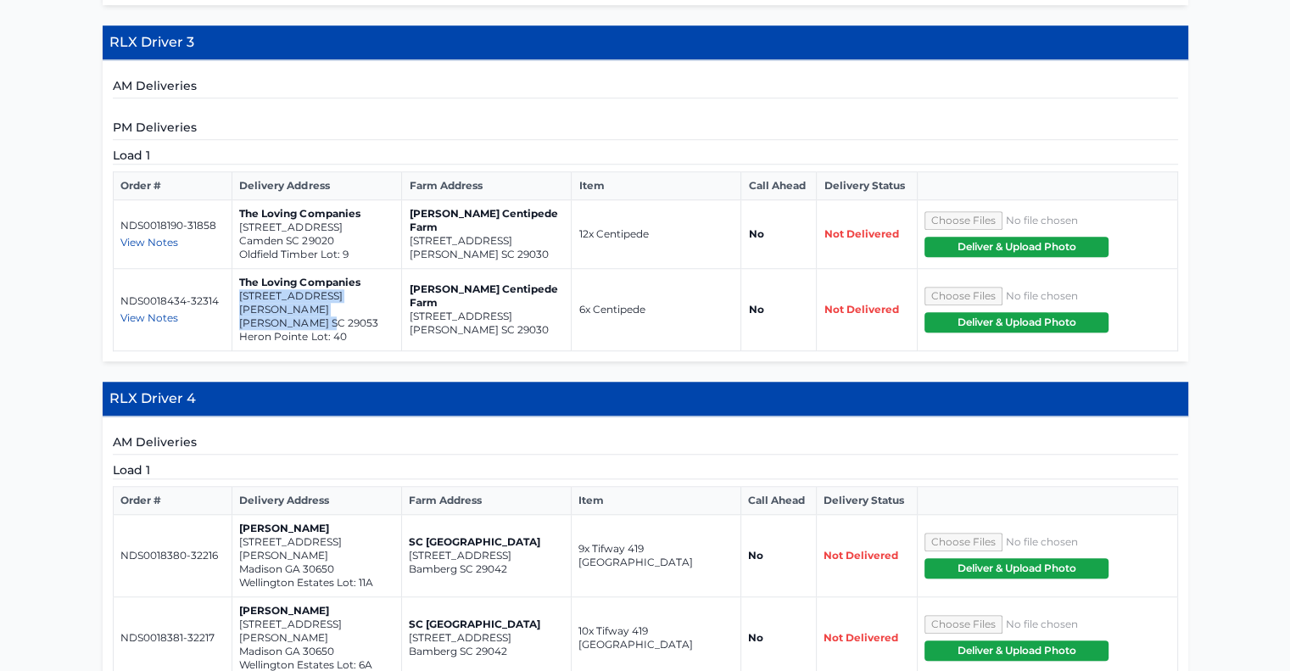
scroll to position [1527, 0]
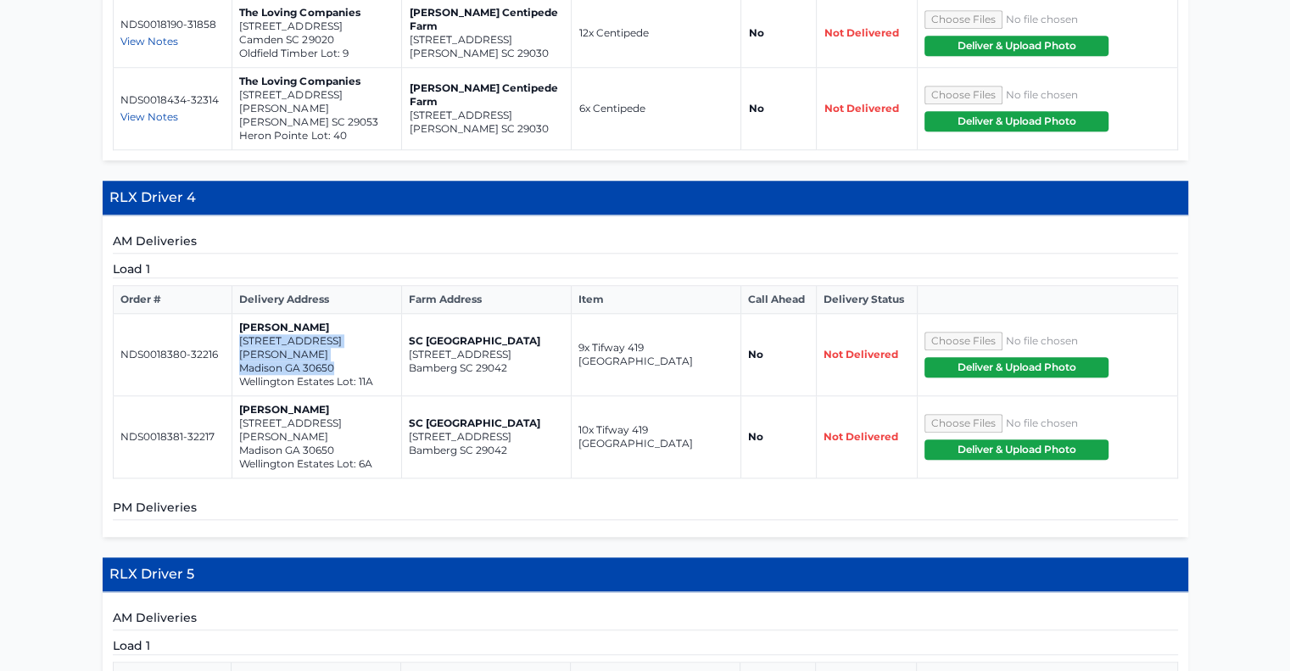
drag, startPoint x: 239, startPoint y: 278, endPoint x: 309, endPoint y: 288, distance: 70.2
click at [337, 314] on td "Meg Jones 1030 Reagan Drive Madison GA 30650 Wellington Estates Lot: 11A" at bounding box center [317, 355] width 170 height 82
drag, startPoint x: 237, startPoint y: 347, endPoint x: 333, endPoint y: 357, distance: 96.4
click at [333, 396] on td "Meg Jones 1021 Reagan Drive Madison GA 30650 Wellington Estates Lot: 6A" at bounding box center [317, 437] width 170 height 82
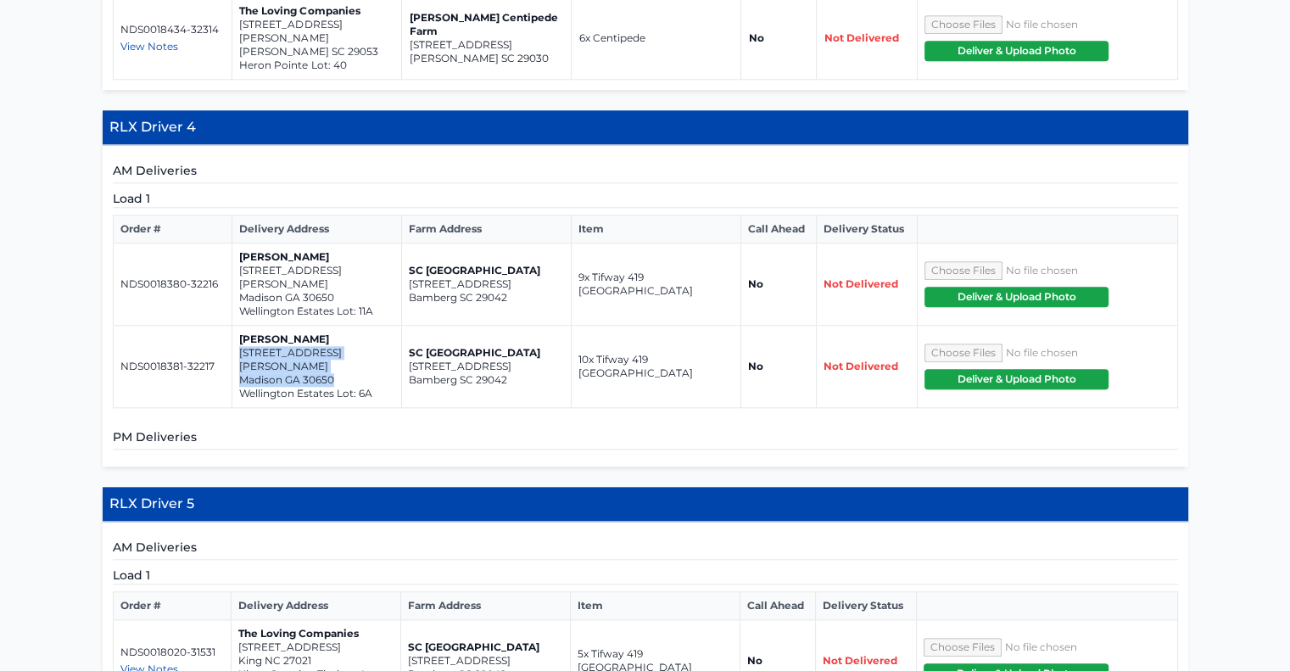
scroll to position [1611, 0]
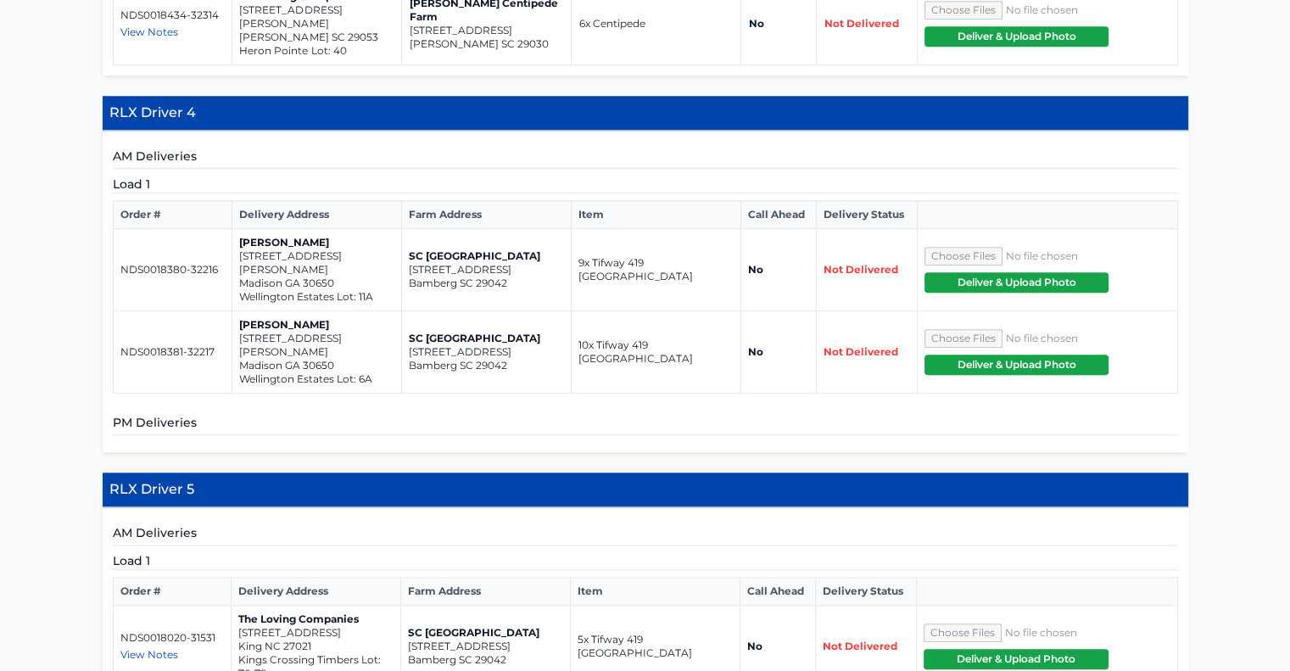
click at [385, 313] on div "AM Deliveries Load 1 Order # Delivery Address Farm Address Item Call Ahead Deli…" at bounding box center [646, 291] width 1086 height 321
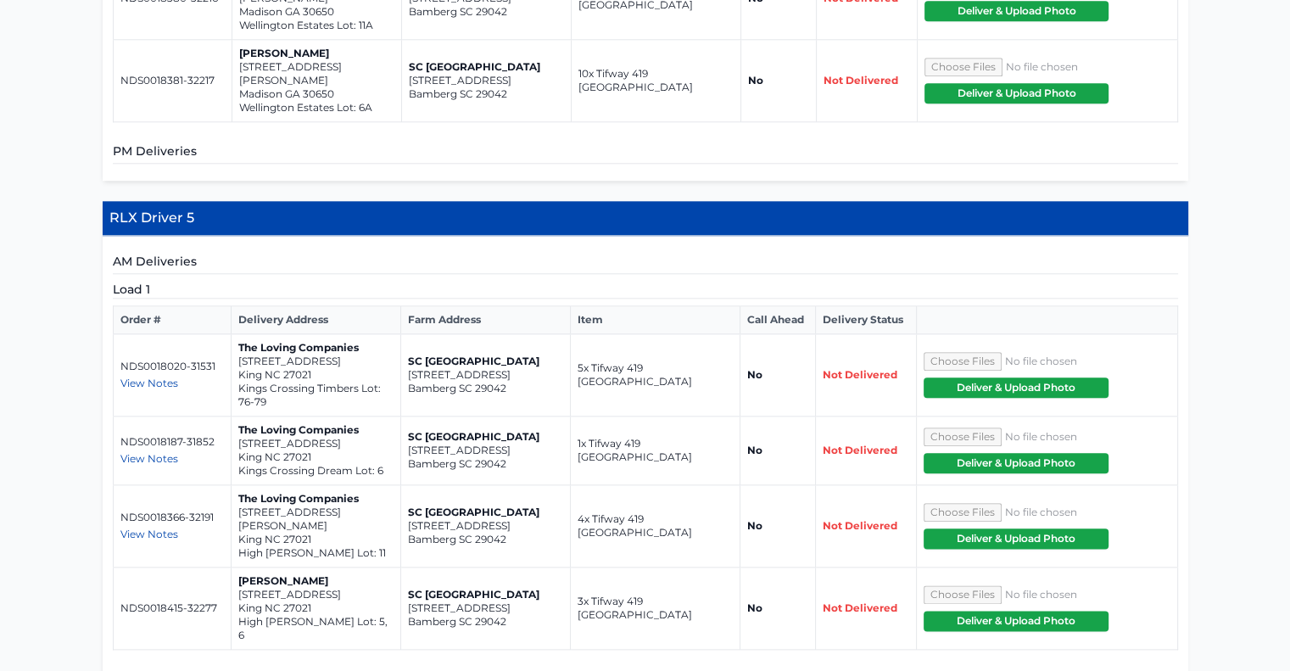
scroll to position [1951, 0]
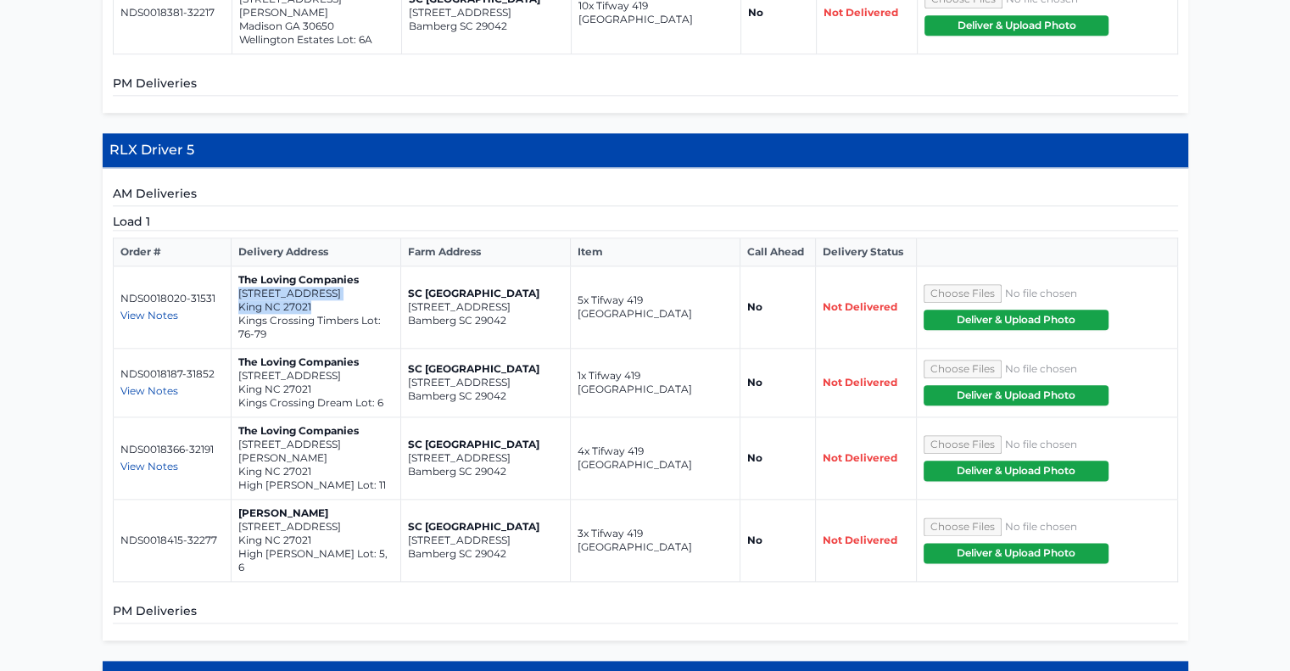
drag, startPoint x: 237, startPoint y: 200, endPoint x: 318, endPoint y: 221, distance: 83.1
click at [318, 266] on td "The Loving Companies 135 Plumtree Court King NC 27021 Kings Crossing Timbers Lo…" at bounding box center [316, 307] width 170 height 82
drag, startPoint x: 237, startPoint y: 284, endPoint x: 288, endPoint y: 291, distance: 50.5
click at [326, 349] on td "The Loving Companies 322 Kingscote Way King NC 27021 Kings Crossing Dream Lot: 6" at bounding box center [316, 383] width 170 height 69
drag, startPoint x: 237, startPoint y: 199, endPoint x: 339, endPoint y: 217, distance: 103.3
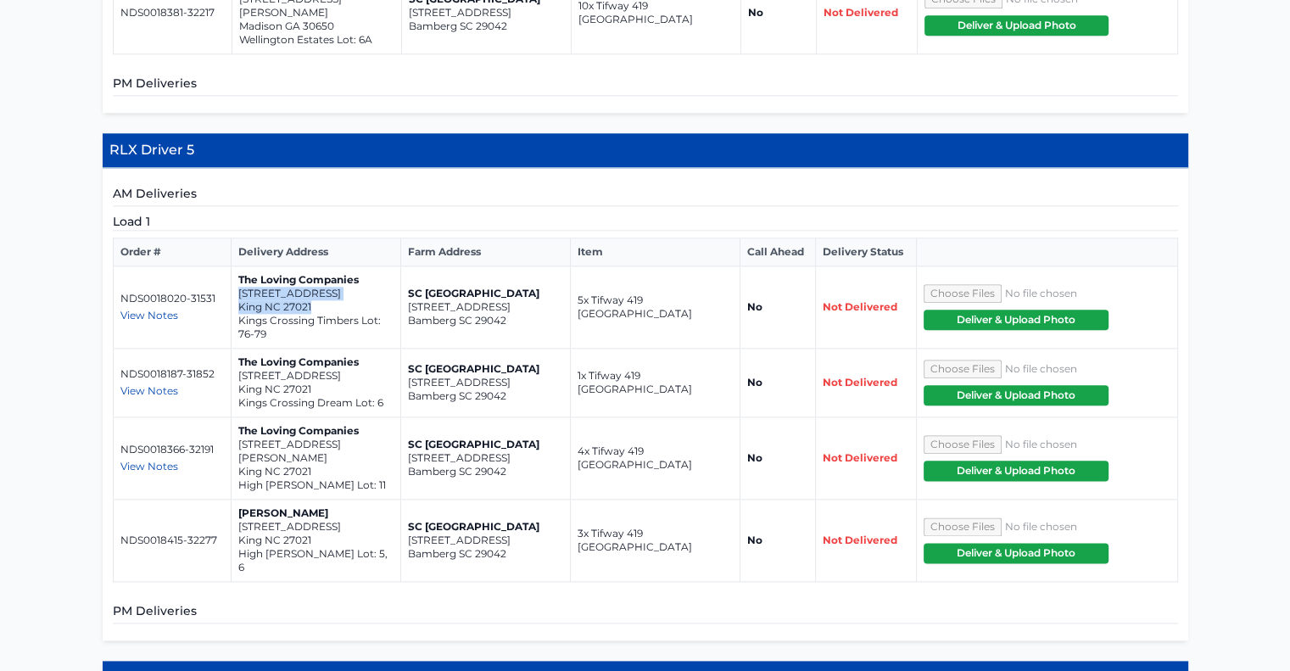
click at [339, 266] on td "The Loving Companies 135 Plumtree Court King NC 27021 Kings Crossing Timbers Lo…" at bounding box center [316, 307] width 170 height 82
drag, startPoint x: 239, startPoint y: 288, endPoint x: 323, endPoint y: 298, distance: 84.6
click at [323, 349] on td "The Loving Companies 322 Kingscote Way King NC 27021 Kings Crossing Dream Lot: 6" at bounding box center [316, 383] width 170 height 69
drag, startPoint x: 237, startPoint y: 352, endPoint x: 321, endPoint y: 364, distance: 84.0
click at [321, 417] on td "The Loving Companies 821 Merriweather Drive King NC 27021 High Meadows Lot: 11" at bounding box center [316, 458] width 170 height 82
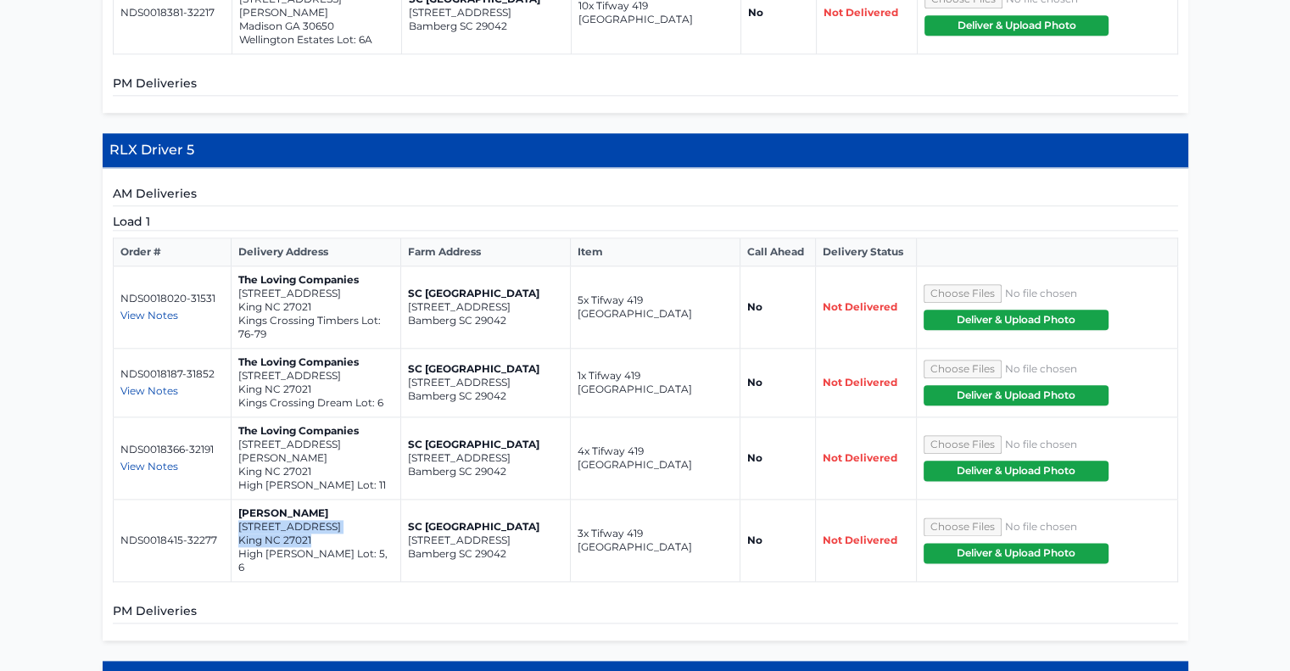
drag, startPoint x: 238, startPoint y: 424, endPoint x: 330, endPoint y: 433, distance: 92.0
click at [333, 500] on td "Jason Coble 240 Maverick Trail Drive King NC 27021 High Meadows Lot: 5, 6" at bounding box center [316, 541] width 170 height 82
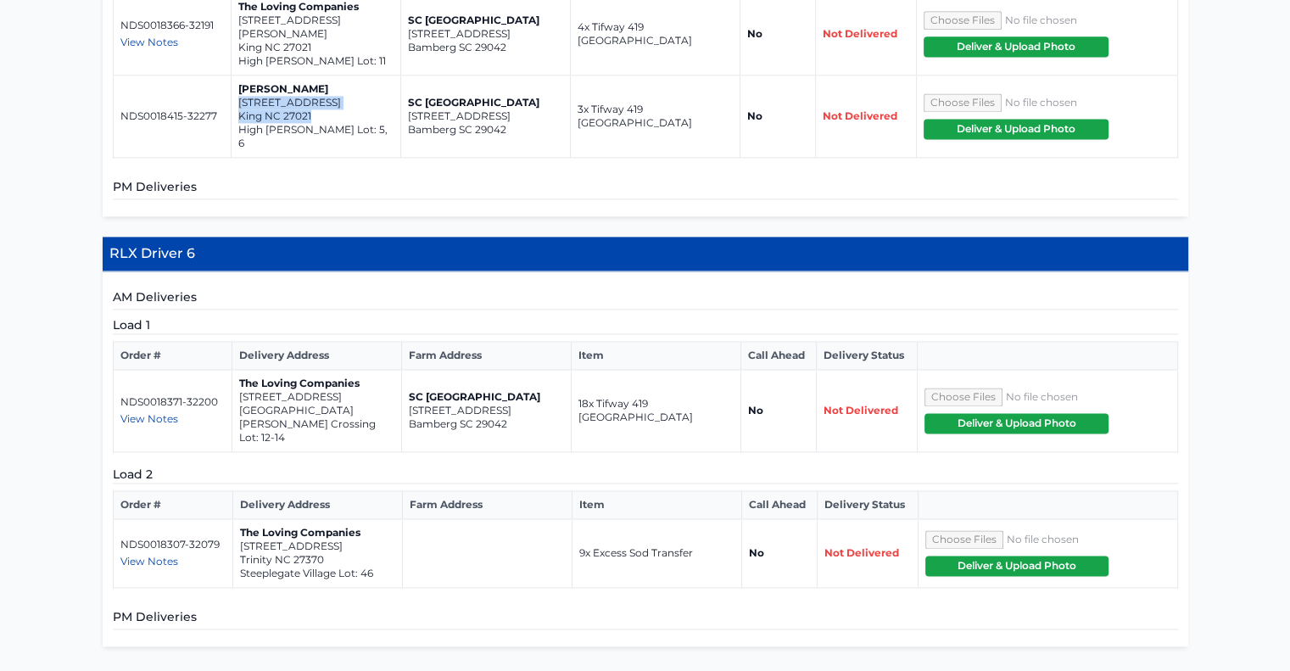
scroll to position [2417, 0]
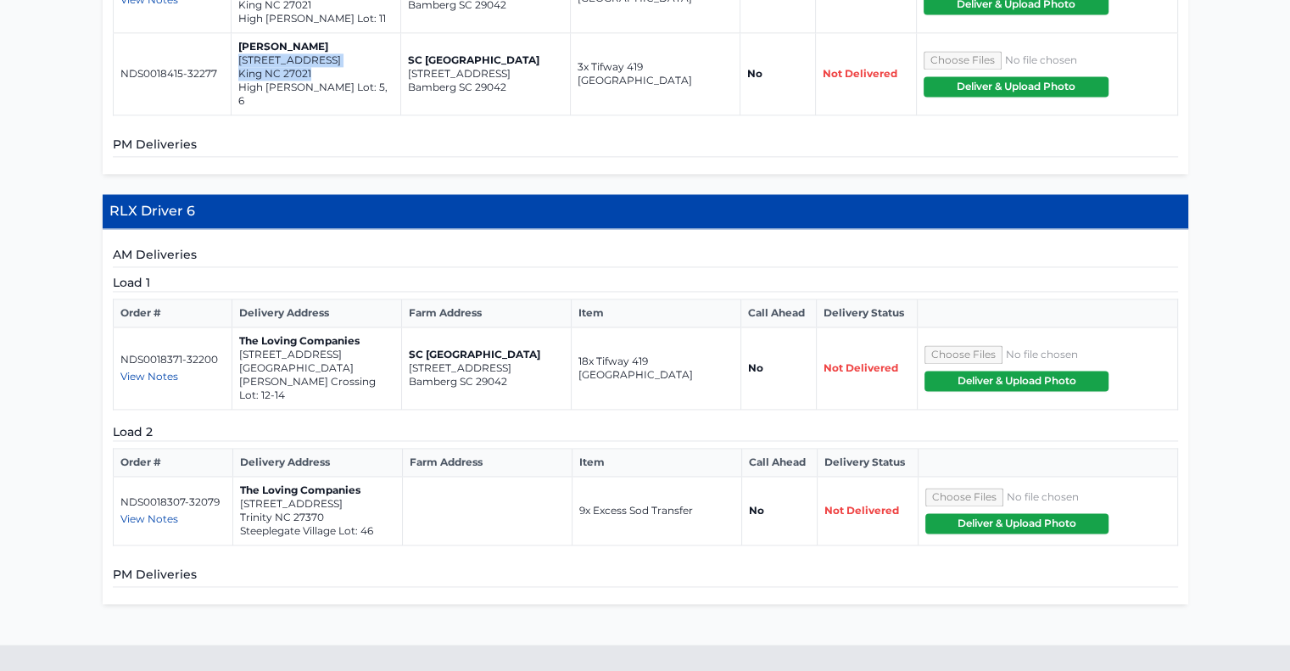
drag, startPoint x: 237, startPoint y: 233, endPoint x: 369, endPoint y: 247, distance: 132.2
click at [369, 327] on td "The Loving Companies 5489 Hydrangea Street Winston-Salem NC 27104 Reynolds Cros…" at bounding box center [317, 368] width 170 height 82
drag, startPoint x: 241, startPoint y: 367, endPoint x: 329, endPoint y: 383, distance: 89.7
click at [329, 477] on td "The Loving Companies 3817 Colt Court Trinity NC 27370 Steeplegate Village Lot: …" at bounding box center [318, 511] width 170 height 69
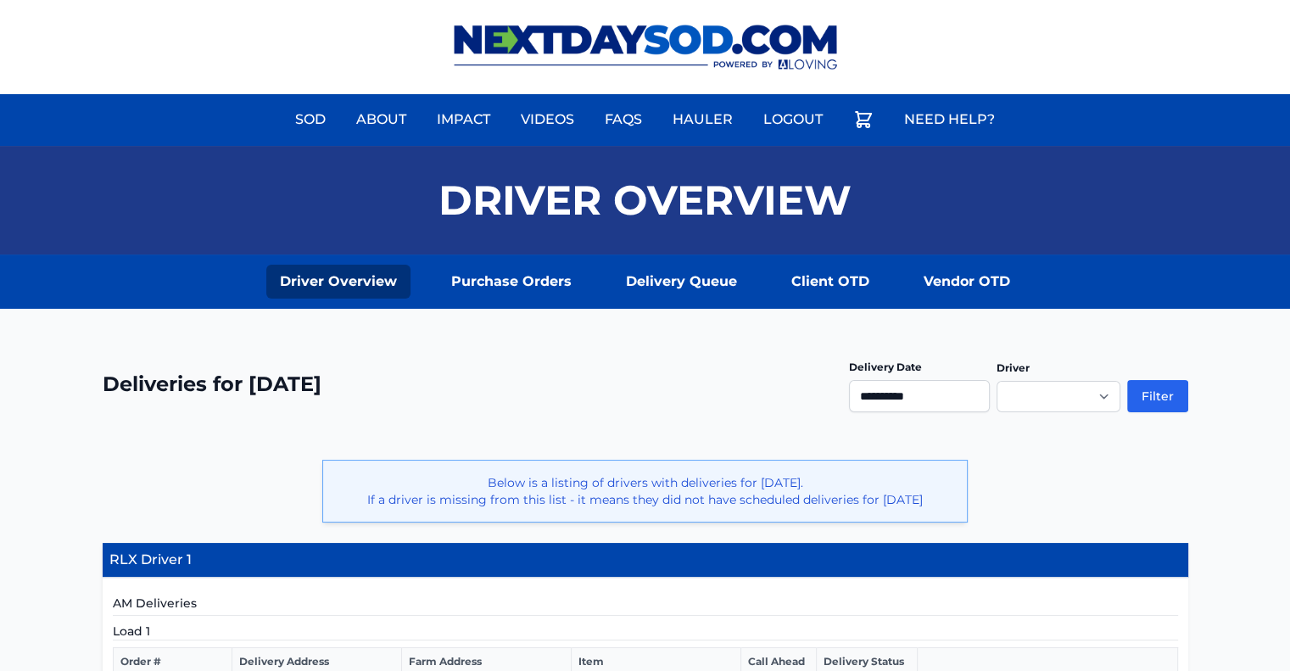
scroll to position [339, 0]
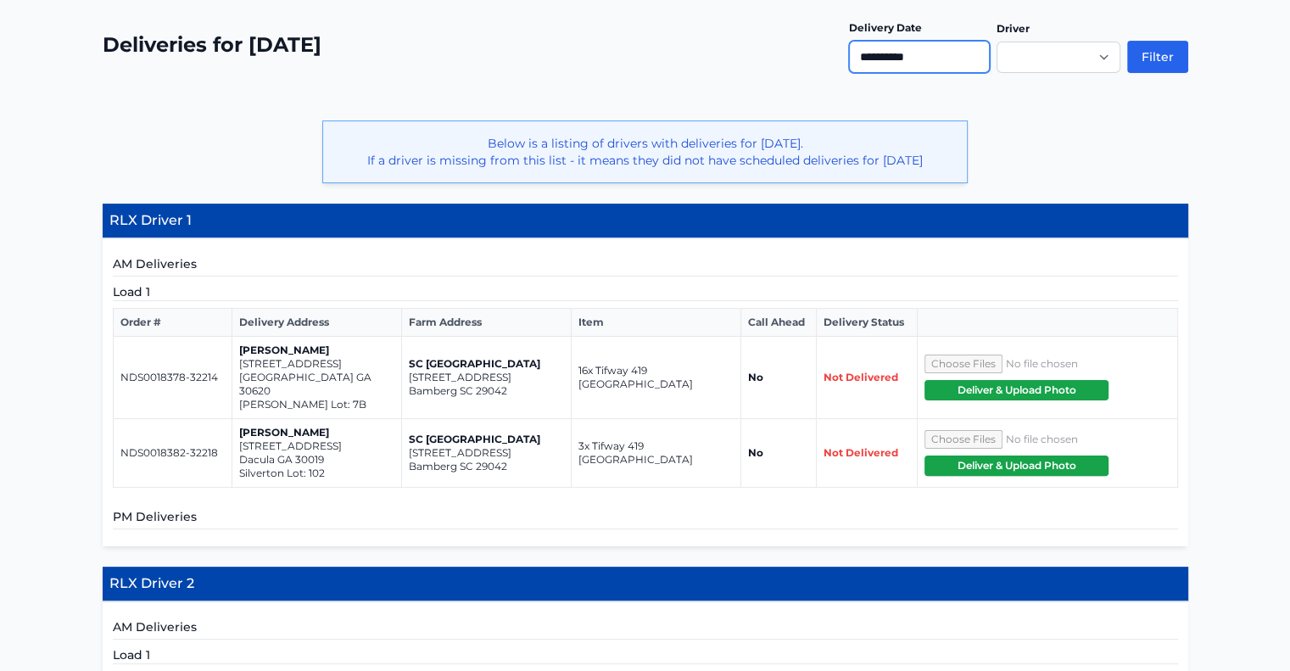
click at [922, 53] on input "**********" at bounding box center [919, 57] width 141 height 32
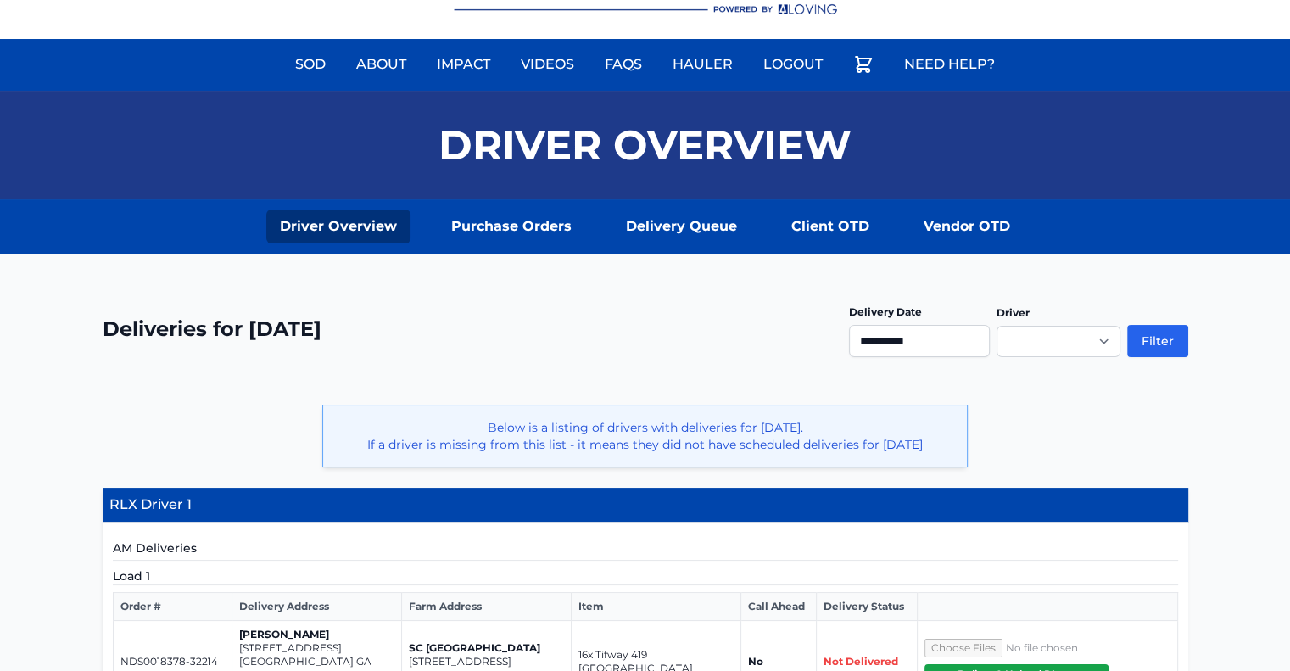
scroll to position [0, 0]
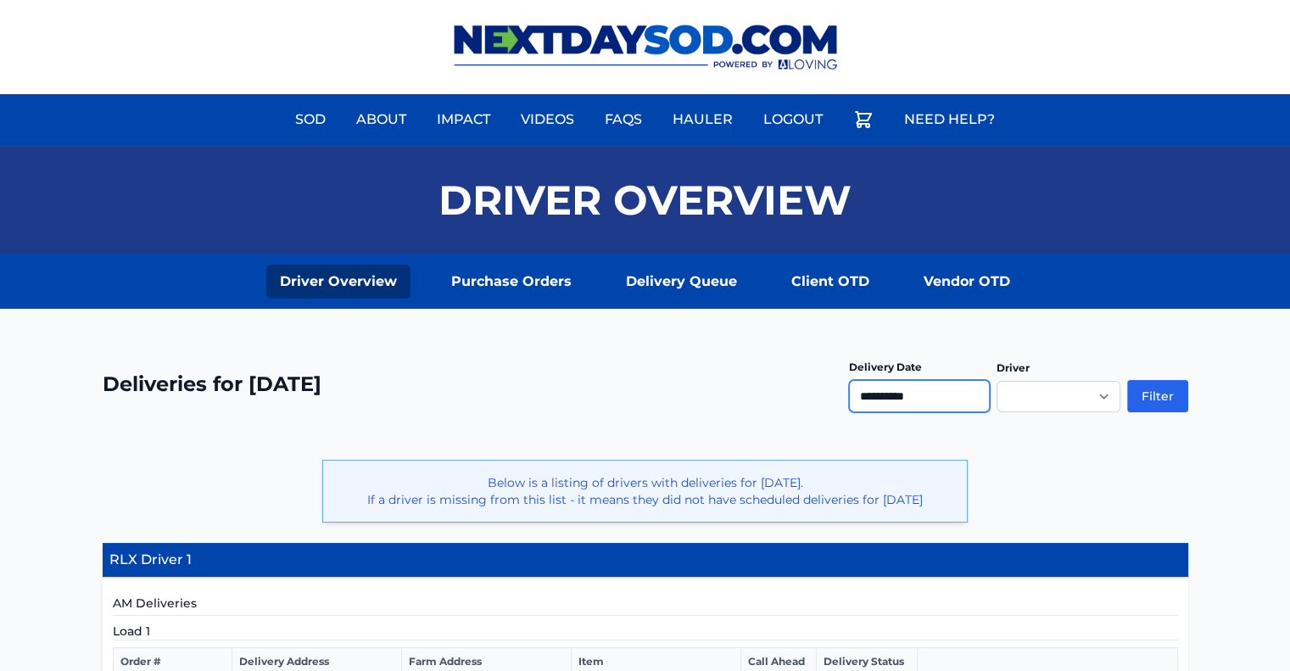
click at [922, 394] on input "**********" at bounding box center [919, 396] width 141 height 32
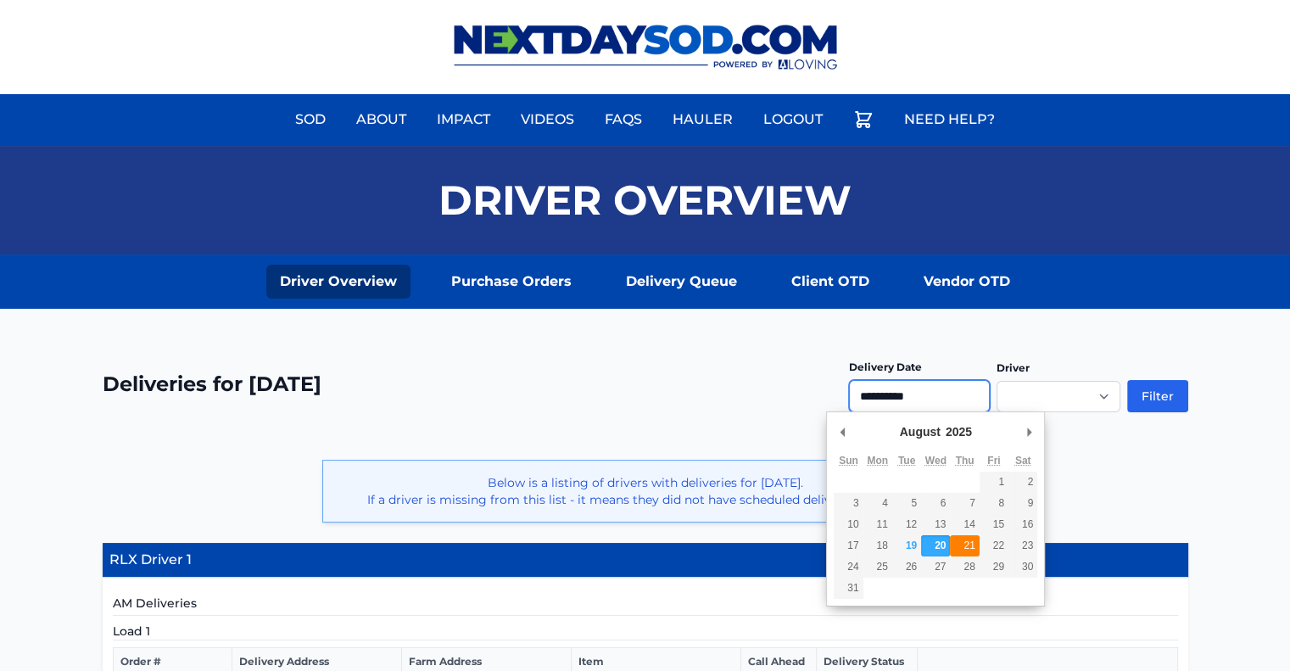
type input "**********"
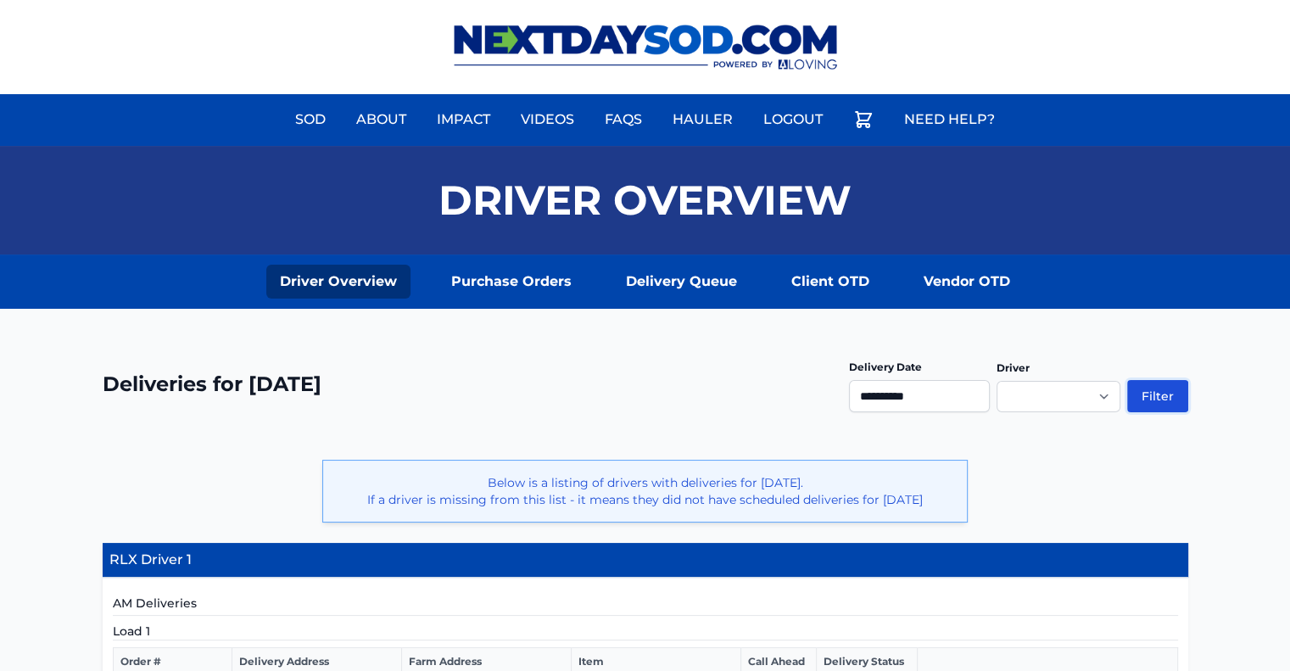
click at [1167, 391] on button "Filter" at bounding box center [1157, 396] width 61 height 32
click at [928, 392] on input "**********" at bounding box center [919, 396] width 141 height 32
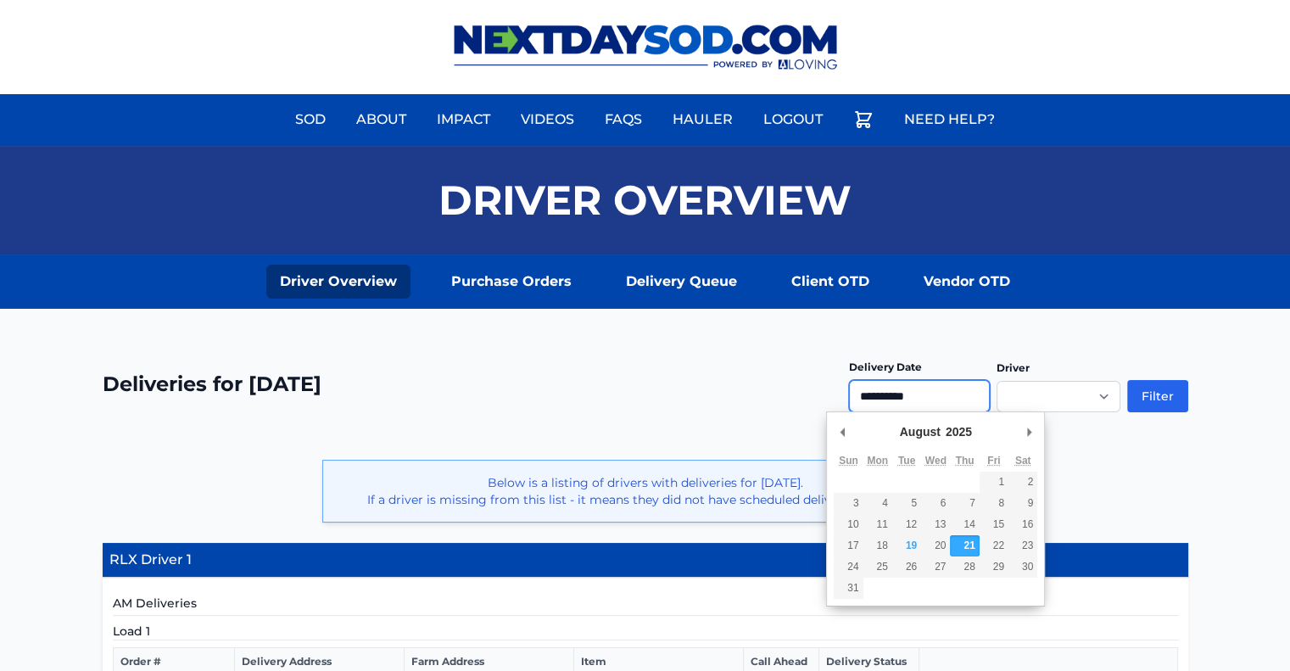
type input "**********"
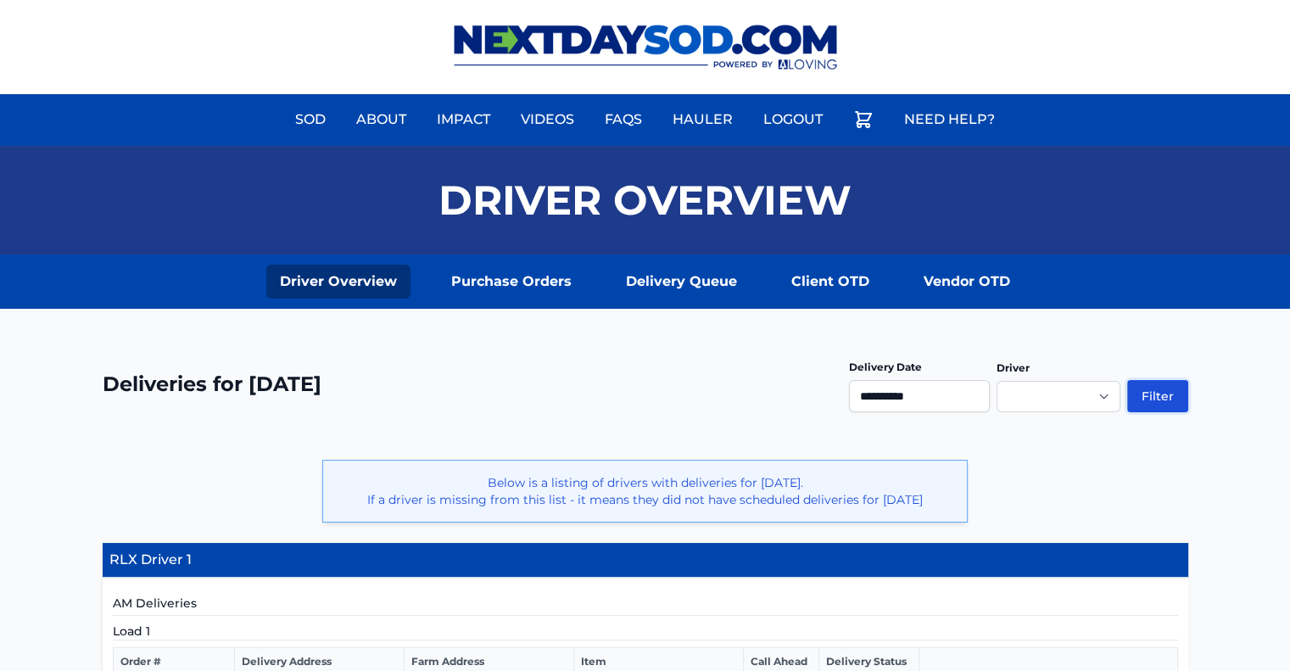
click at [1156, 392] on button "Filter" at bounding box center [1157, 396] width 61 height 32
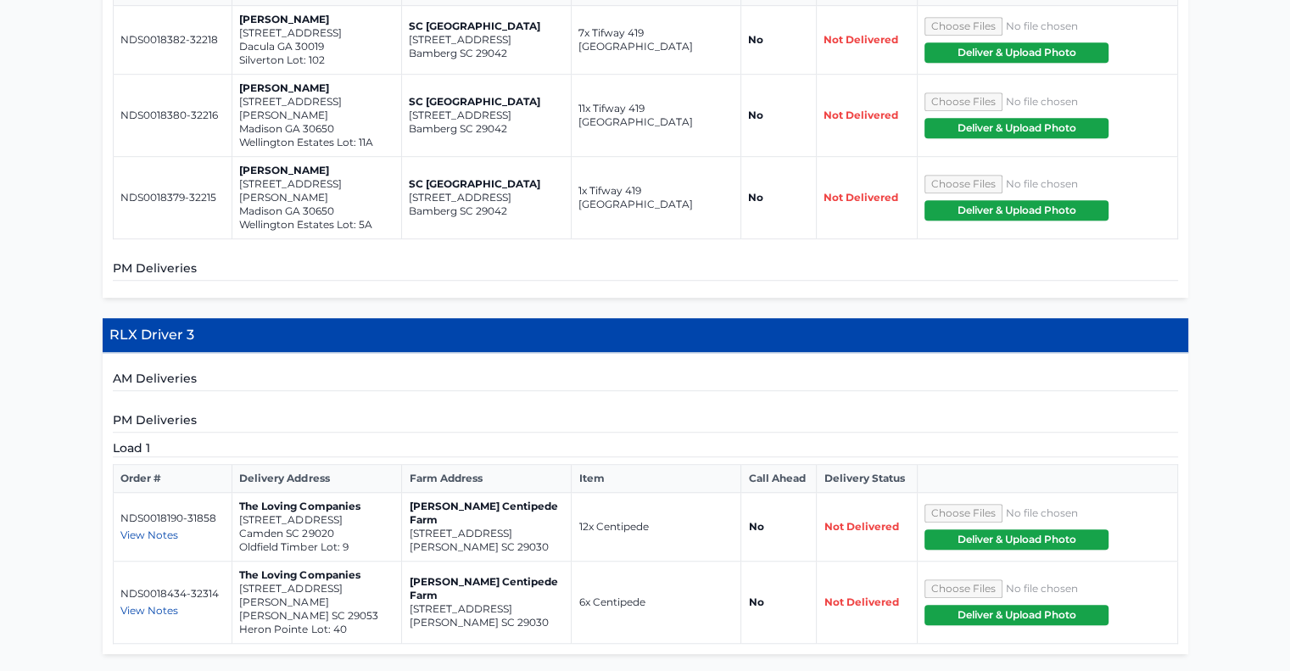
scroll to position [1018, 0]
